Goal: Communication & Community: Participate in discussion

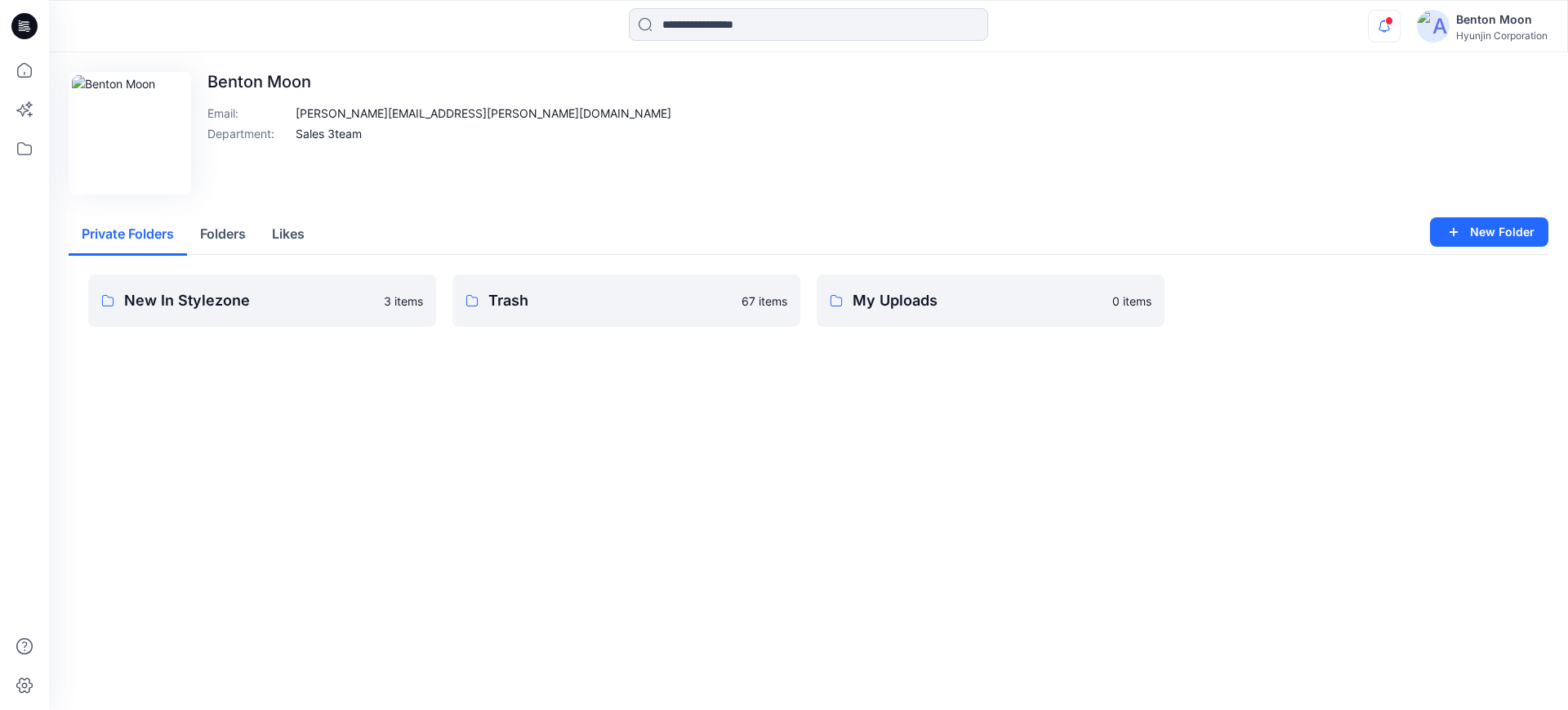
scroll to position [724, 0]
click at [1386, 24] on icon "button" at bounding box center [1385, 26] width 31 height 33
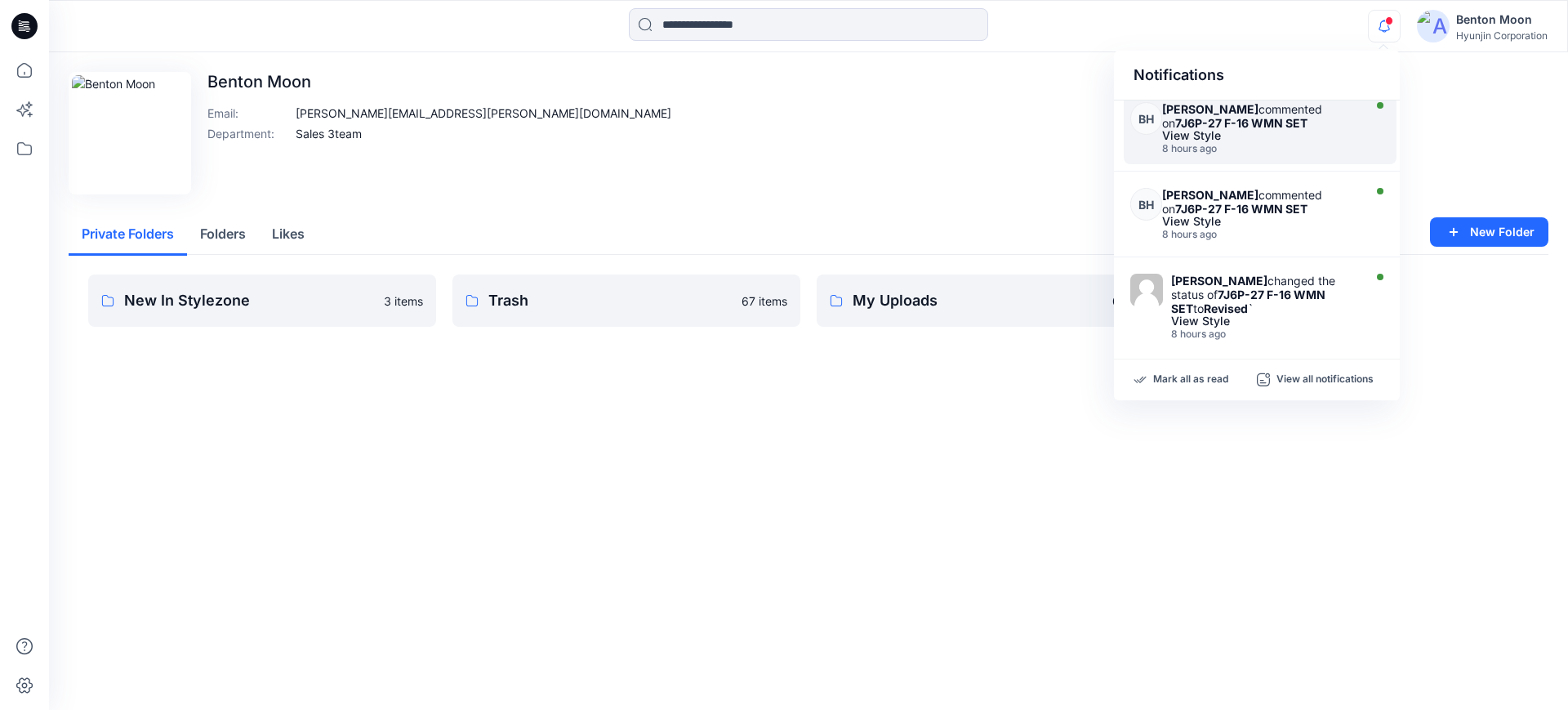
scroll to position [0, 0]
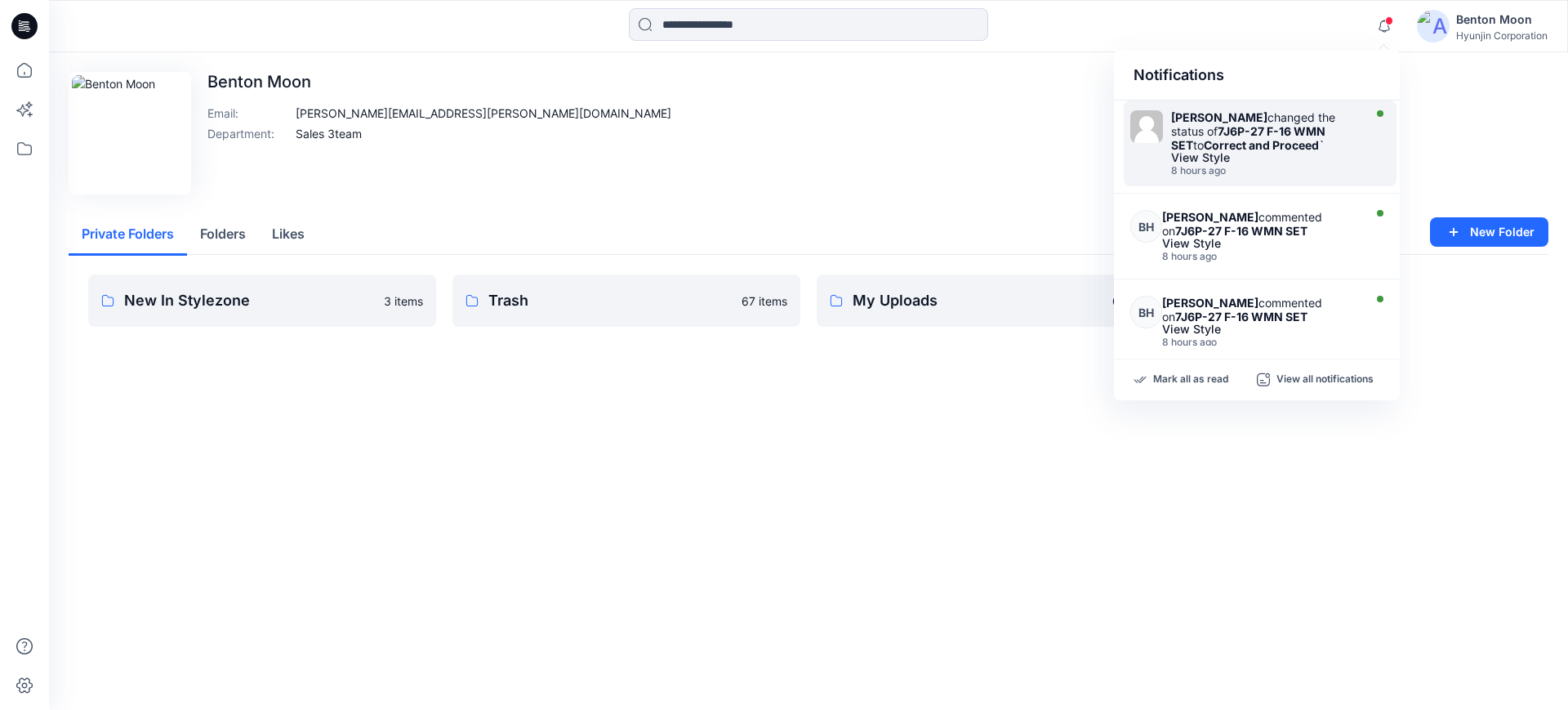
click at [1291, 165] on div "8 hours ago" at bounding box center [1265, 171] width 188 height 12
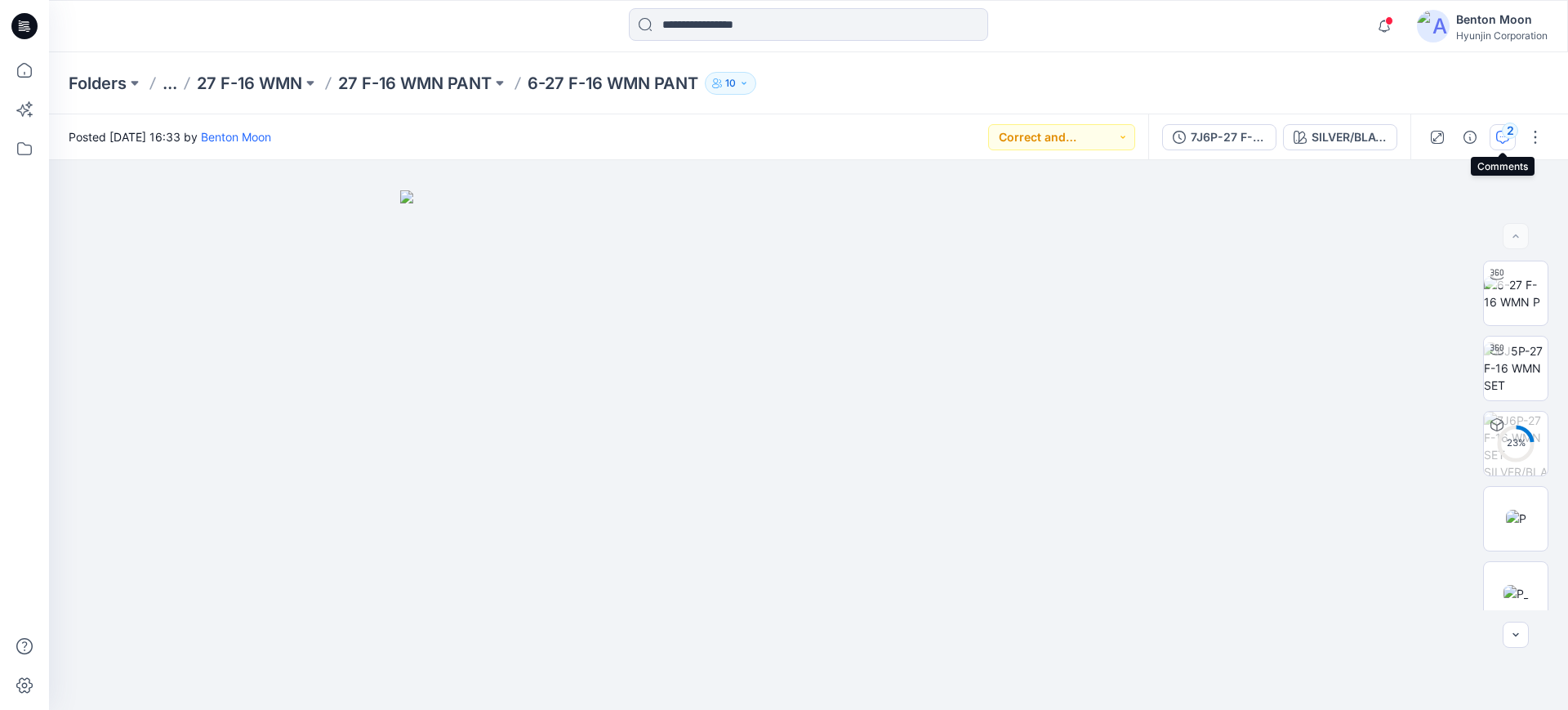
click at [1504, 138] on icon "button" at bounding box center [1503, 137] width 14 height 14
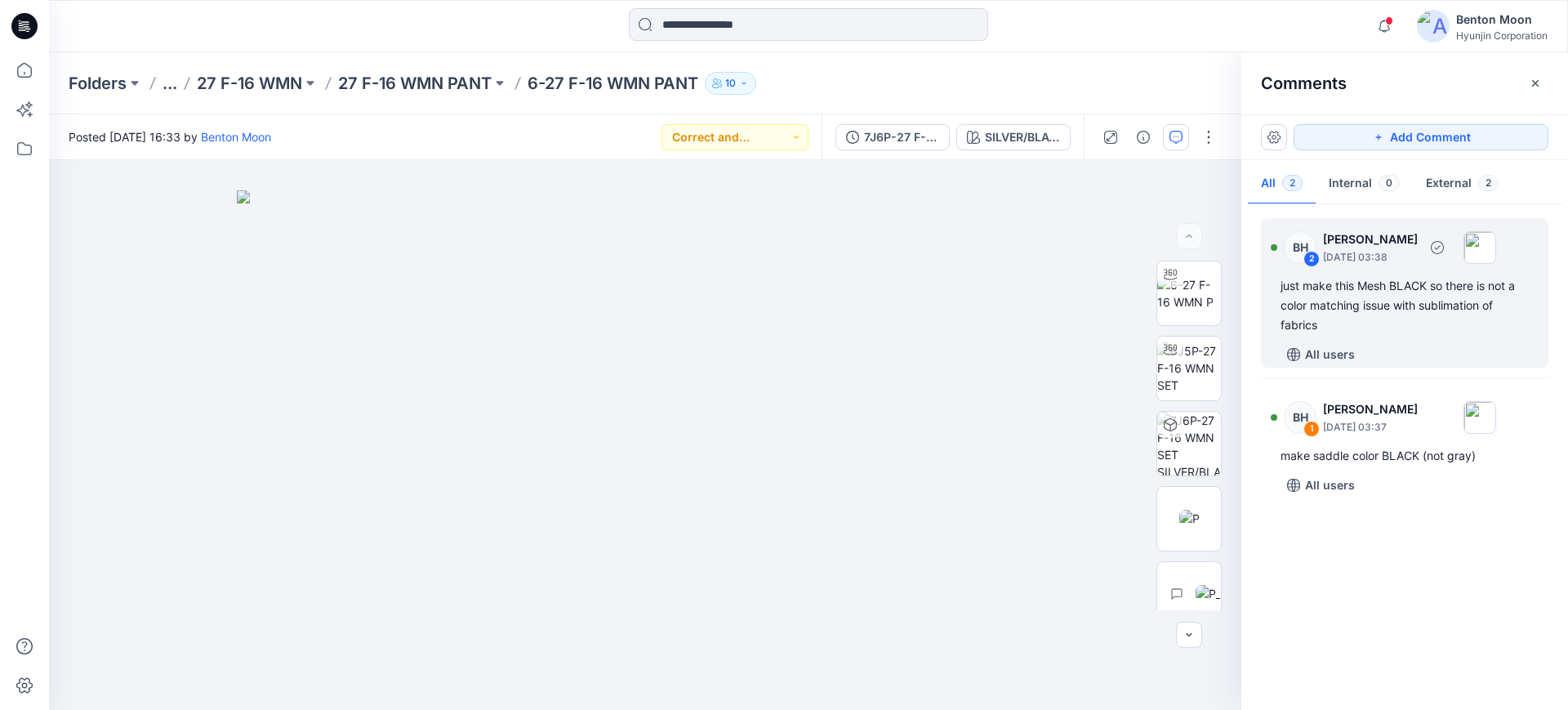
click at [1438, 344] on div "All users" at bounding box center [1415, 354] width 268 height 26
click at [1362, 323] on div "just make this Mesh BLACK so there is not a color matching issue with sublimati…" at bounding box center [1404, 305] width 248 height 59
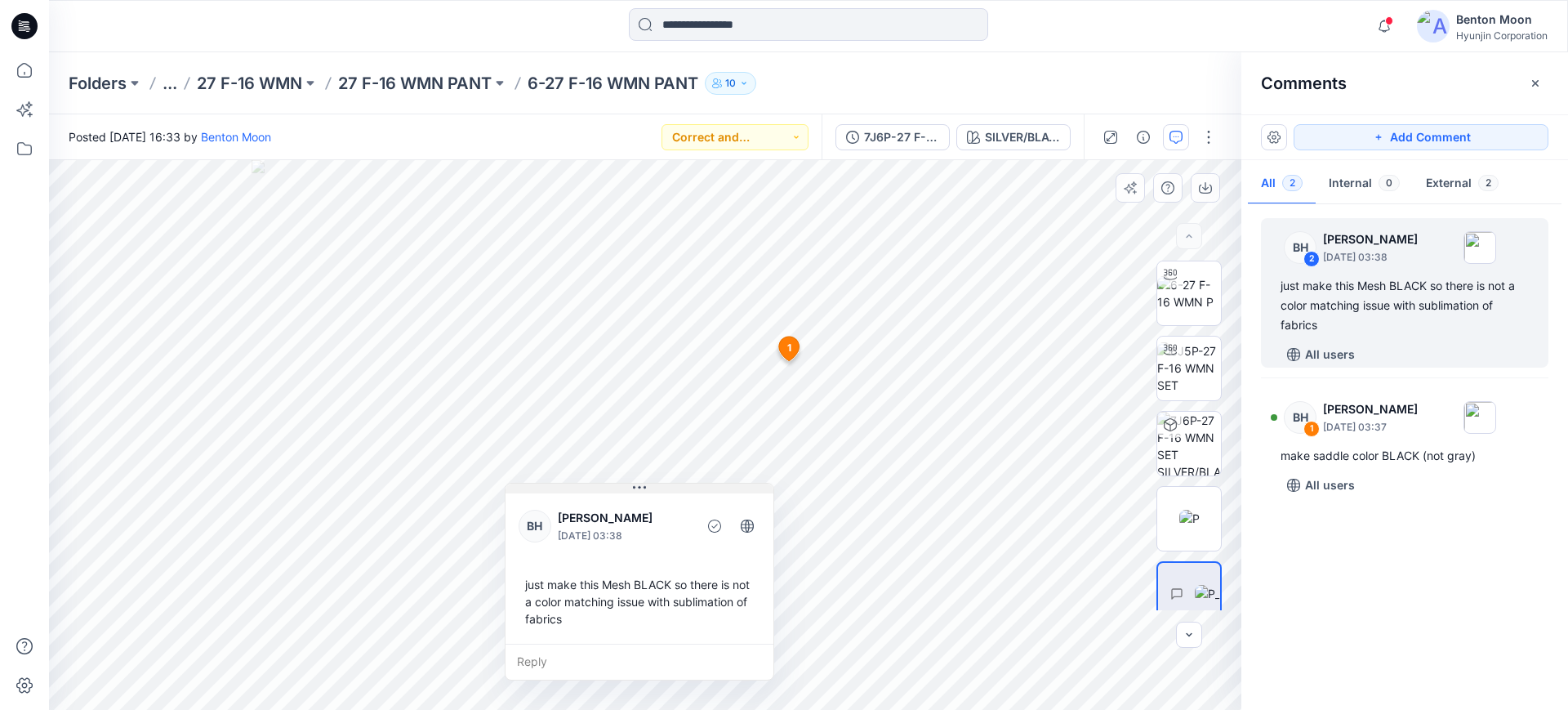
drag, startPoint x: 684, startPoint y: 545, endPoint x: 563, endPoint y: 369, distance: 213.6
click at [633, 481] on icon at bounding box center [640, 488] width 14 height 14
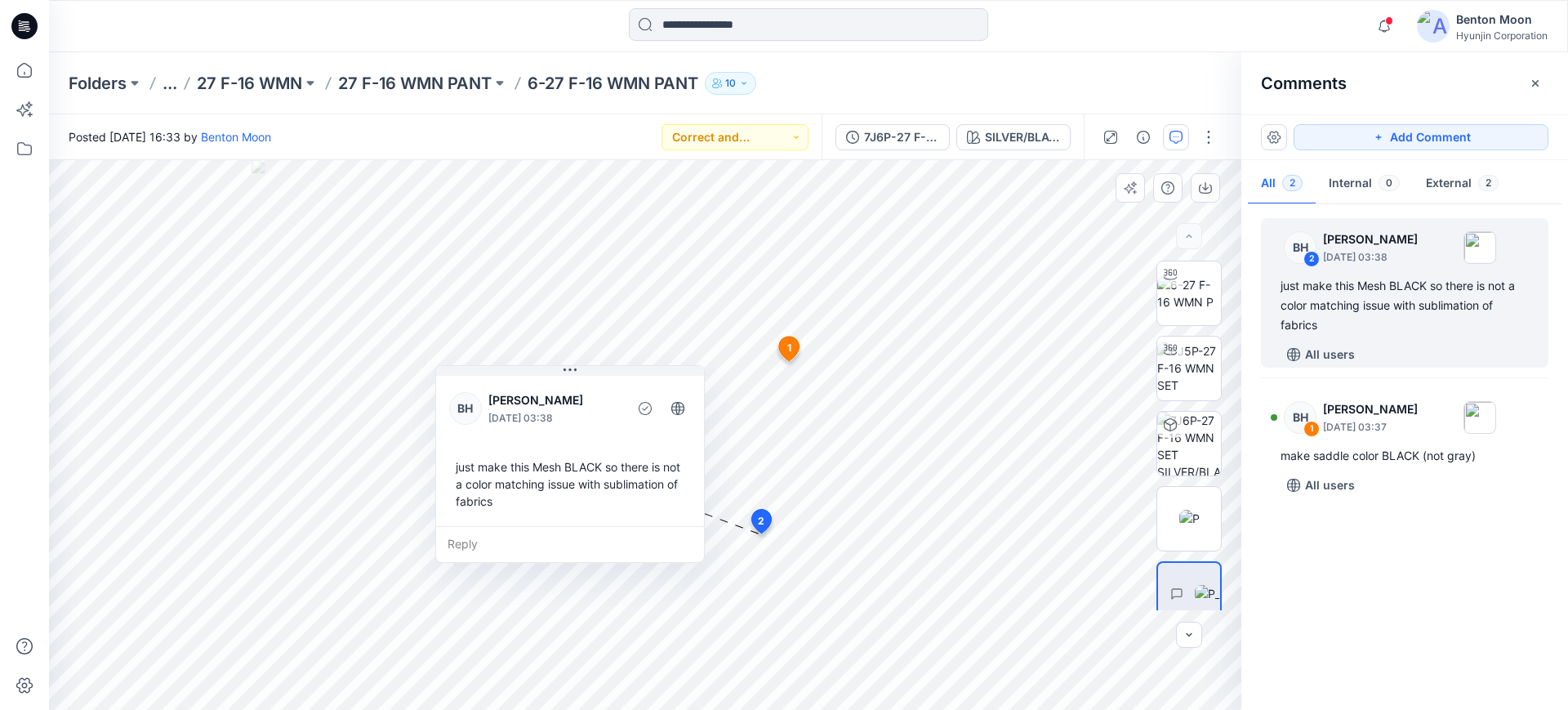
click at [507, 520] on div "[PERSON_NAME] [DATE] 03:38 just make this Mesh BLACK so there is not a color ma…" at bounding box center [570, 449] width 268 height 153
click at [507, 536] on div "Reply" at bounding box center [570, 543] width 268 height 36
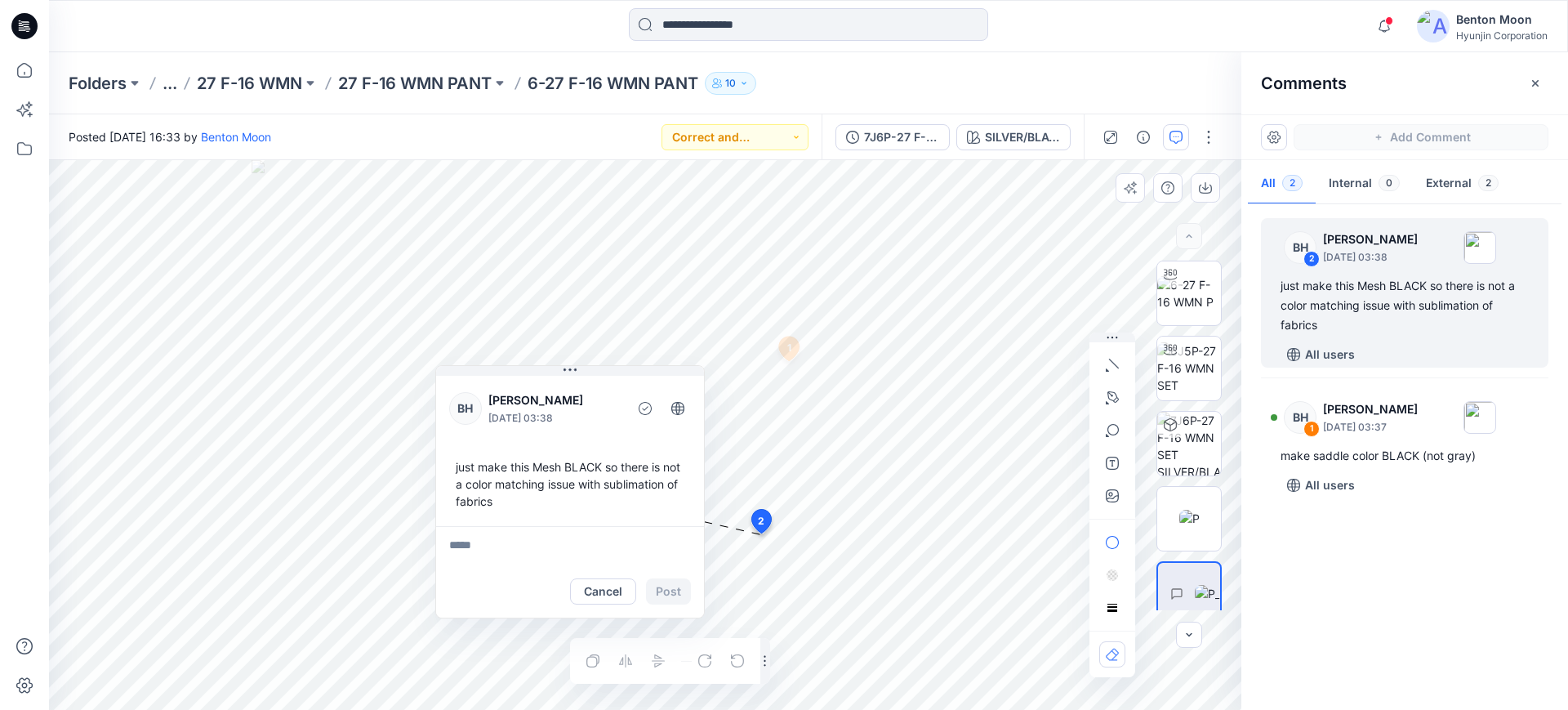
type textarea "*"
type textarea "**********"
click at [662, 577] on div "Cancel Post" at bounding box center [570, 591] width 268 height 52
click at [673, 604] on button "Post" at bounding box center [671, 594] width 45 height 26
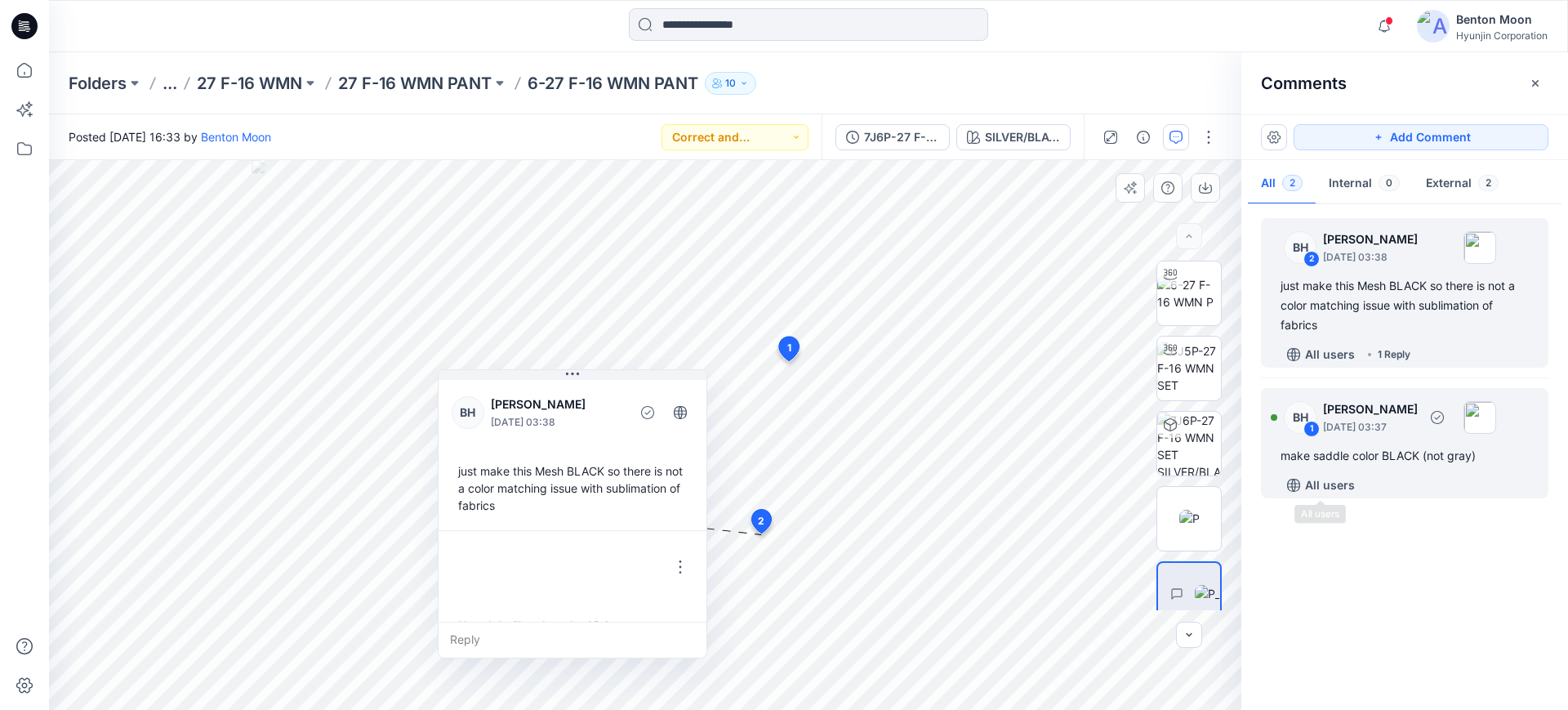
scroll to position [29, 0]
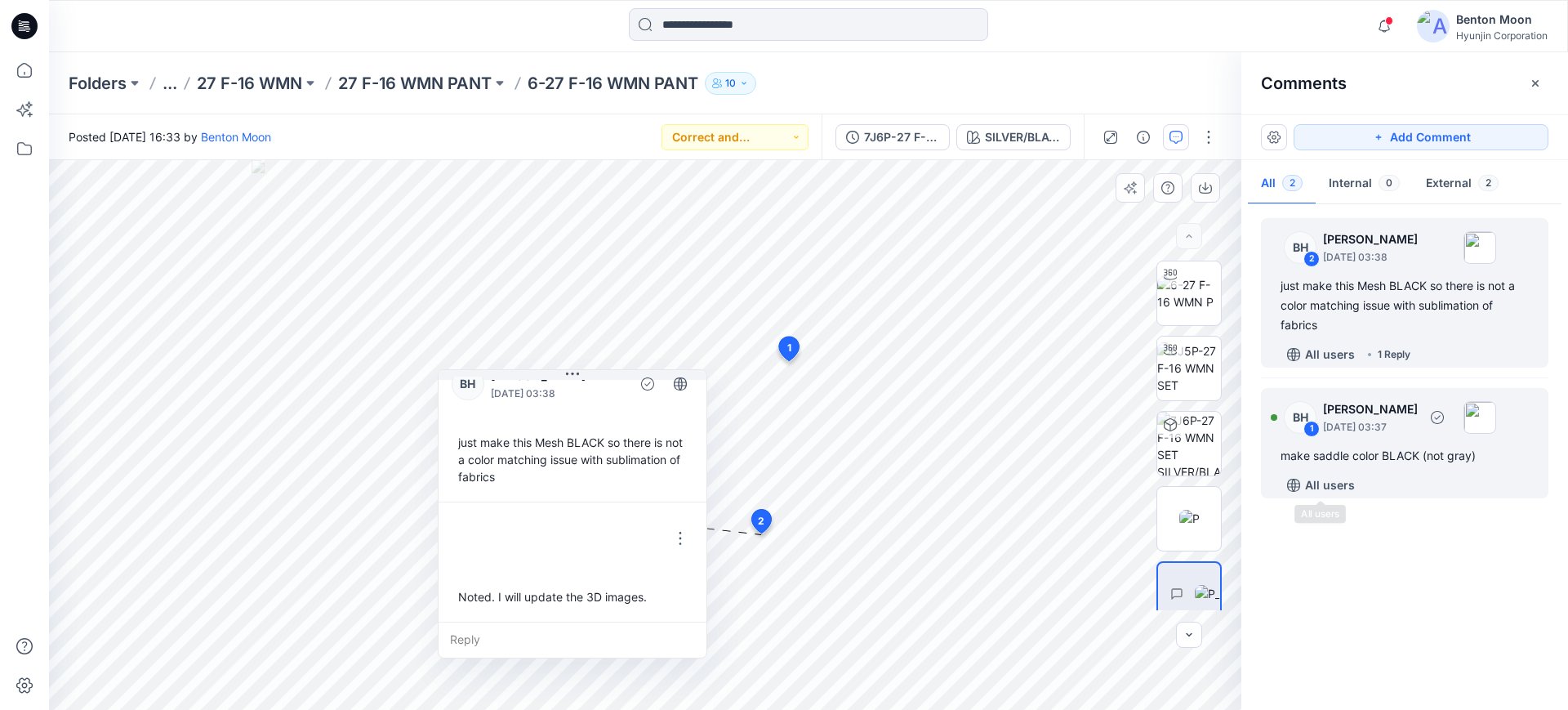
click at [1375, 454] on div "make saddle color BLACK (not gray)" at bounding box center [1404, 455] width 248 height 19
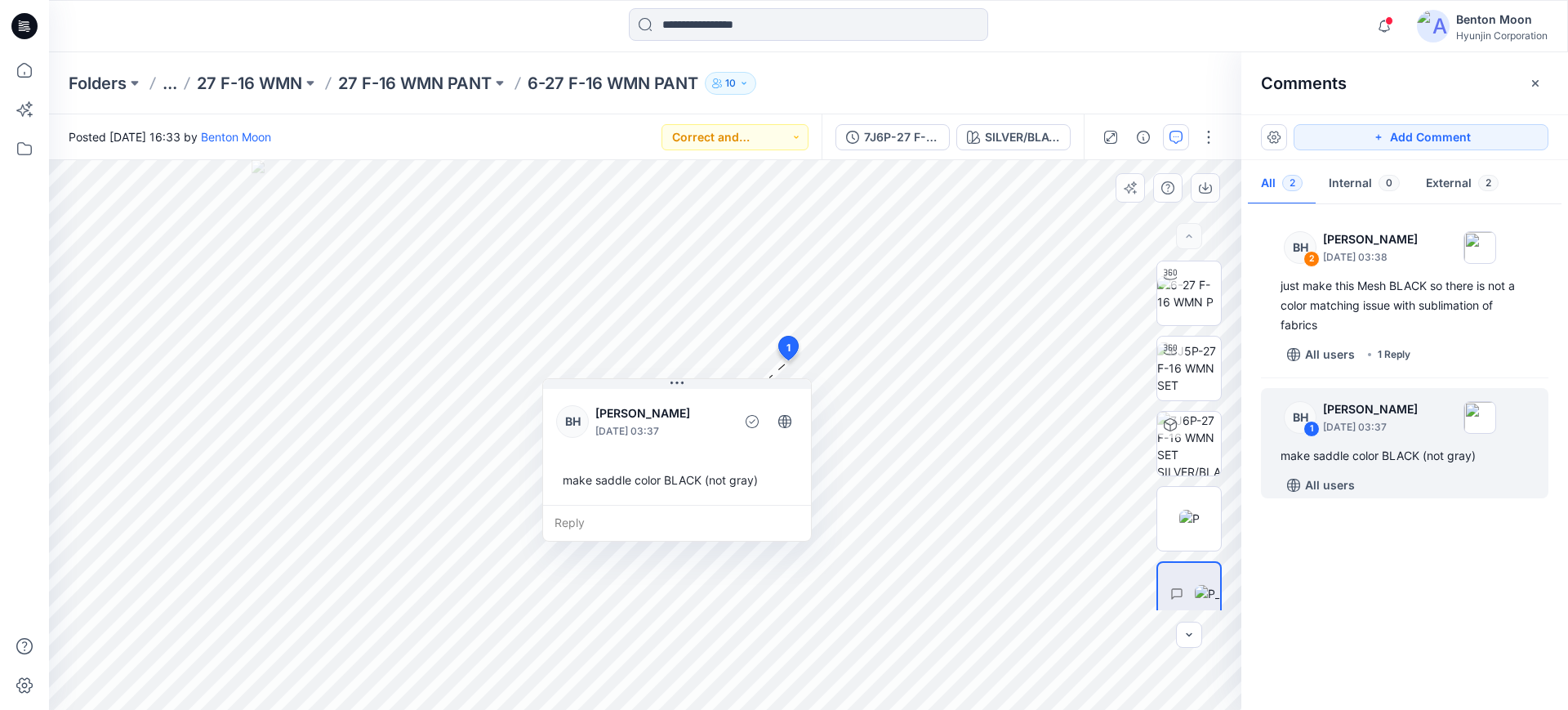
click at [646, 520] on div "Reply" at bounding box center [677, 522] width 268 height 36
type textarea "**********"
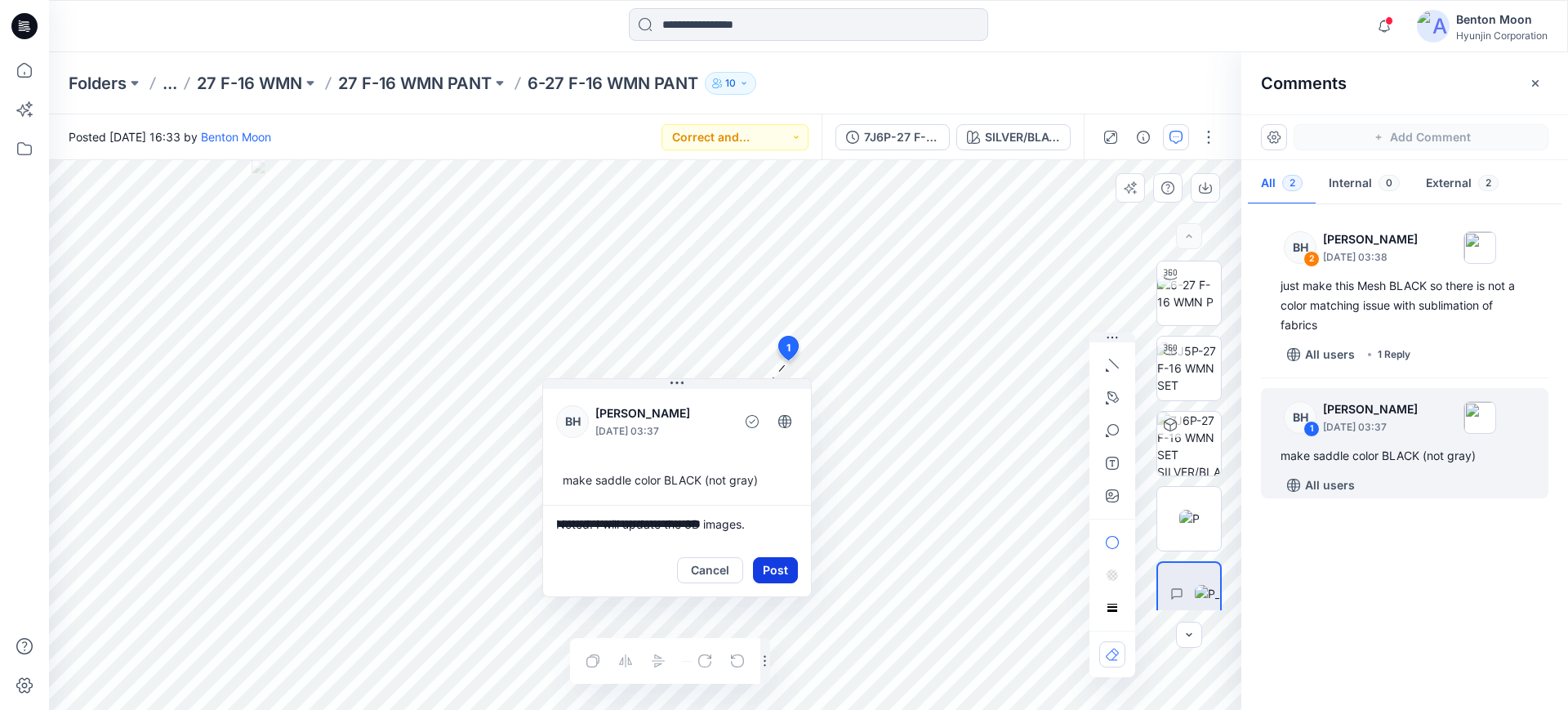
click at [771, 577] on button "Post" at bounding box center [775, 569] width 45 height 26
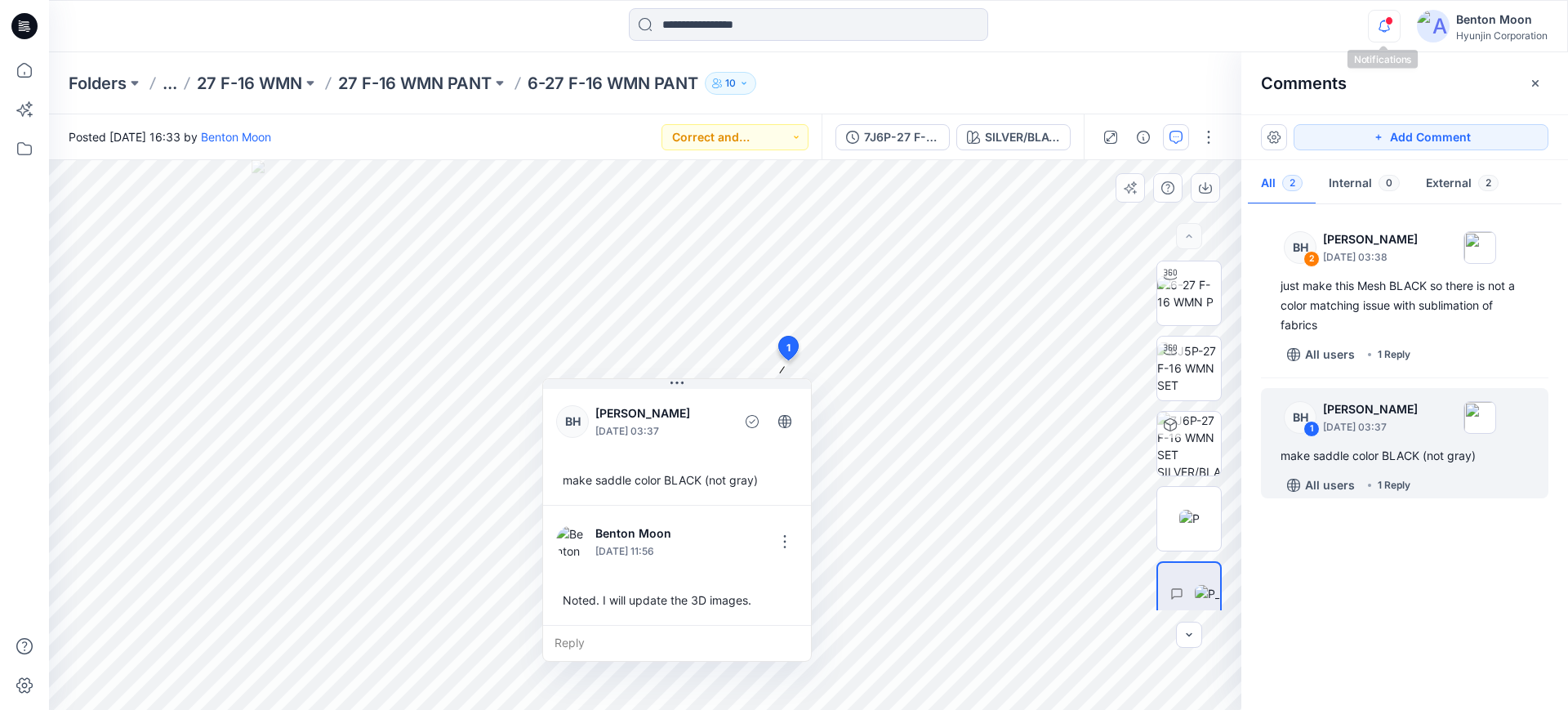
click at [1375, 24] on icon "button" at bounding box center [1385, 26] width 31 height 33
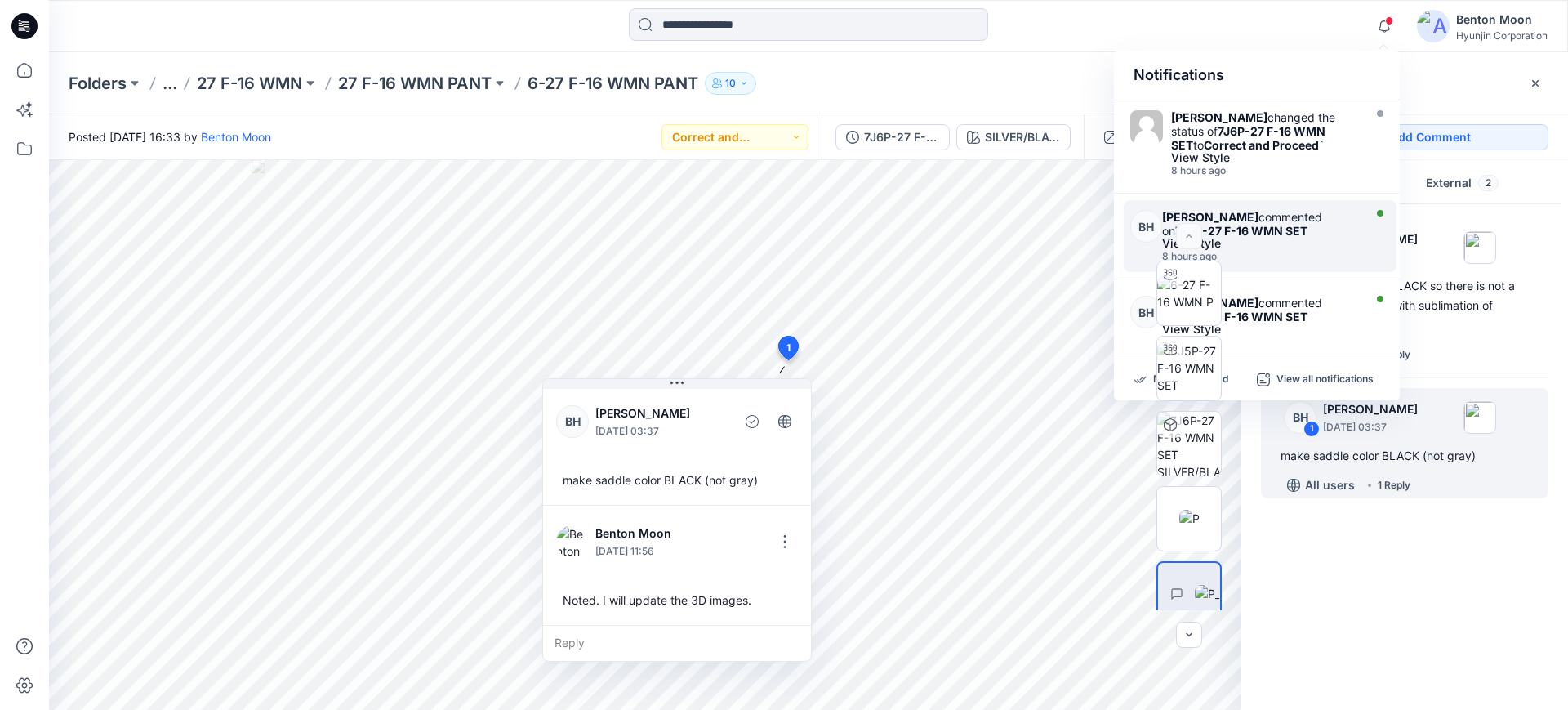
click at [1301, 247] on div "View Style" at bounding box center [1259, 243] width 196 height 12
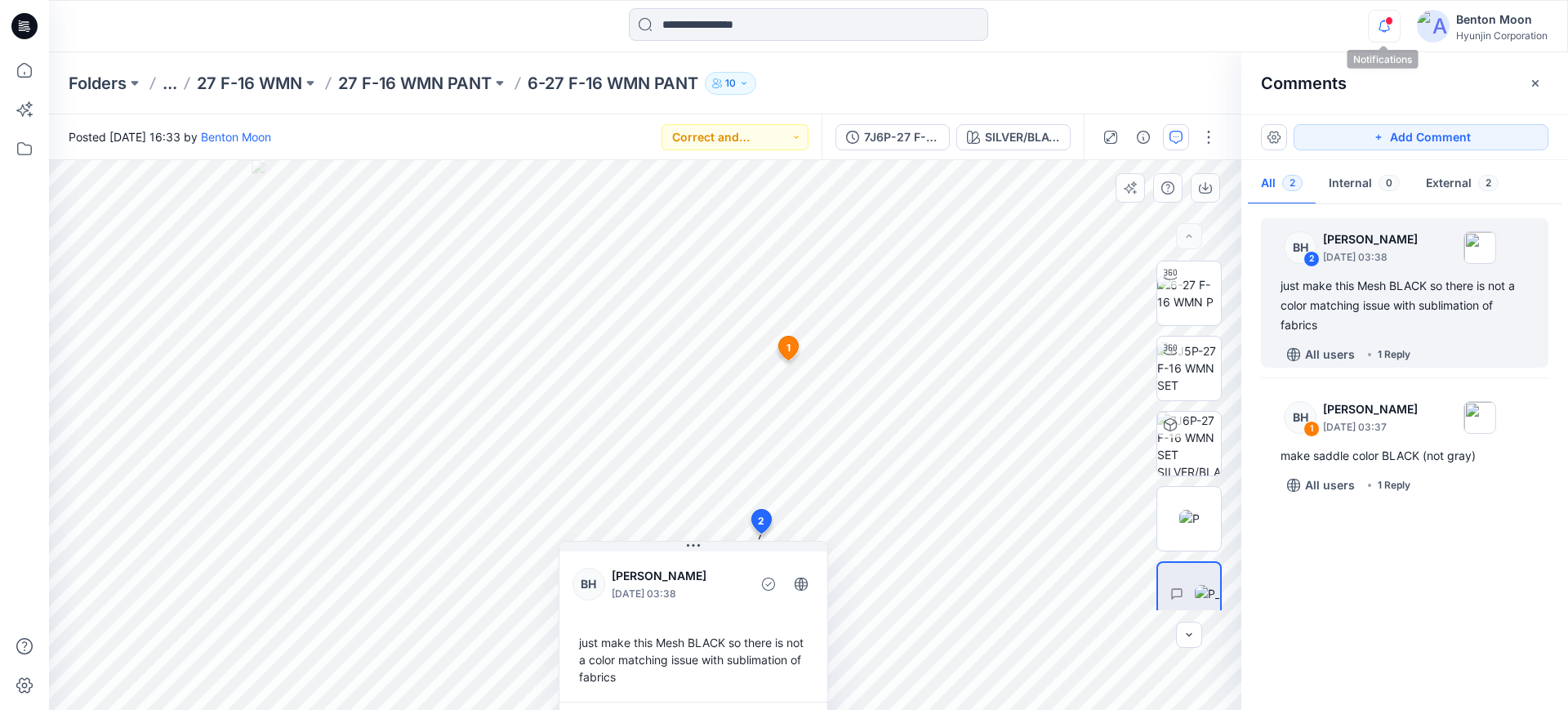
click at [1386, 30] on icon "button" at bounding box center [1384, 31] width 5 height 3
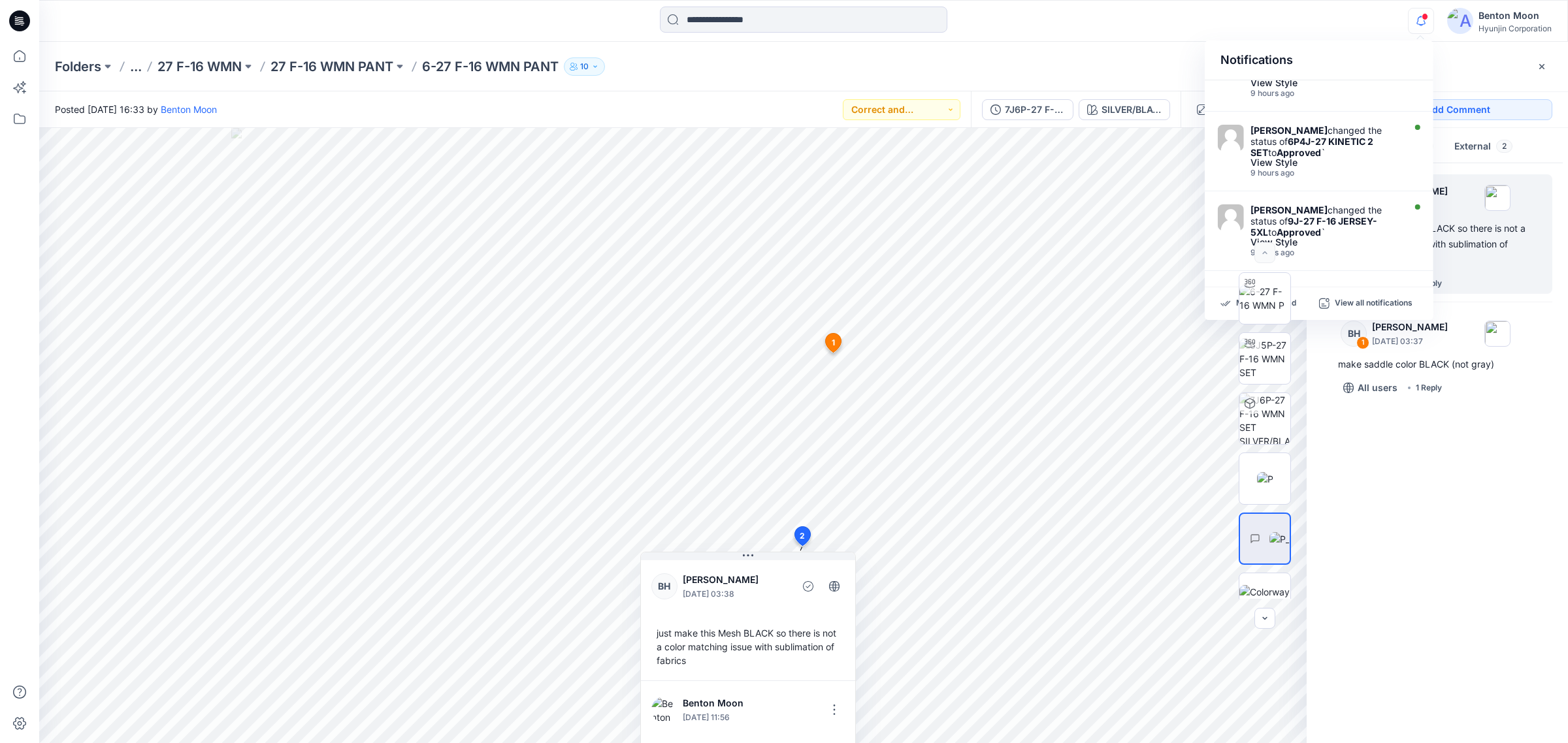
scroll to position [589, 0]
click at [1254, 300] on p "View all notifications" at bounding box center [1373, 303] width 78 height 12
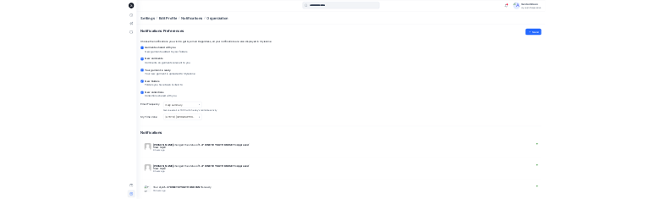
scroll to position [1058, 0]
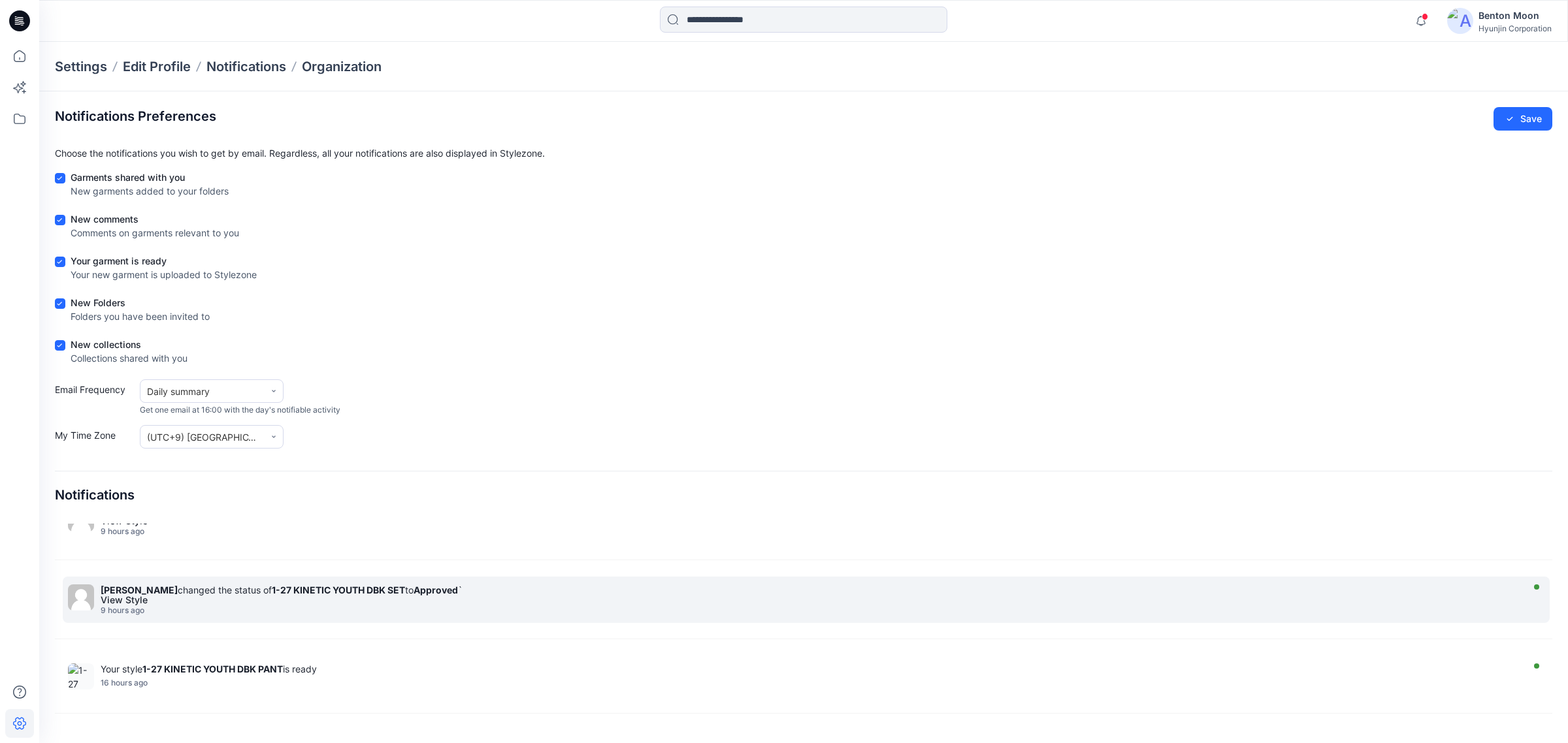
click at [279, 567] on div "View Style" at bounding box center [809, 600] width 1418 height 9
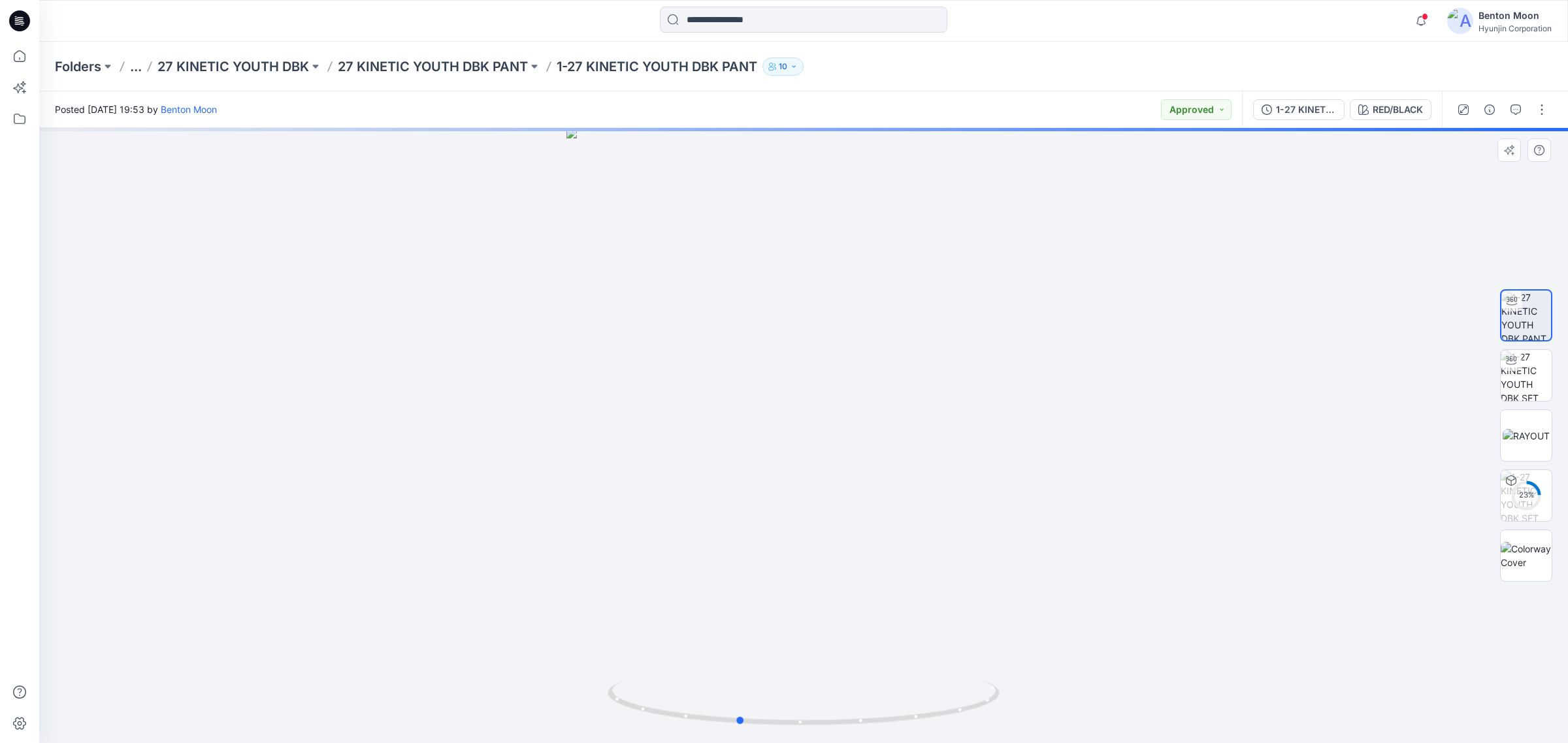
drag, startPoint x: 750, startPoint y: 549, endPoint x: 685, endPoint y: 535, distance: 66.5
click at [685, 535] on div at bounding box center [804, 435] width 1529 height 615
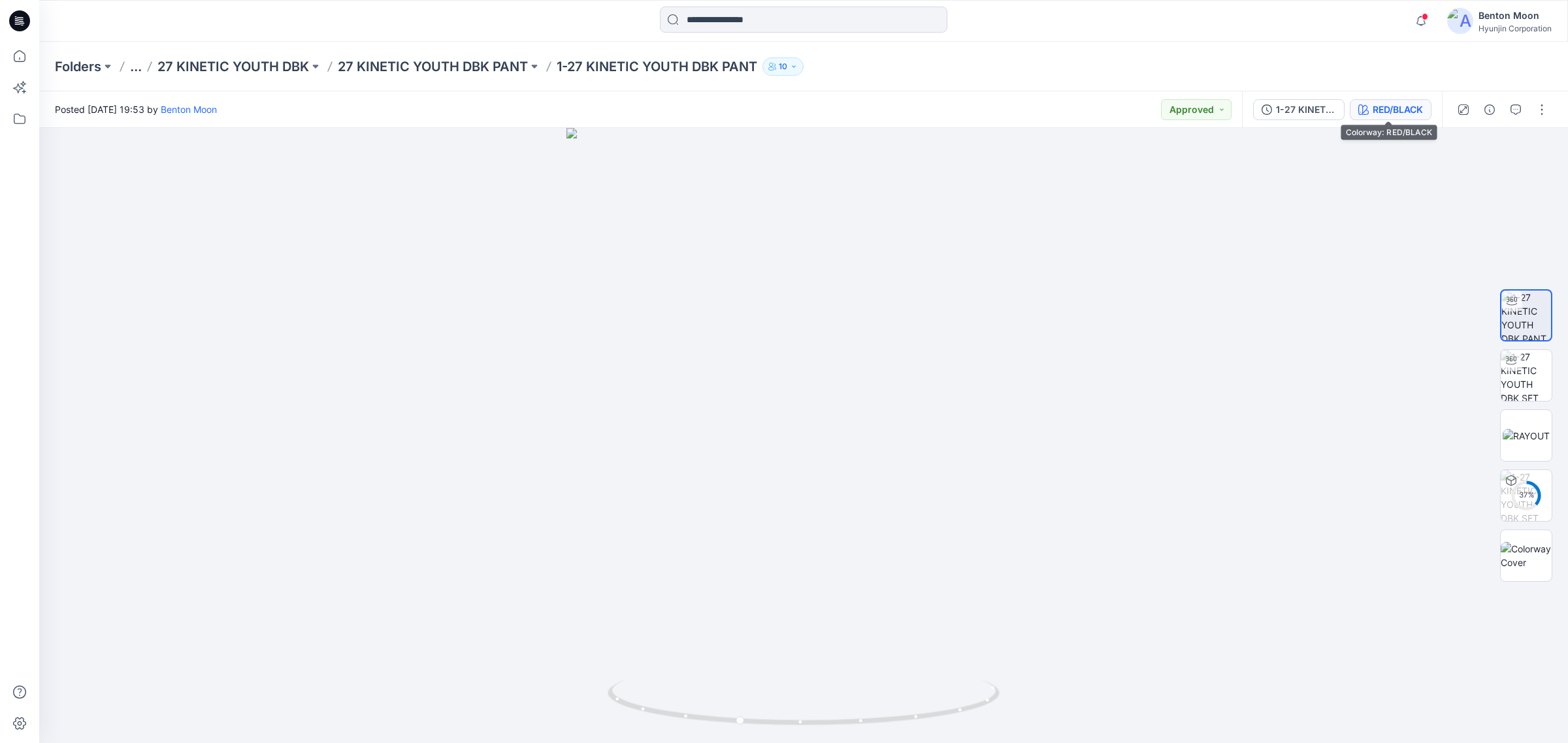
click at [1254, 118] on button "RED/BLACK" at bounding box center [1391, 110] width 82 height 21
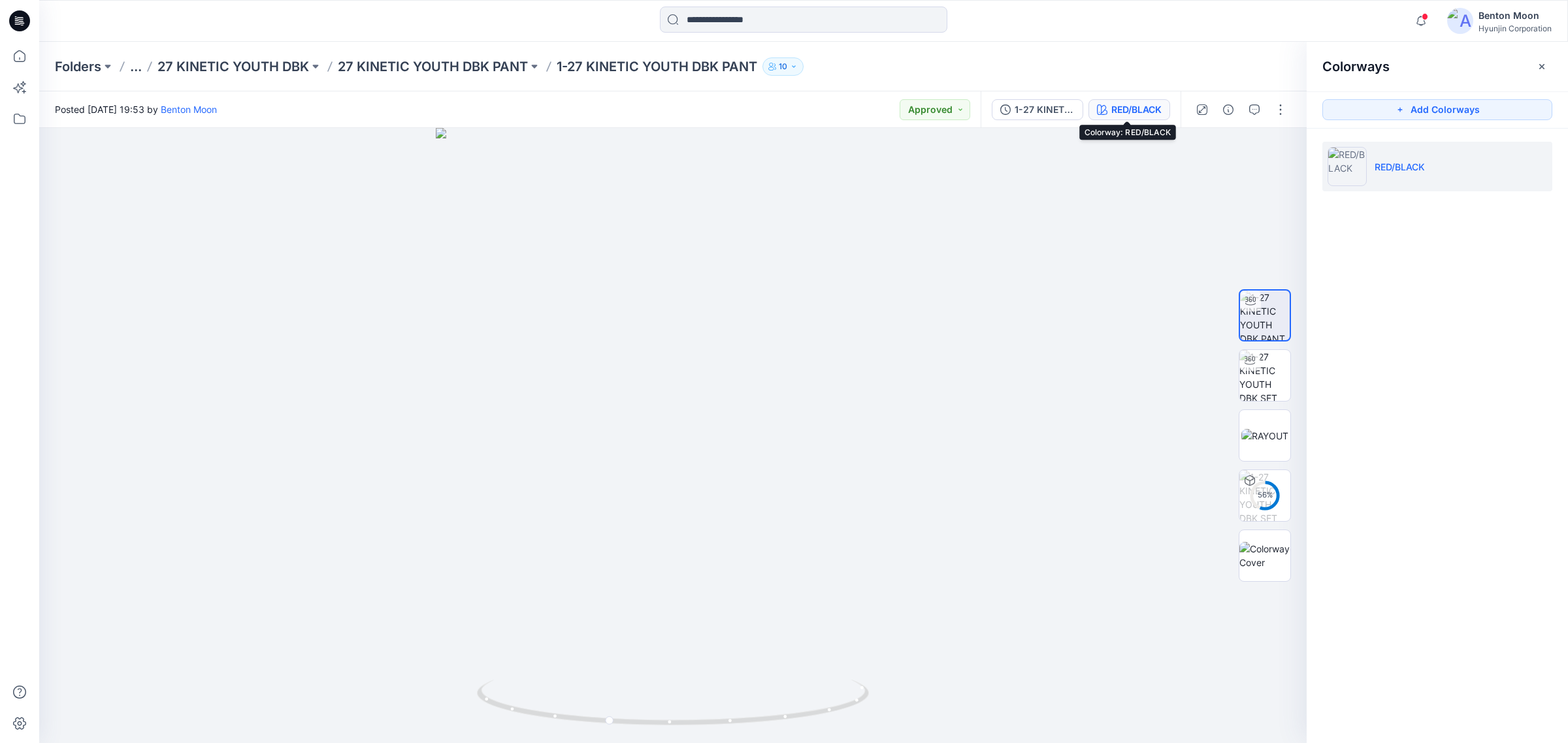
click at [1139, 109] on div "RED/BLACK" at bounding box center [1136, 110] width 50 height 15
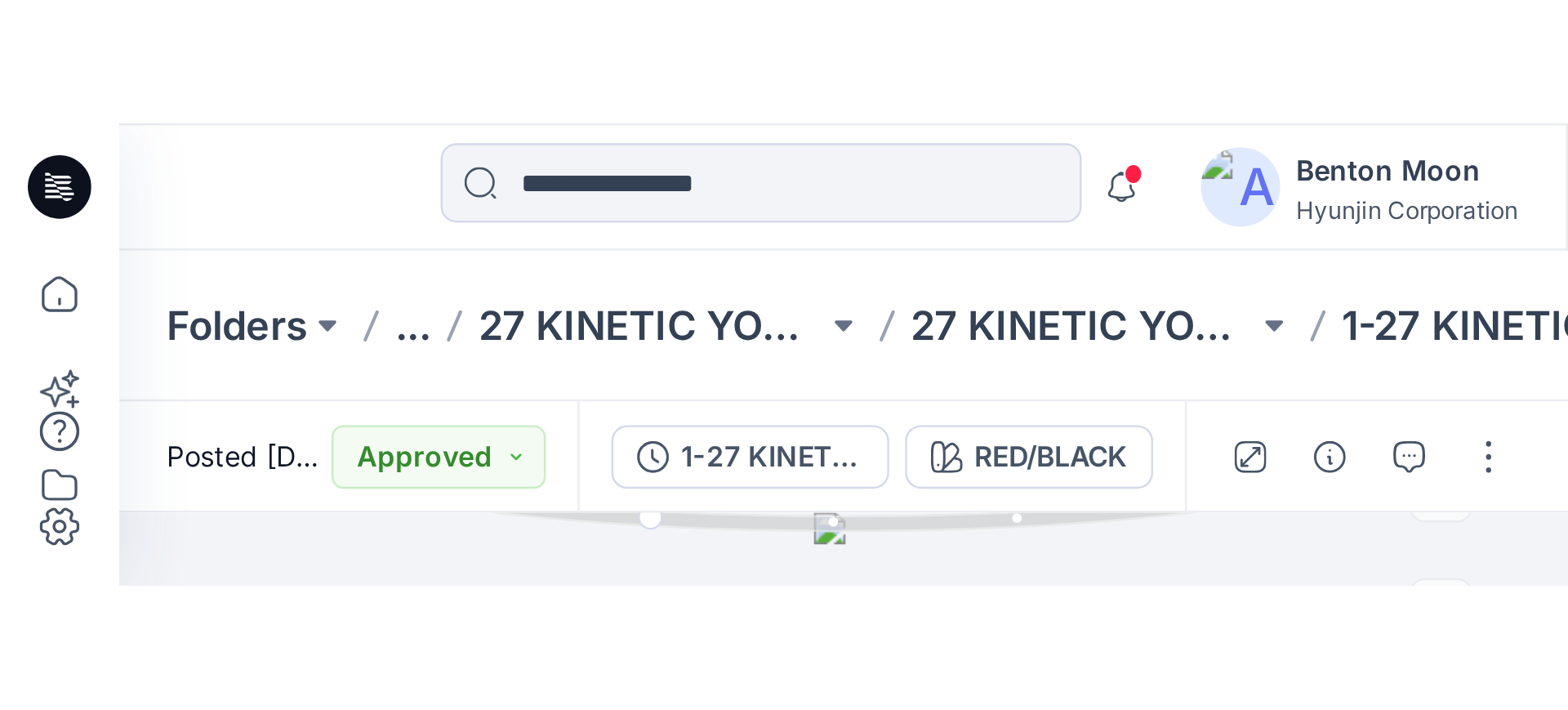
scroll to position [724, 0]
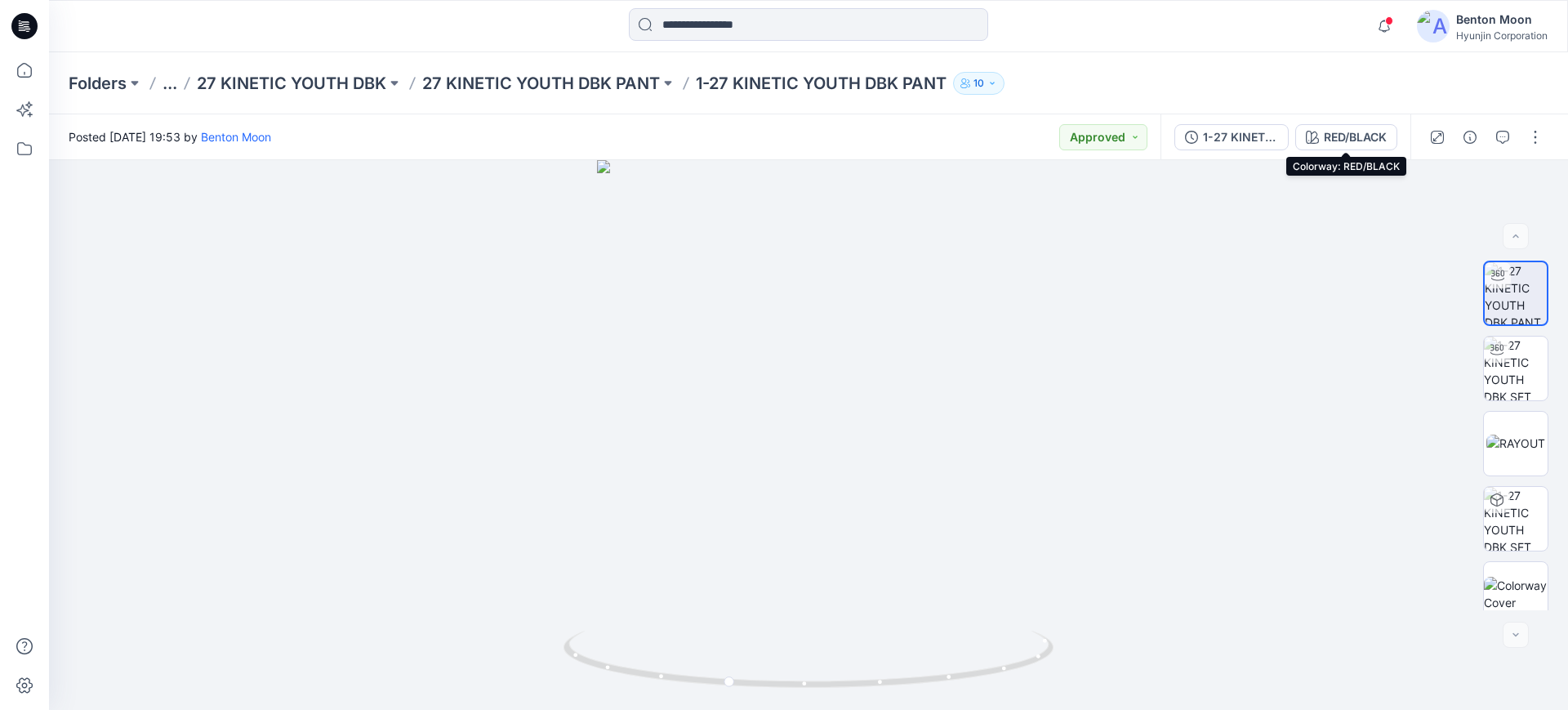
click at [355, 90] on p "27 KINETIC YOUTH DBK" at bounding box center [291, 83] width 189 height 23
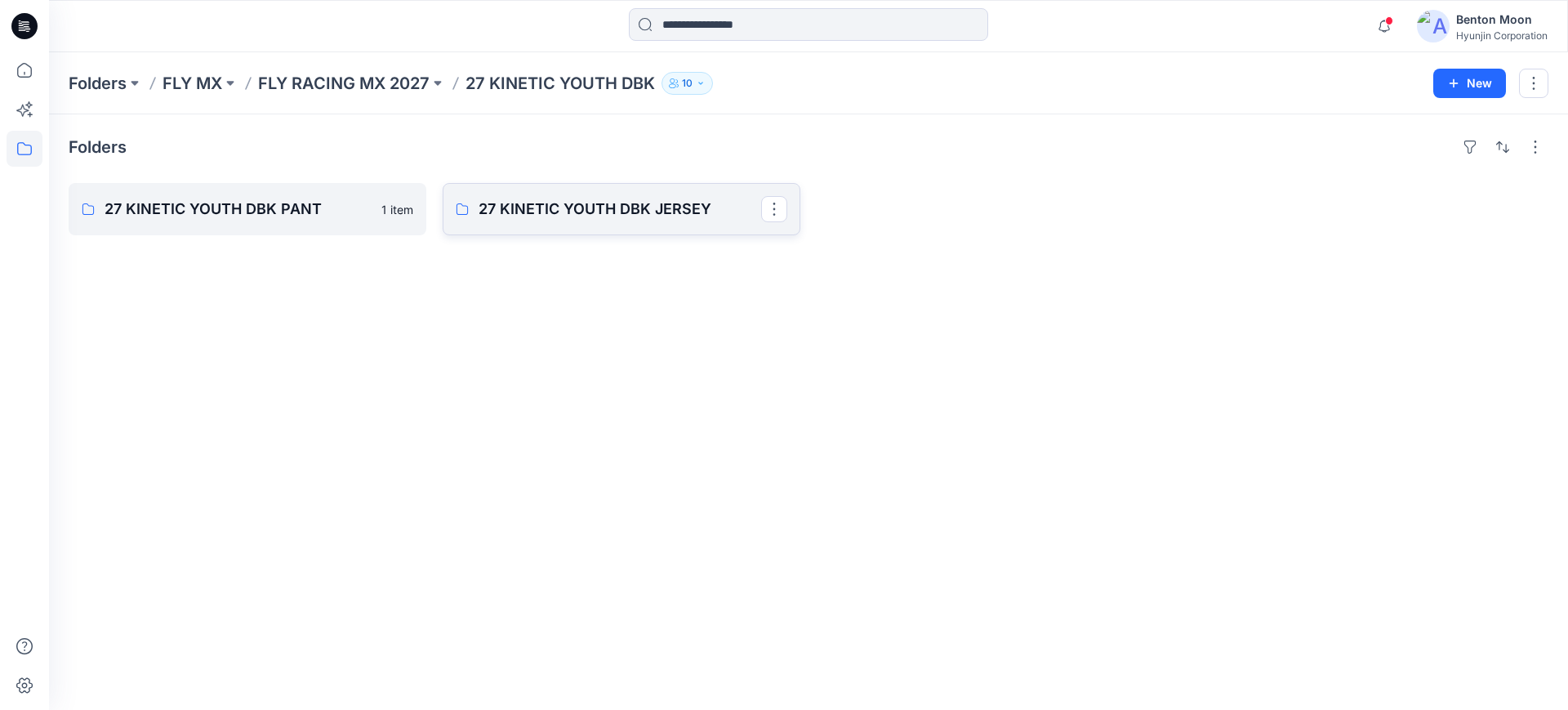
click at [536, 210] on p "27 KINETIC YOUTH DBK JERSEY" at bounding box center [619, 209] width 283 height 23
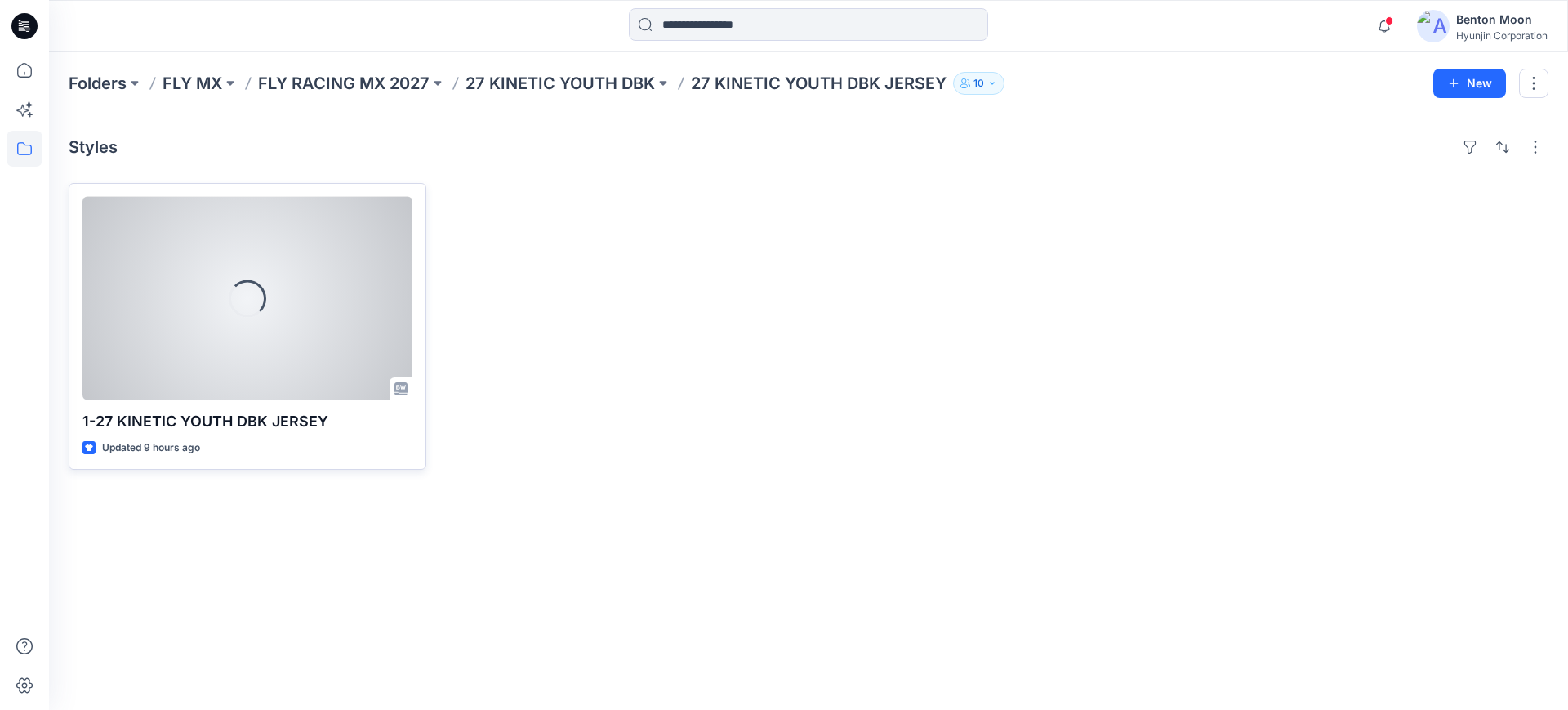
click at [372, 326] on div "Loading..." at bounding box center [247, 298] width 330 height 204
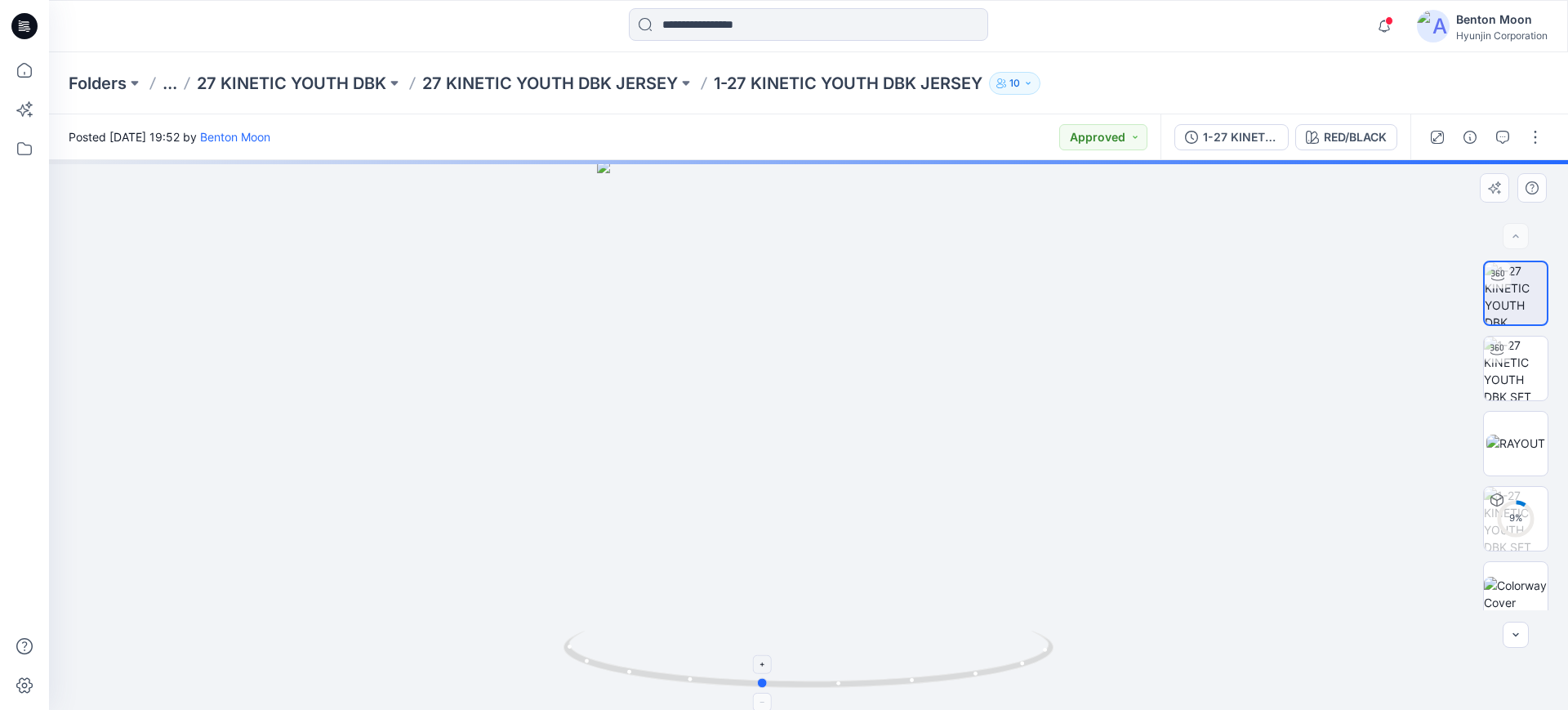
click at [864, 630] on icon at bounding box center [811, 660] width 494 height 61
drag, startPoint x: 939, startPoint y: 634, endPoint x: 981, endPoint y: 630, distance: 42.2
click at [981, 630] on icon at bounding box center [811, 660] width 494 height 61
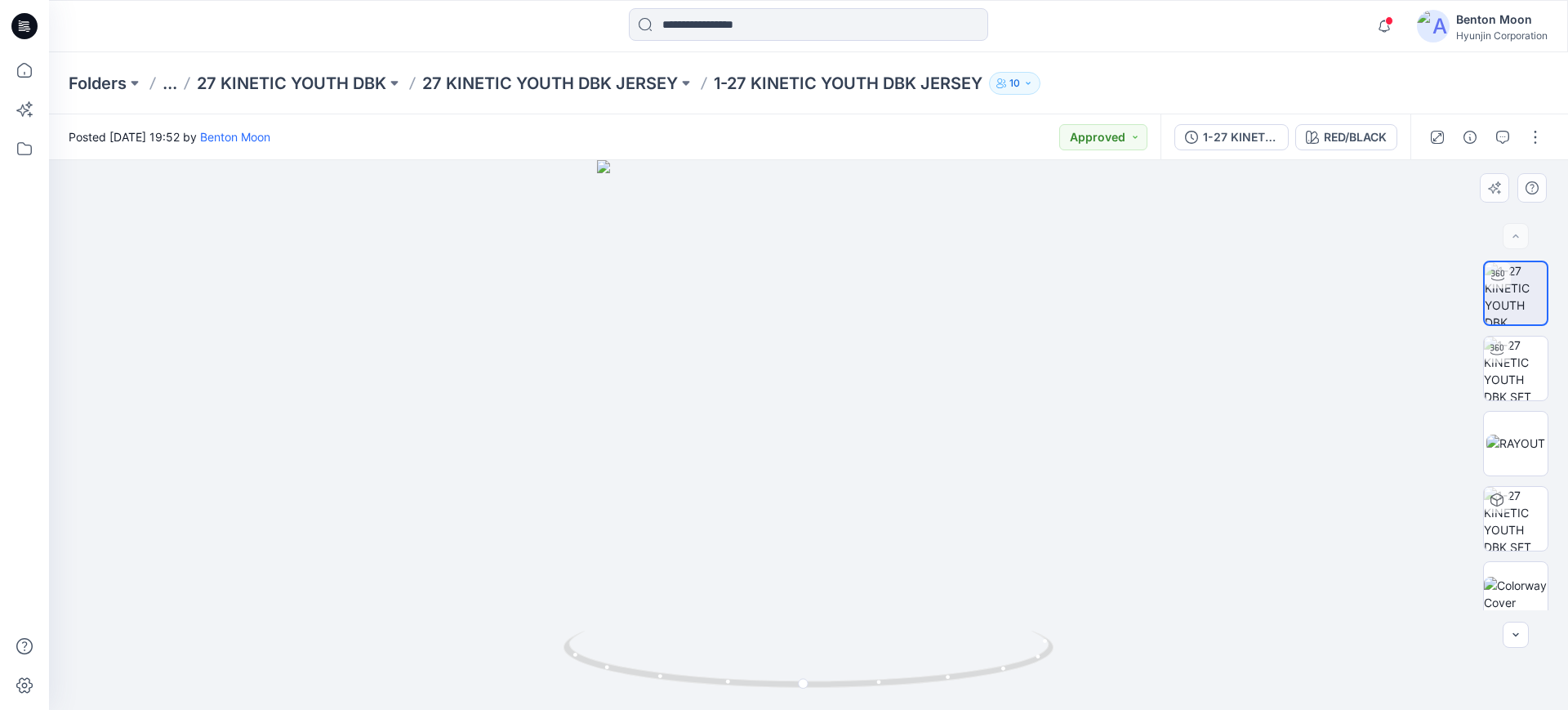
click at [130, 368] on div at bounding box center [809, 435] width 1519 height 550
click at [316, 88] on p "27 KINETIC YOUTH DBK" at bounding box center [291, 83] width 189 height 23
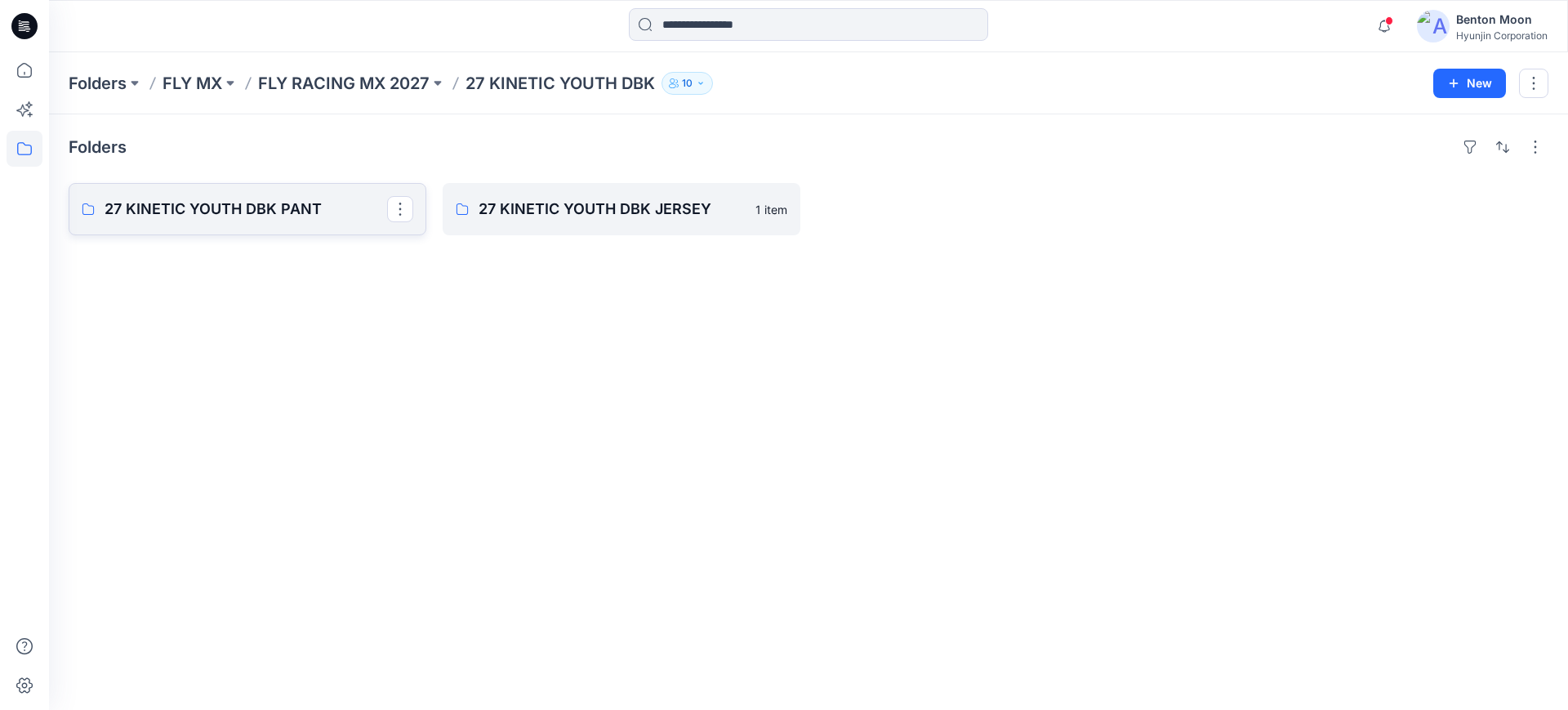
click at [332, 208] on p "27 KINETIC YOUTH DBK PANT" at bounding box center [245, 209] width 283 height 23
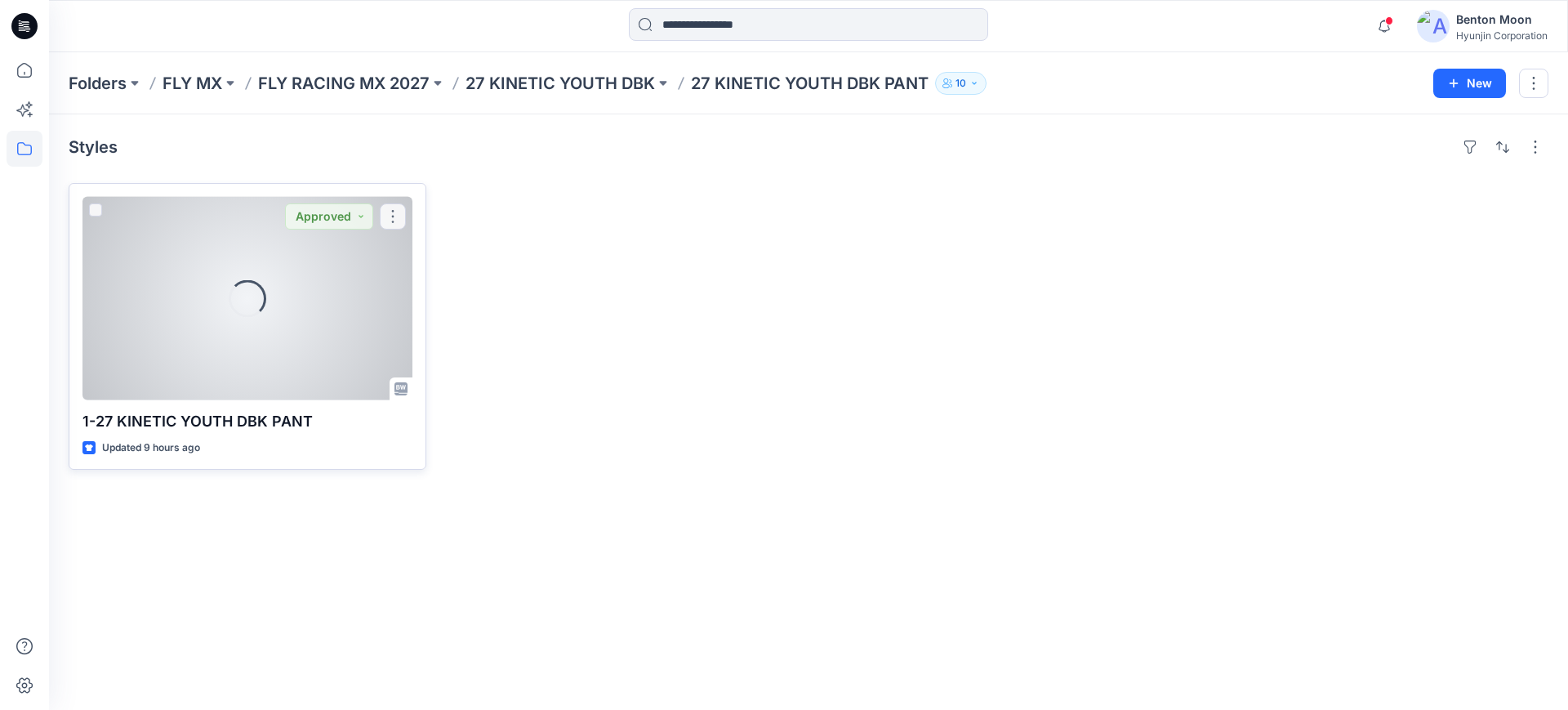
click at [125, 321] on div "Loading..." at bounding box center [247, 298] width 330 height 204
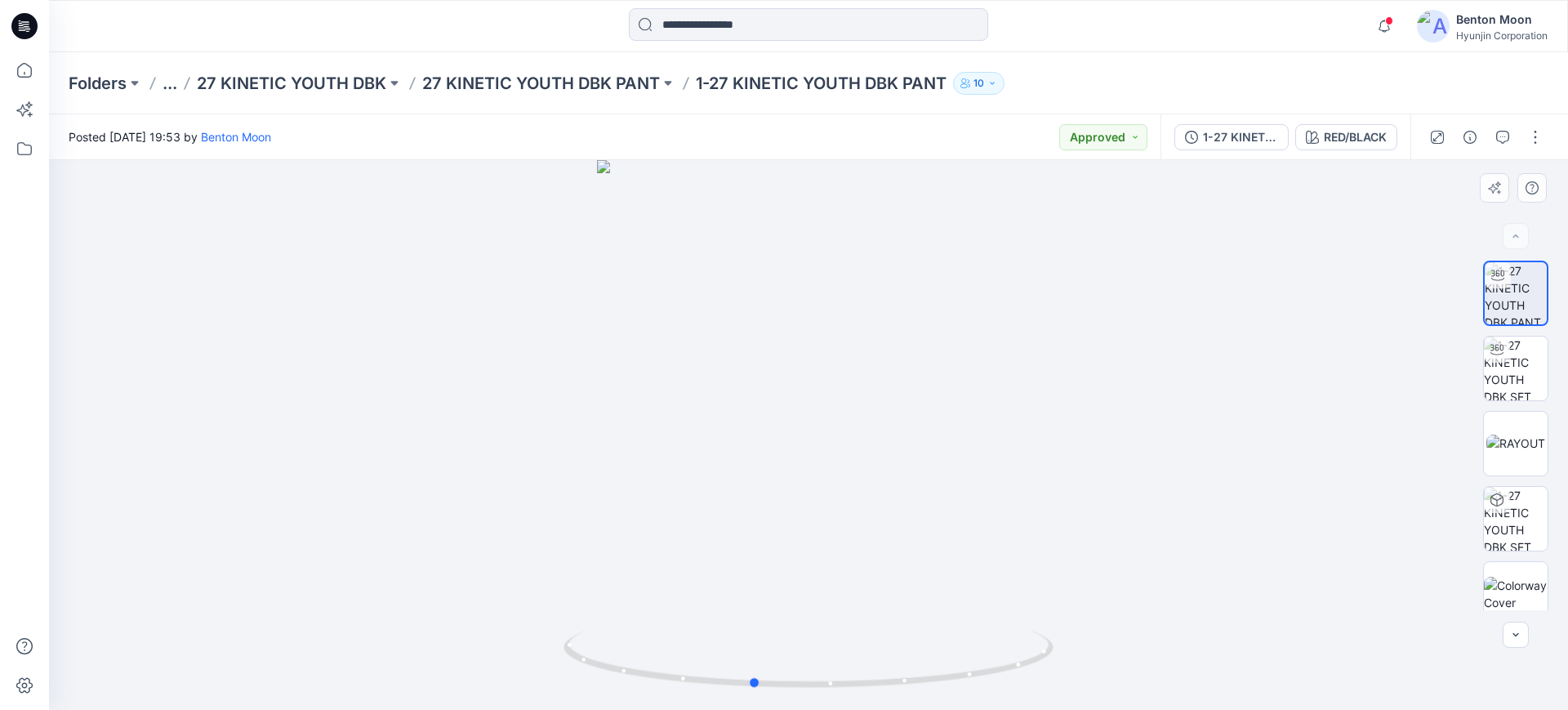
drag, startPoint x: 807, startPoint y: 617, endPoint x: 773, endPoint y: 614, distance: 34.1
click at [773, 614] on div at bounding box center [809, 435] width 1519 height 550
drag, startPoint x: 835, startPoint y: 613, endPoint x: 843, endPoint y: 611, distance: 8.2
click at [843, 611] on div at bounding box center [809, 435] width 1519 height 550
drag, startPoint x: 1141, startPoint y: 411, endPoint x: 1195, endPoint y: 286, distance: 136.2
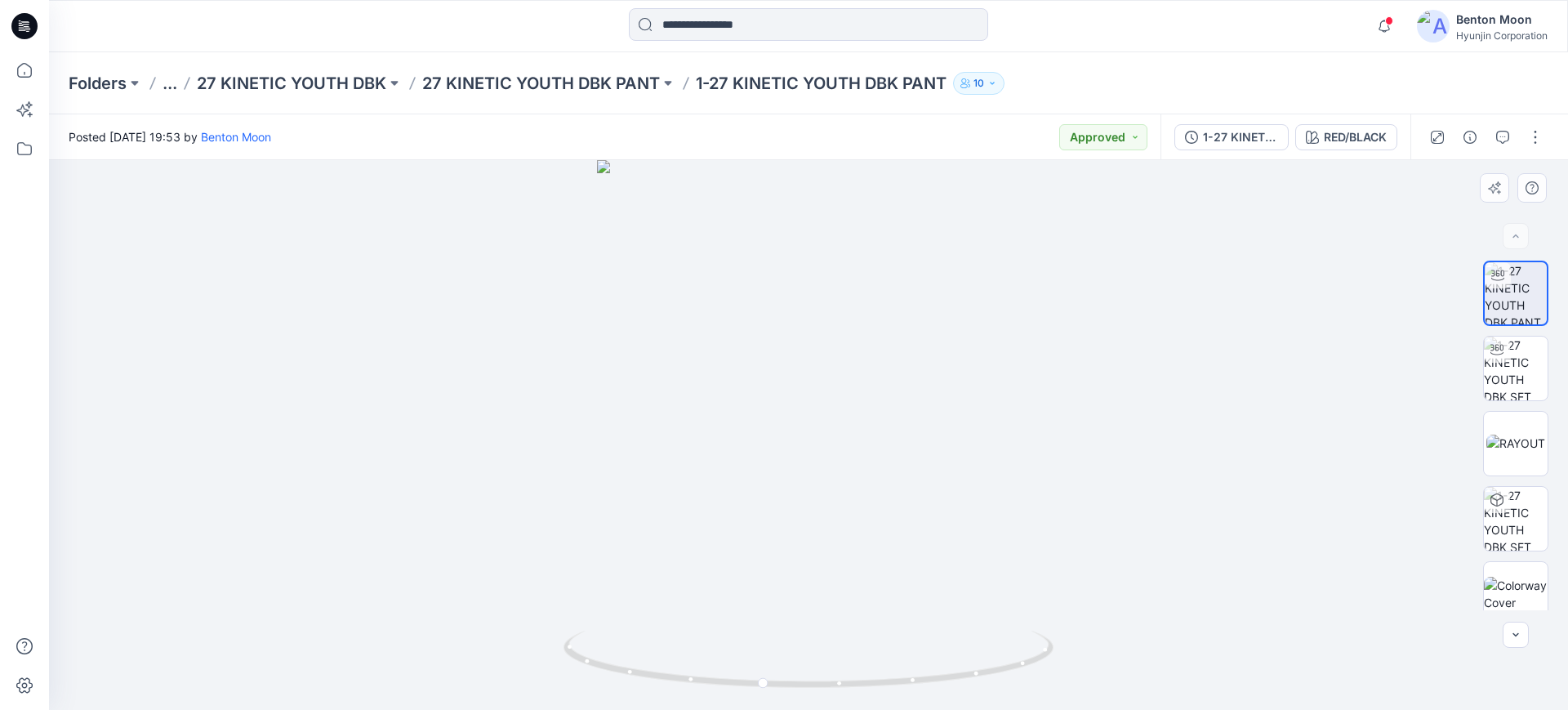
click at [1137, 411] on div at bounding box center [809, 435] width 1519 height 550
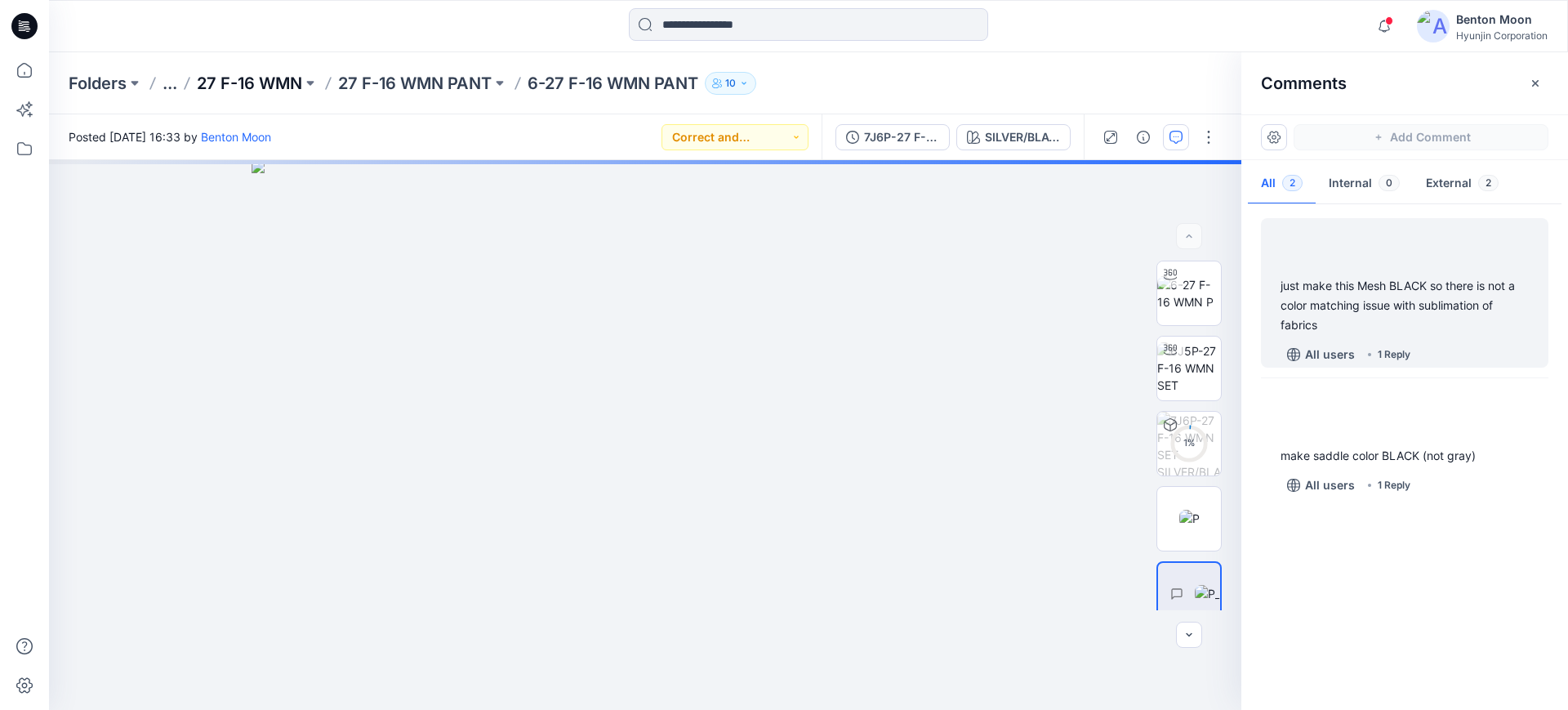
click at [229, 77] on p "27 F-16 WMN" at bounding box center [249, 83] width 105 height 23
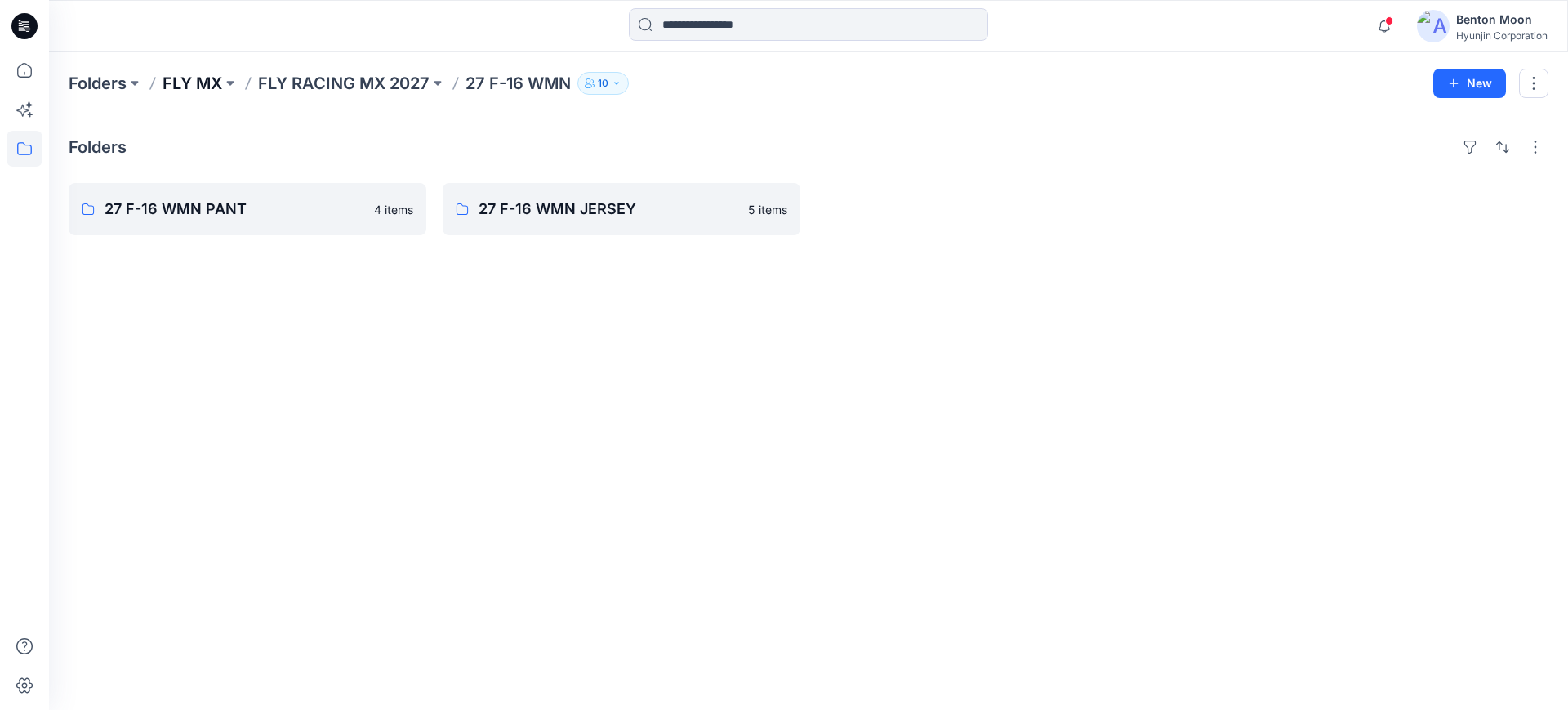
click at [199, 92] on p "FLY MX" at bounding box center [192, 83] width 60 height 23
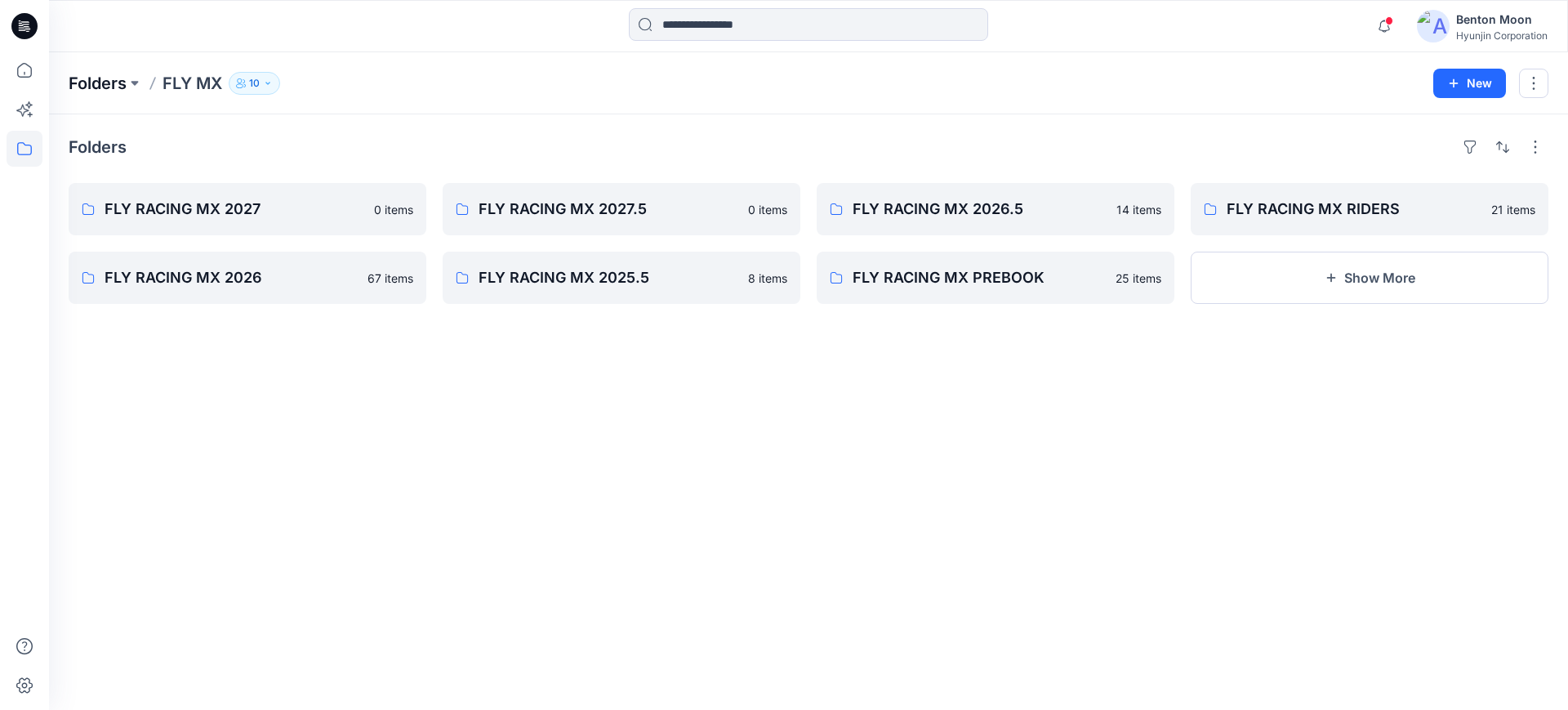
click at [110, 83] on p "Folders" at bounding box center [97, 83] width 58 height 23
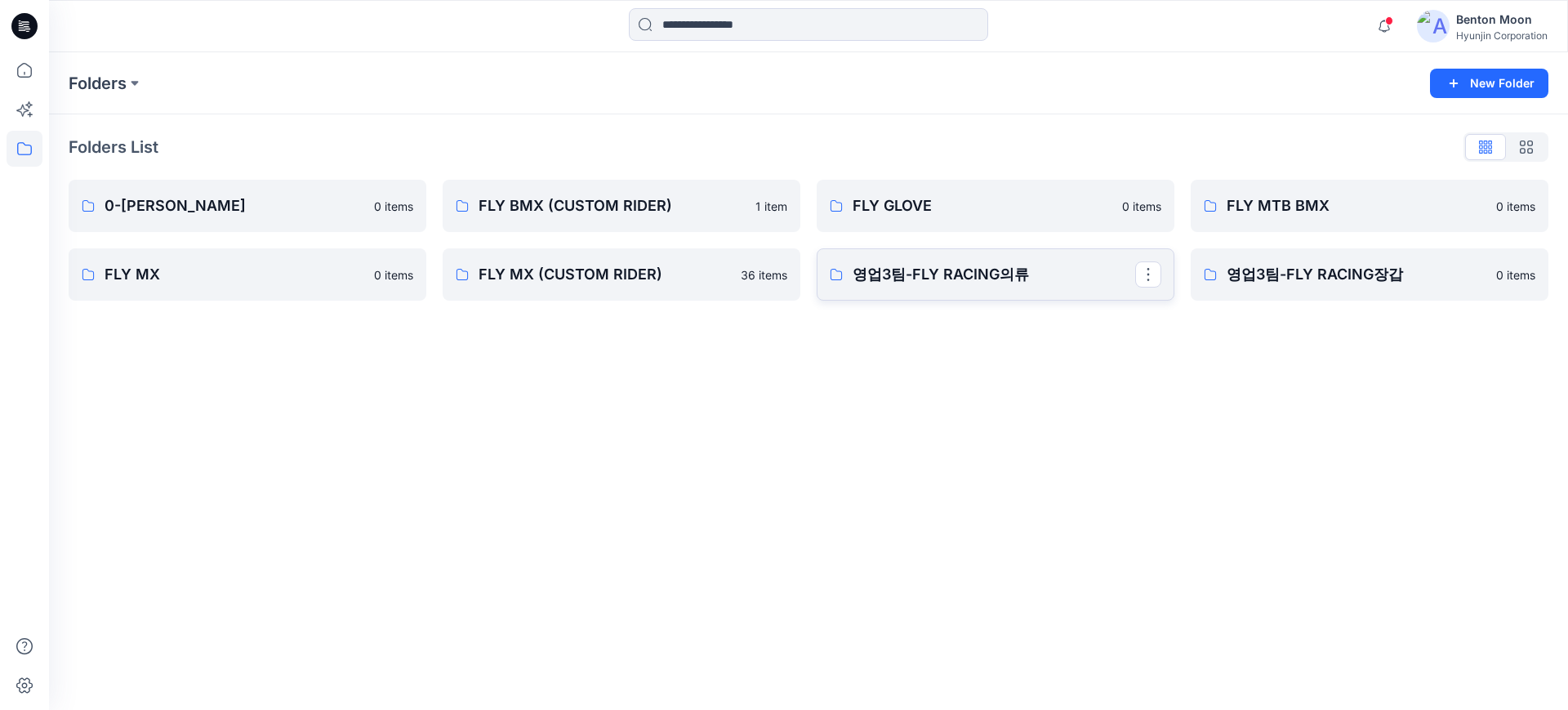
click at [954, 278] on p "영업3팀-FLY RACING의류" at bounding box center [994, 275] width 283 height 23
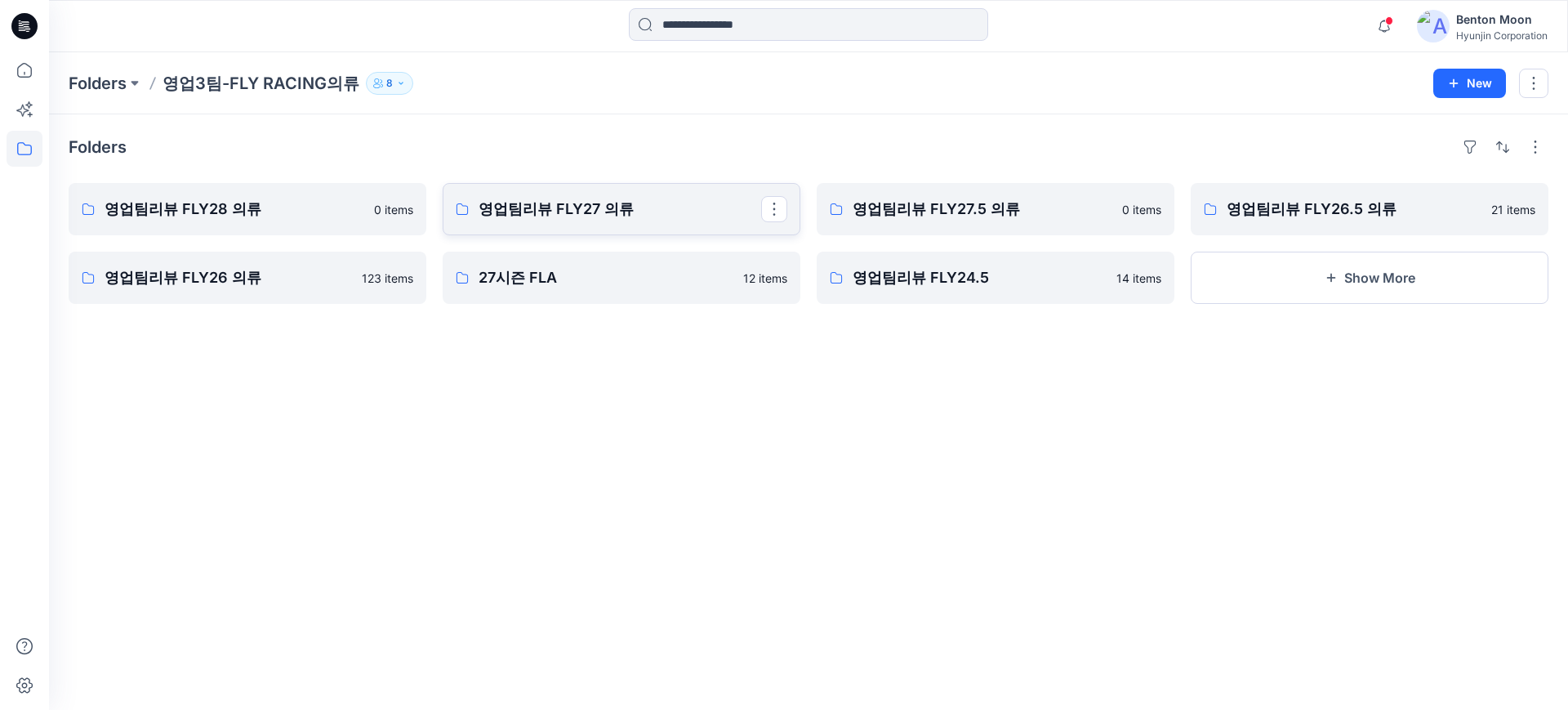
click at [598, 226] on link "영업팀리뷰 FLY27 의류" at bounding box center [621, 209] width 358 height 52
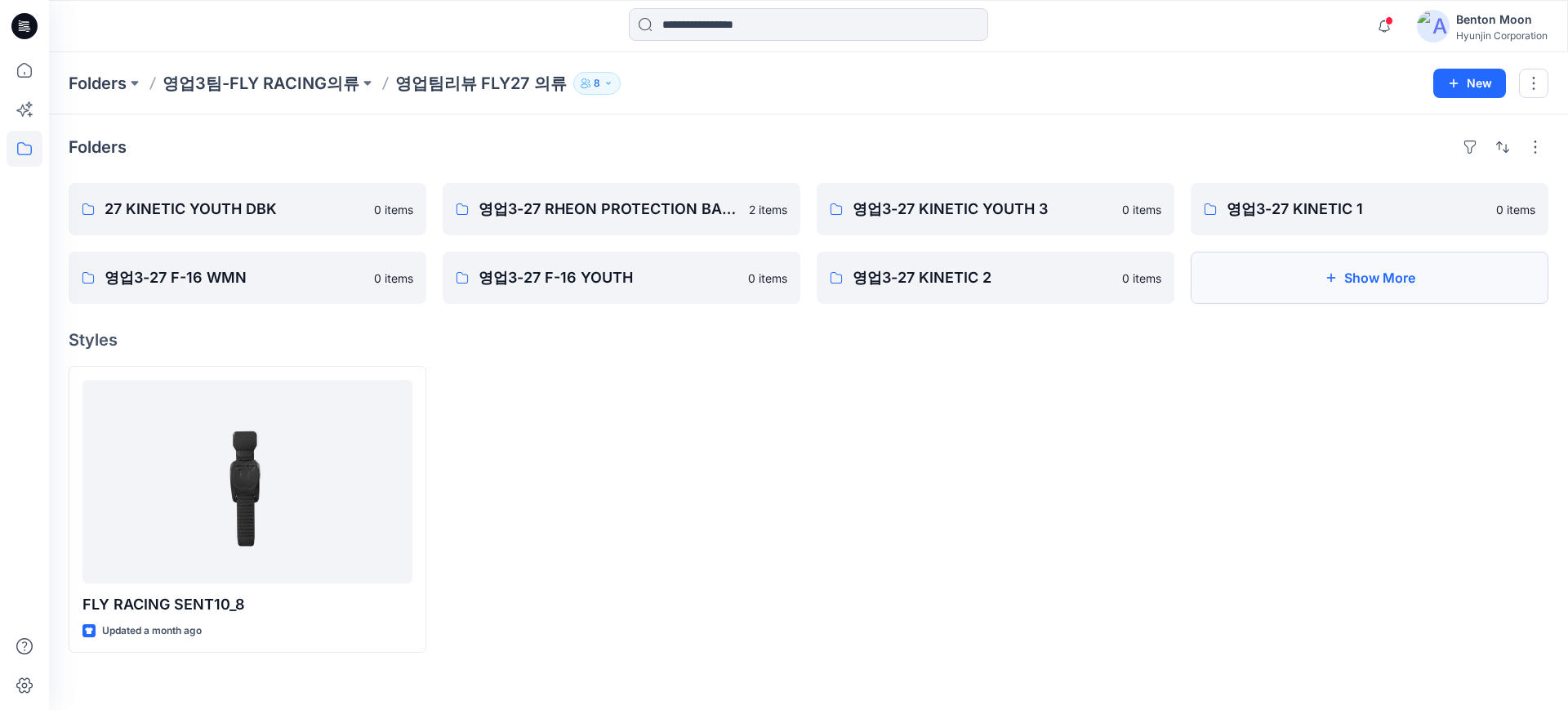
click at [1340, 280] on button "Show More" at bounding box center [1369, 278] width 358 height 52
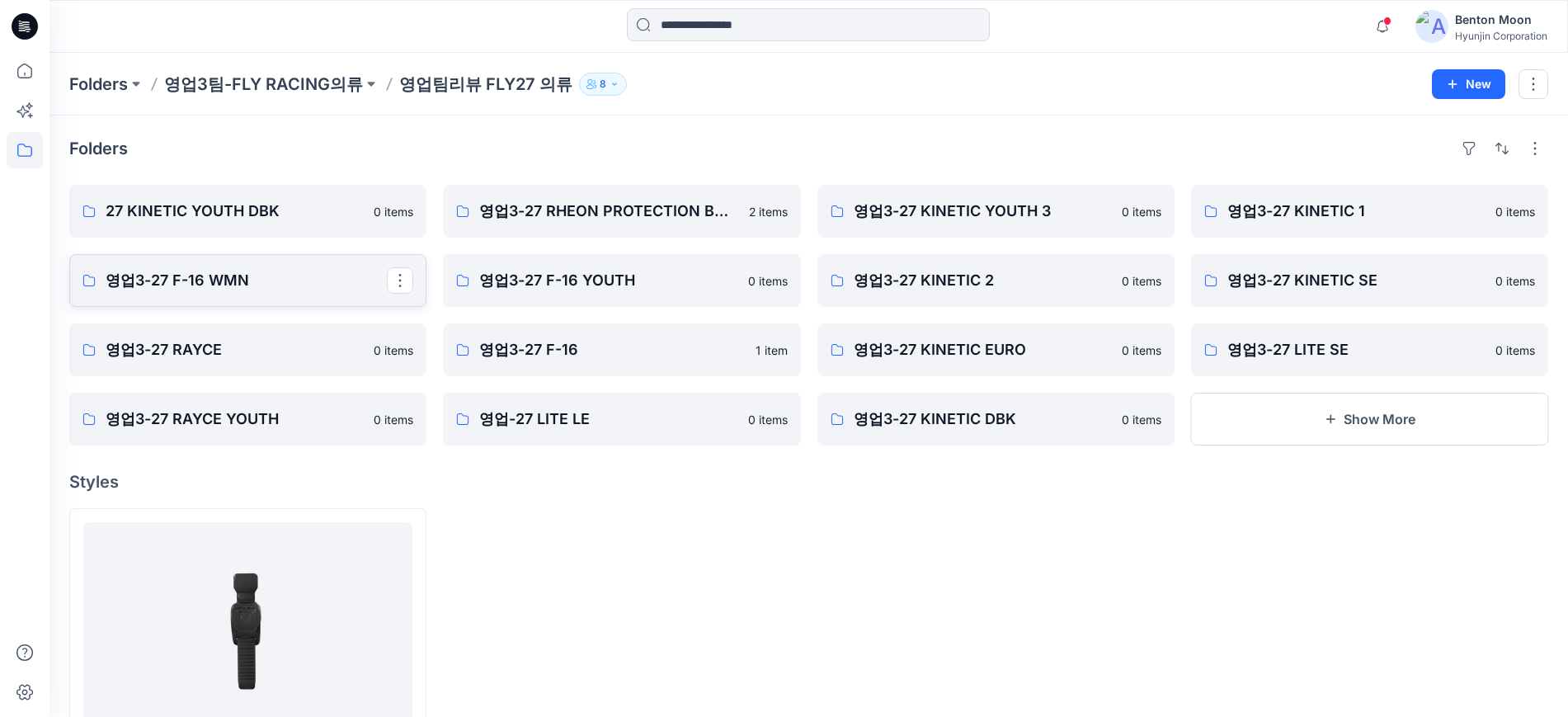
click at [275, 282] on p "영업3-27 F-16 WMN" at bounding box center [246, 281] width 282 height 23
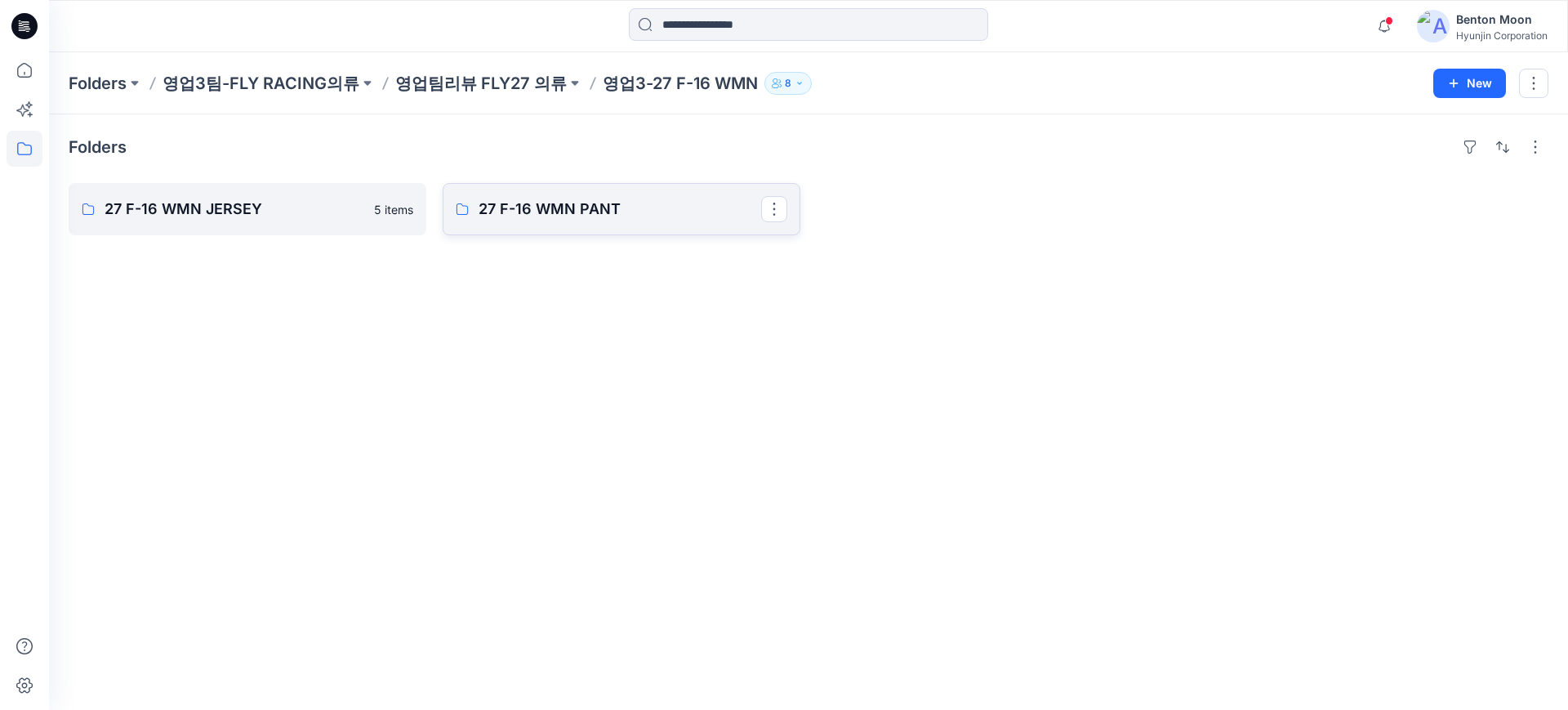
click at [564, 230] on link "27 F-16 WMN PANT" at bounding box center [621, 209] width 358 height 52
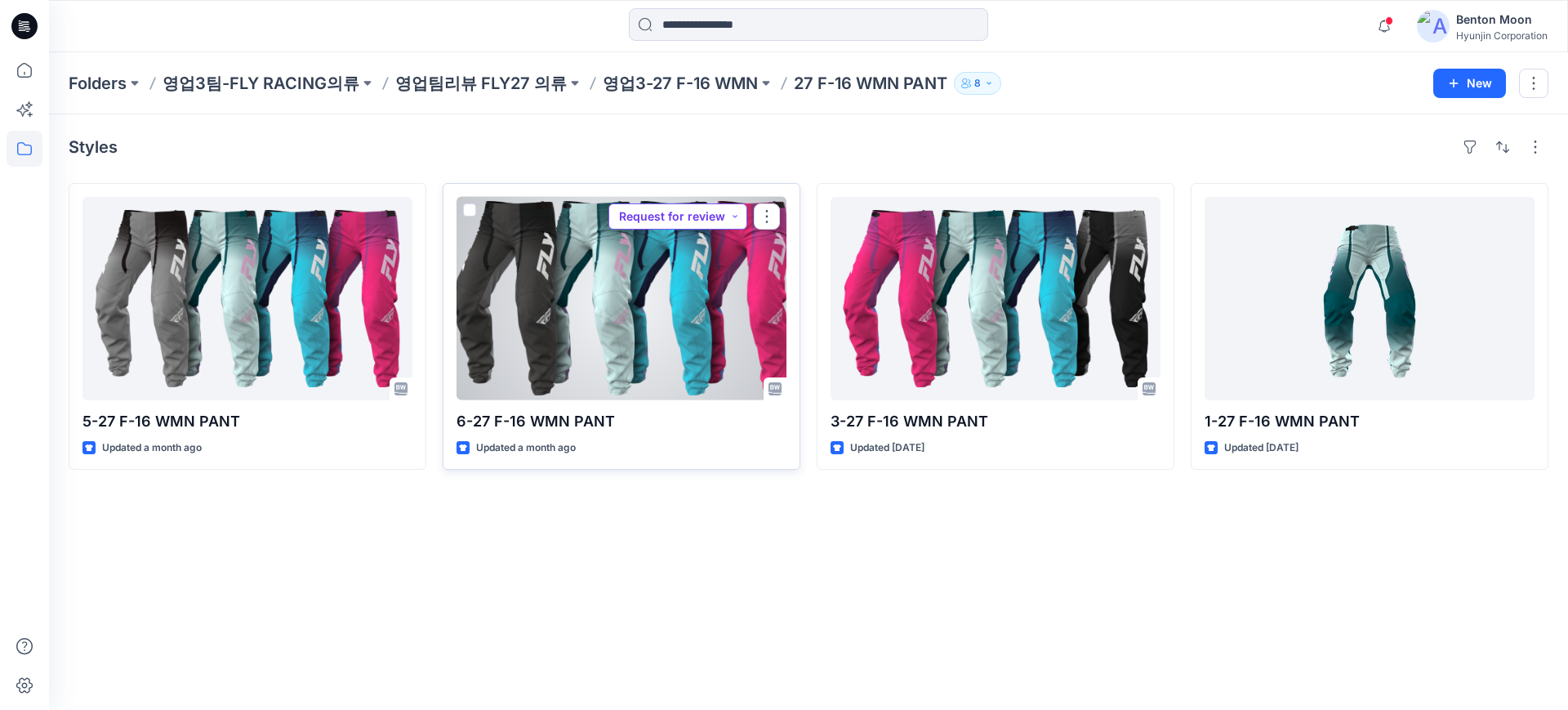
click at [690, 205] on button "Request for review" at bounding box center [678, 216] width 139 height 26
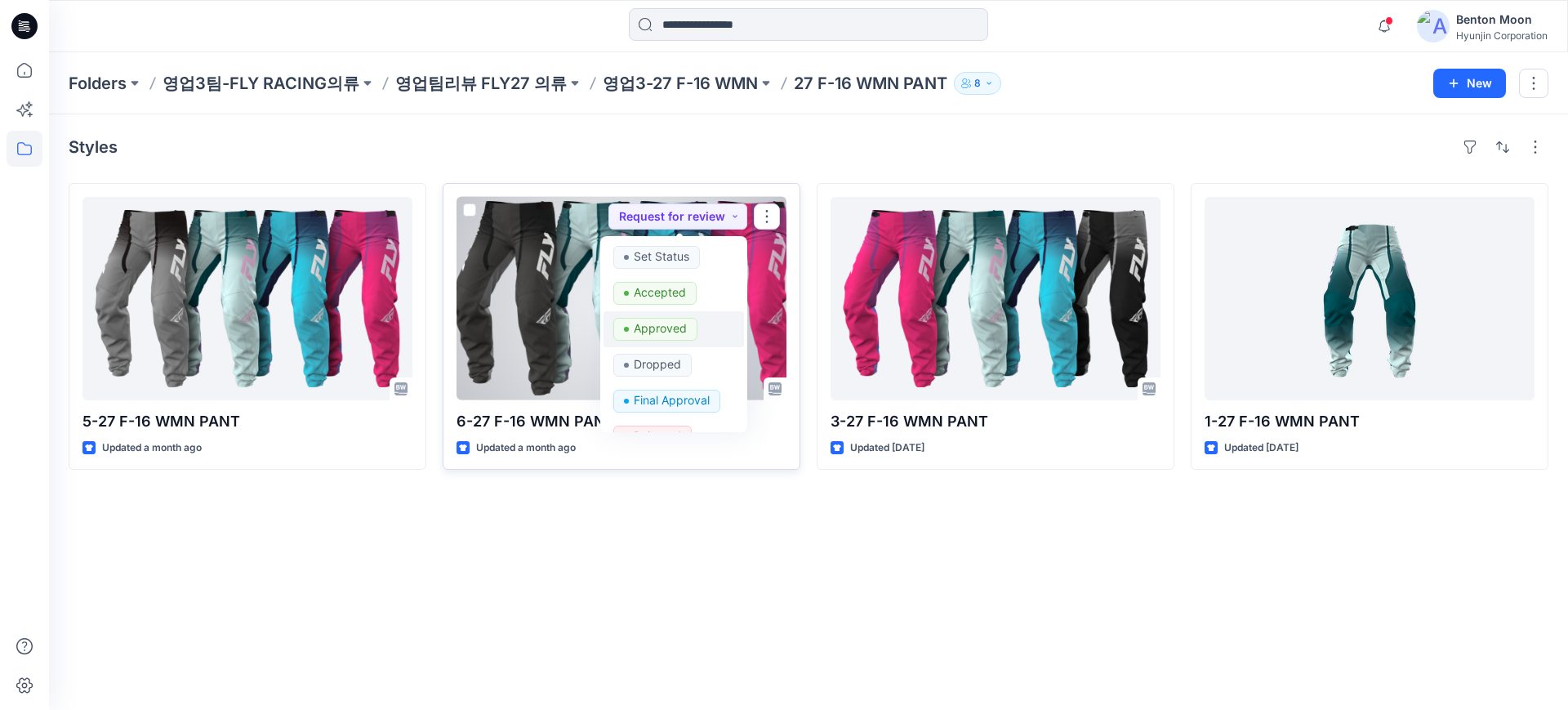
scroll to position [205, 0]
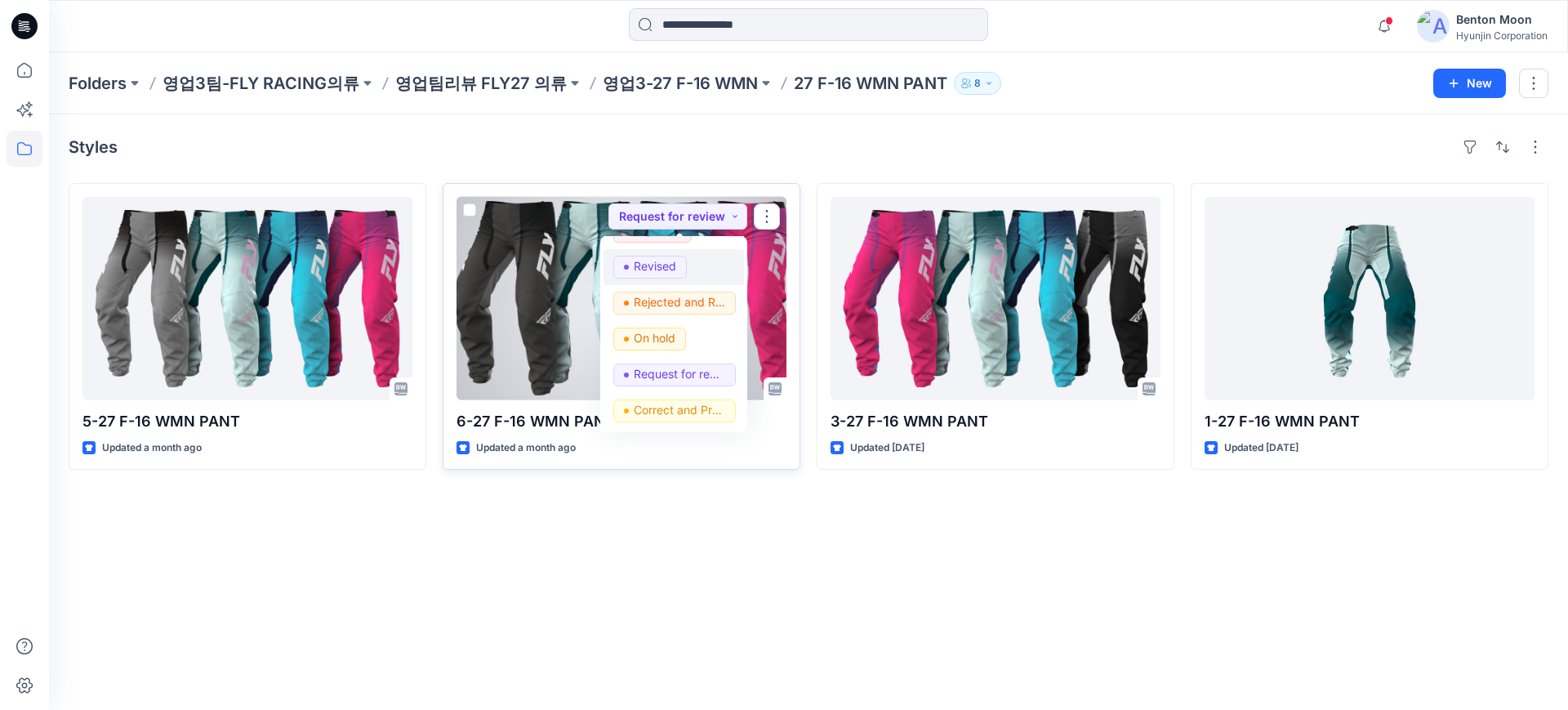
click at [660, 274] on p "Revised" at bounding box center [655, 266] width 42 height 21
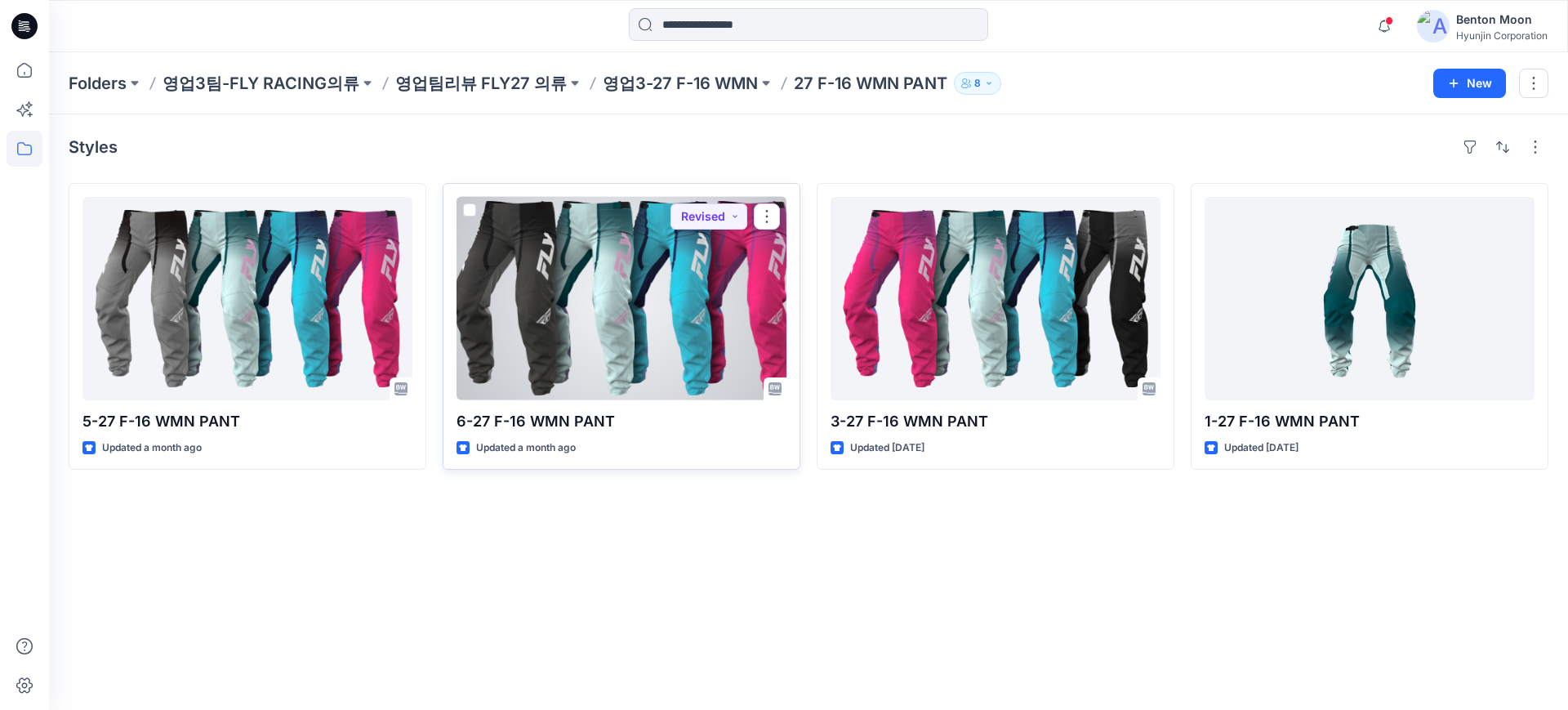
click at [655, 369] on div at bounding box center [621, 298] width 330 height 204
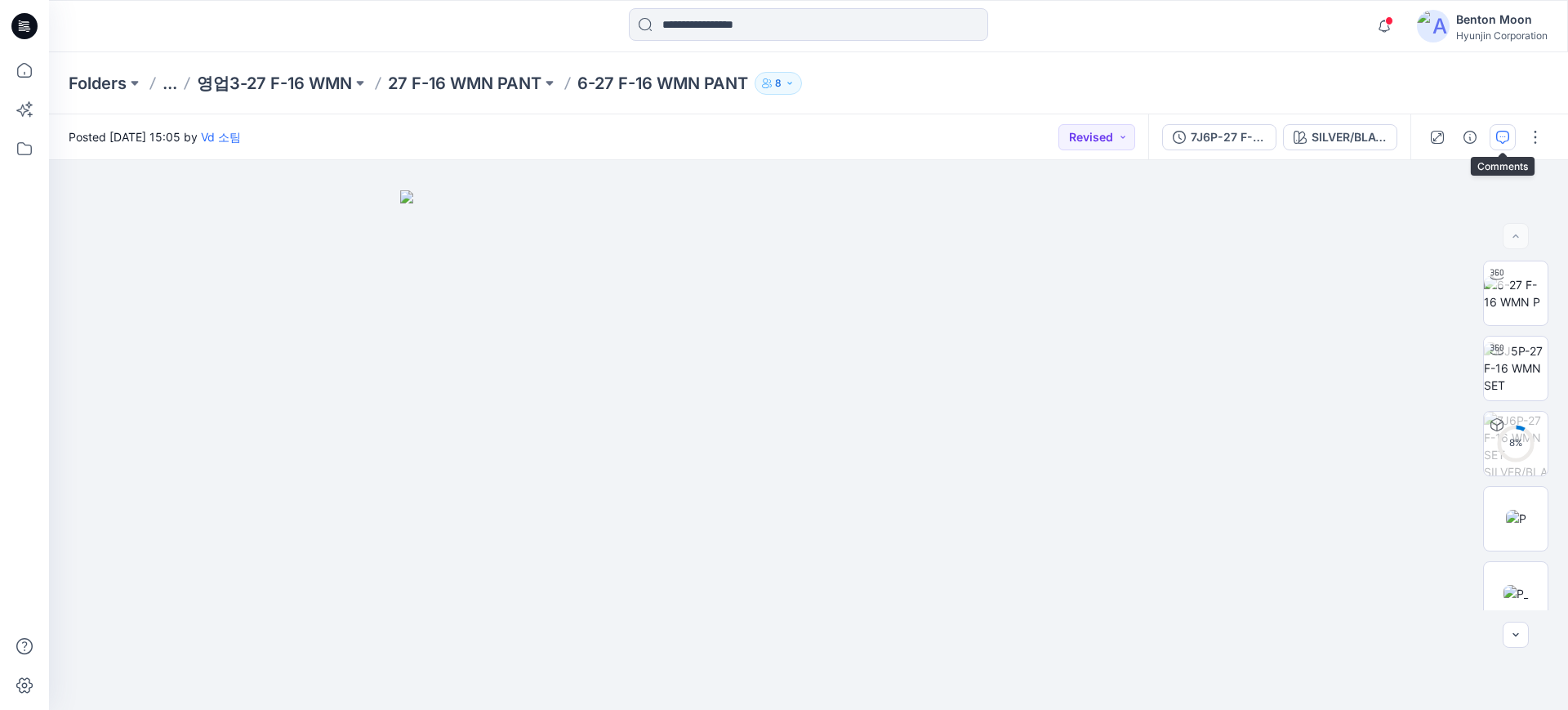
click at [1498, 133] on icon "button" at bounding box center [1503, 137] width 14 height 14
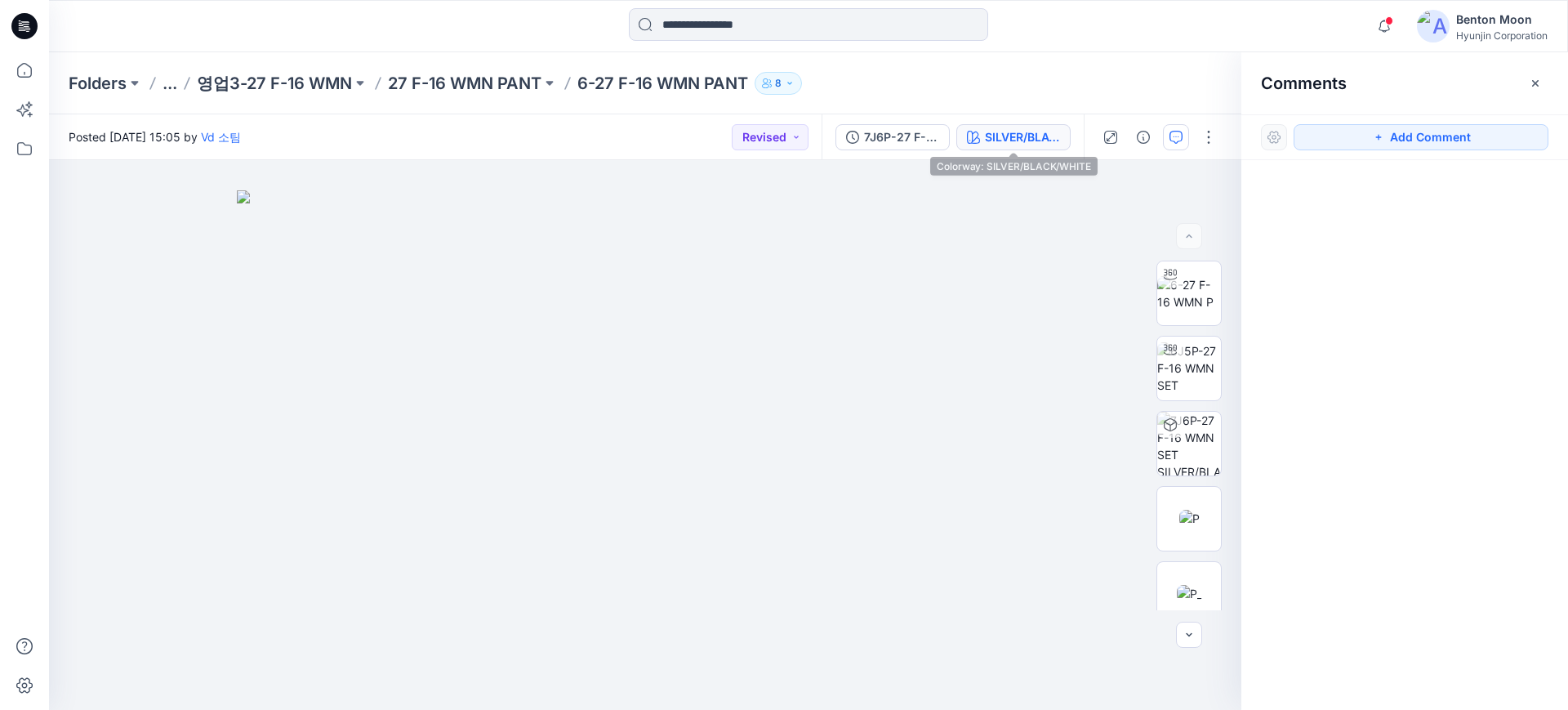
click at [1013, 140] on div "SILVER/BLACK/WHITE" at bounding box center [1023, 137] width 75 height 18
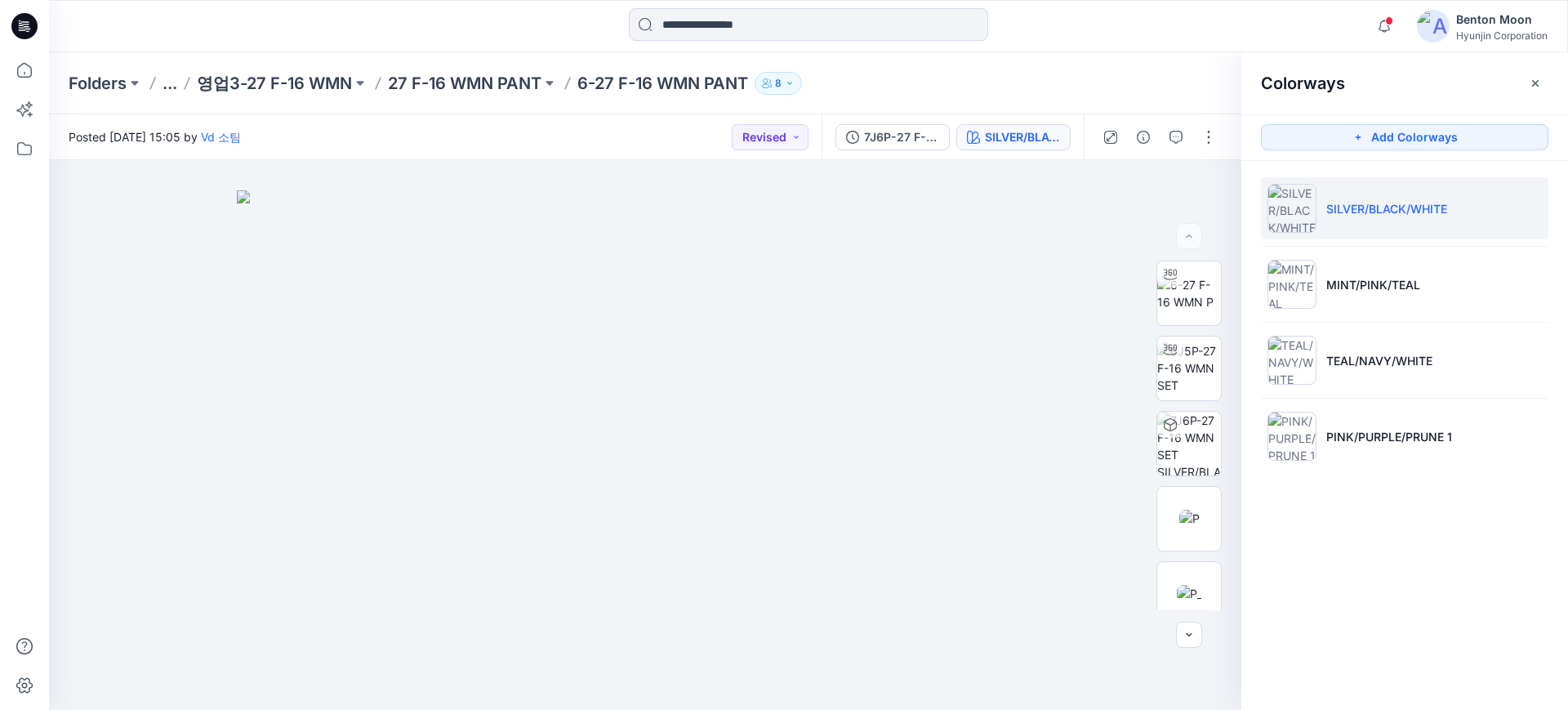
click at [1407, 230] on li "SILVER/BLACK/WHITE" at bounding box center [1405, 208] width 288 height 62
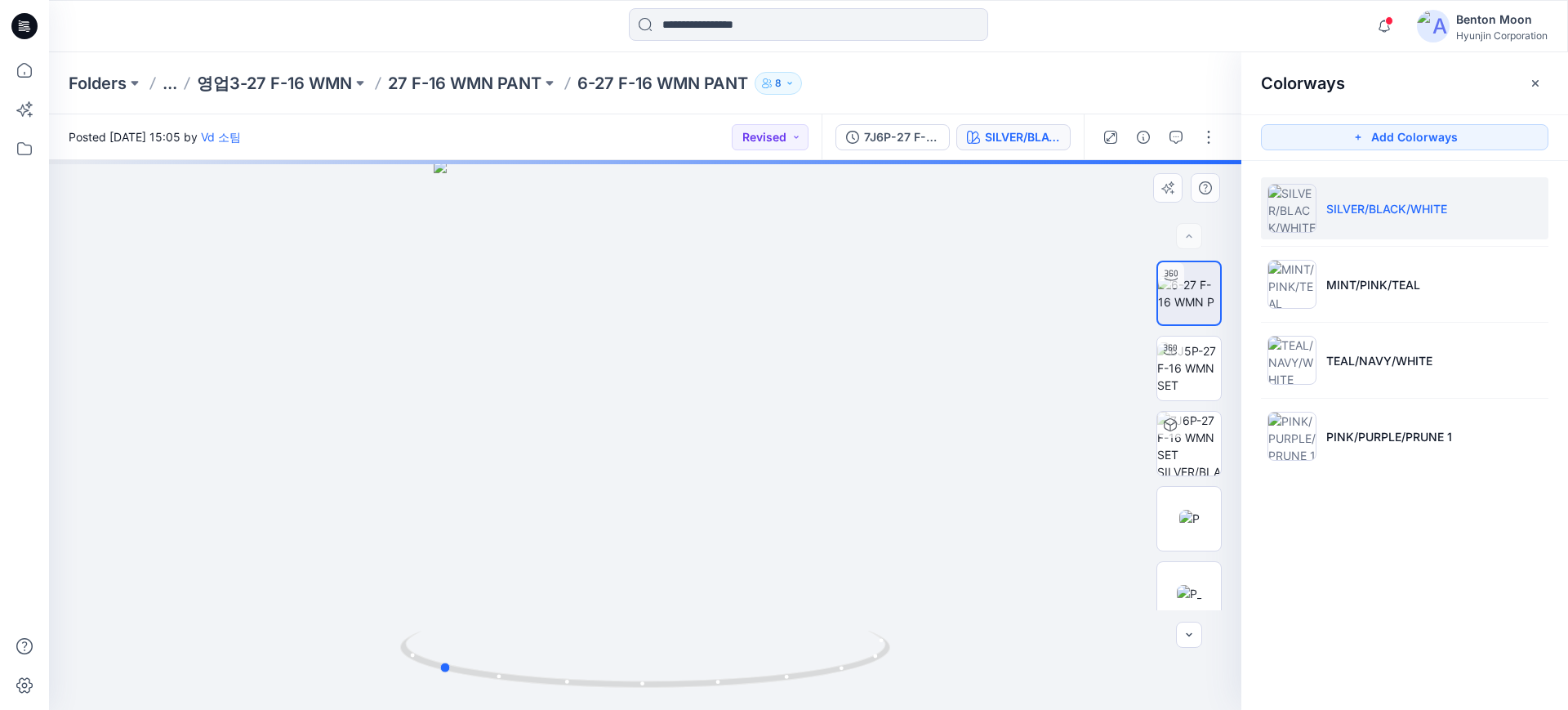
drag, startPoint x: 730, startPoint y: 533, endPoint x: 524, endPoint y: 519, distance: 206.5
click at [524, 519] on div at bounding box center [646, 435] width 1193 height 550
click at [1173, 138] on icon "button" at bounding box center [1176, 137] width 14 height 14
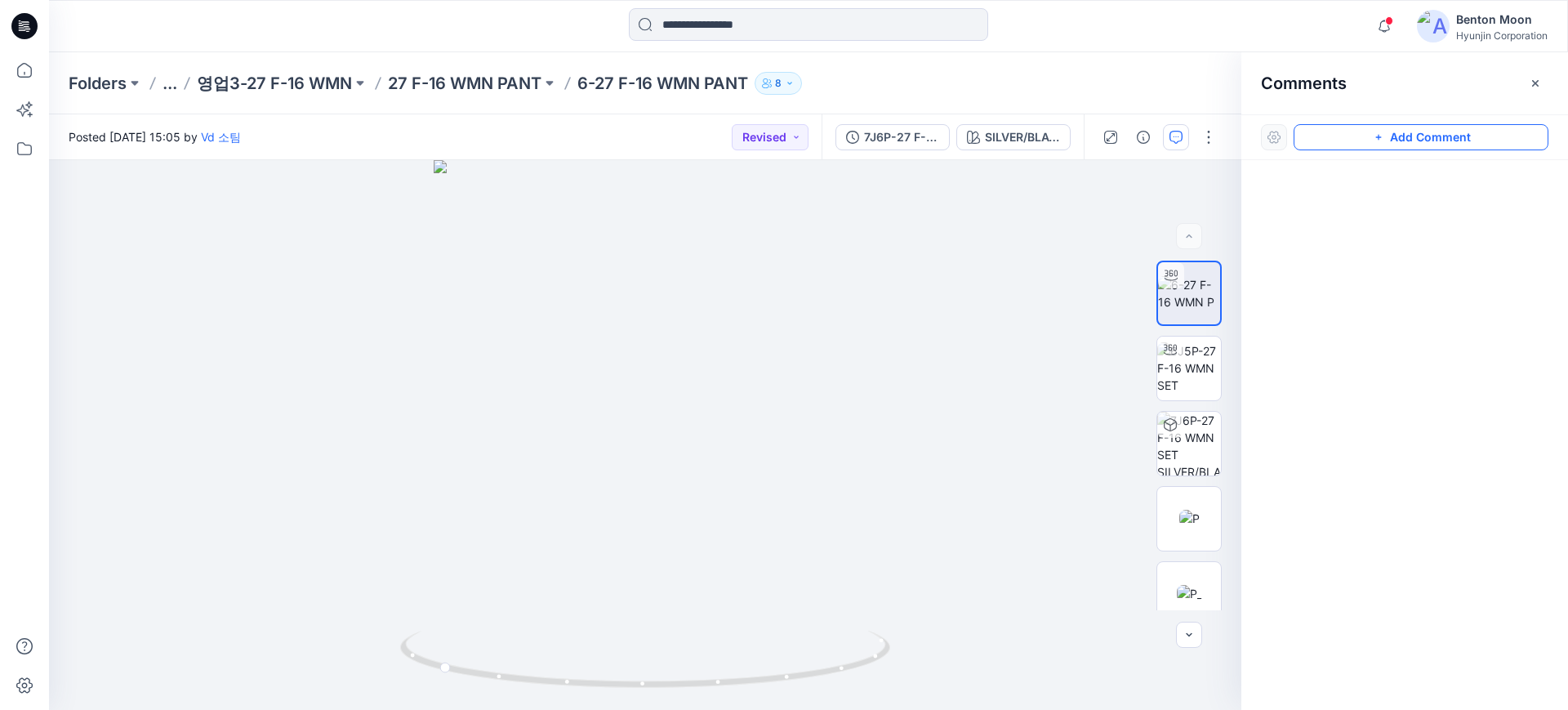
click at [1417, 139] on button "Add Comment" at bounding box center [1421, 137] width 255 height 26
click at [684, 295] on div "1" at bounding box center [646, 435] width 1193 height 550
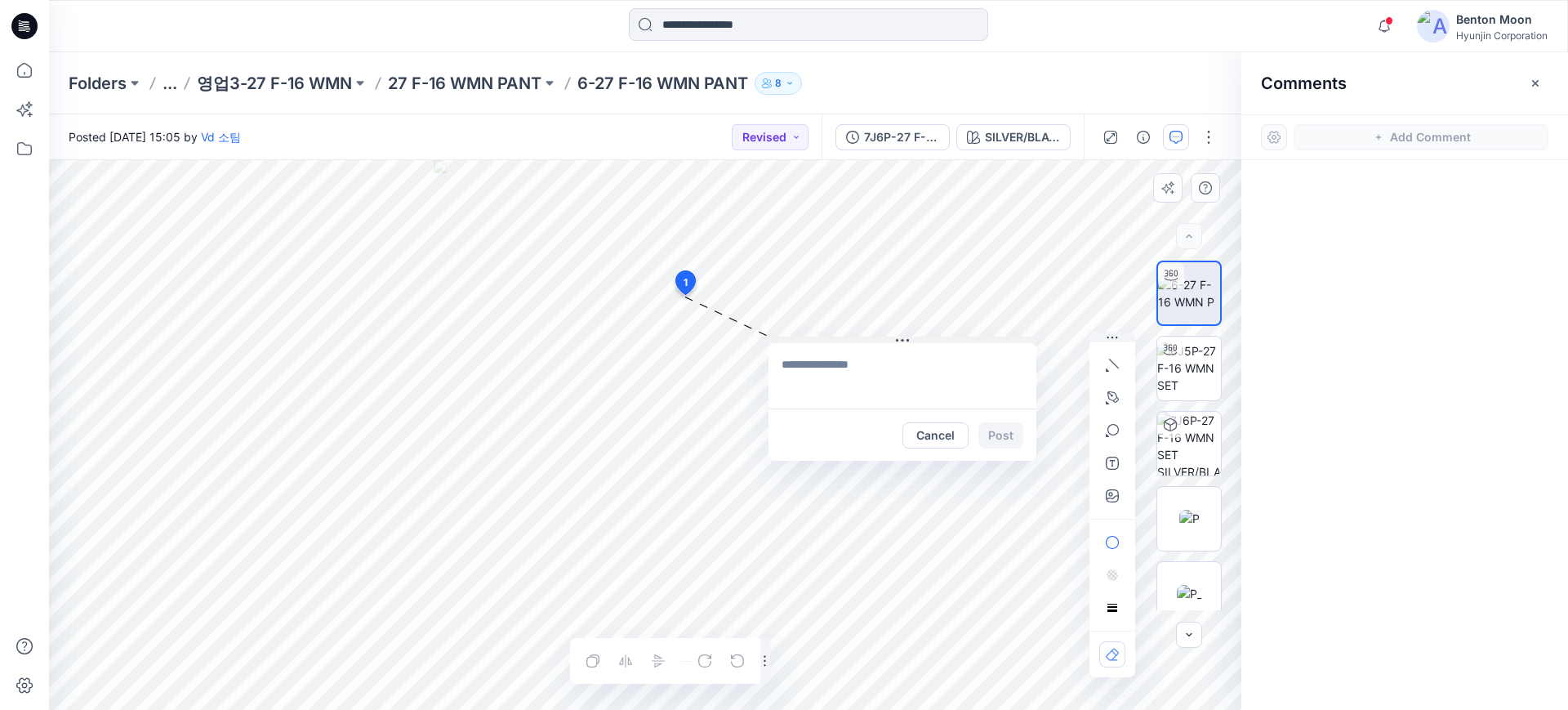
drag, startPoint x: 825, startPoint y: 307, endPoint x: 976, endPoint y: 345, distance: 155.7
click at [956, 345] on button at bounding box center [902, 341] width 268 height 10
click at [945, 371] on textarea at bounding box center [925, 381] width 268 height 66
type textarea "*"
type textarea "**********"
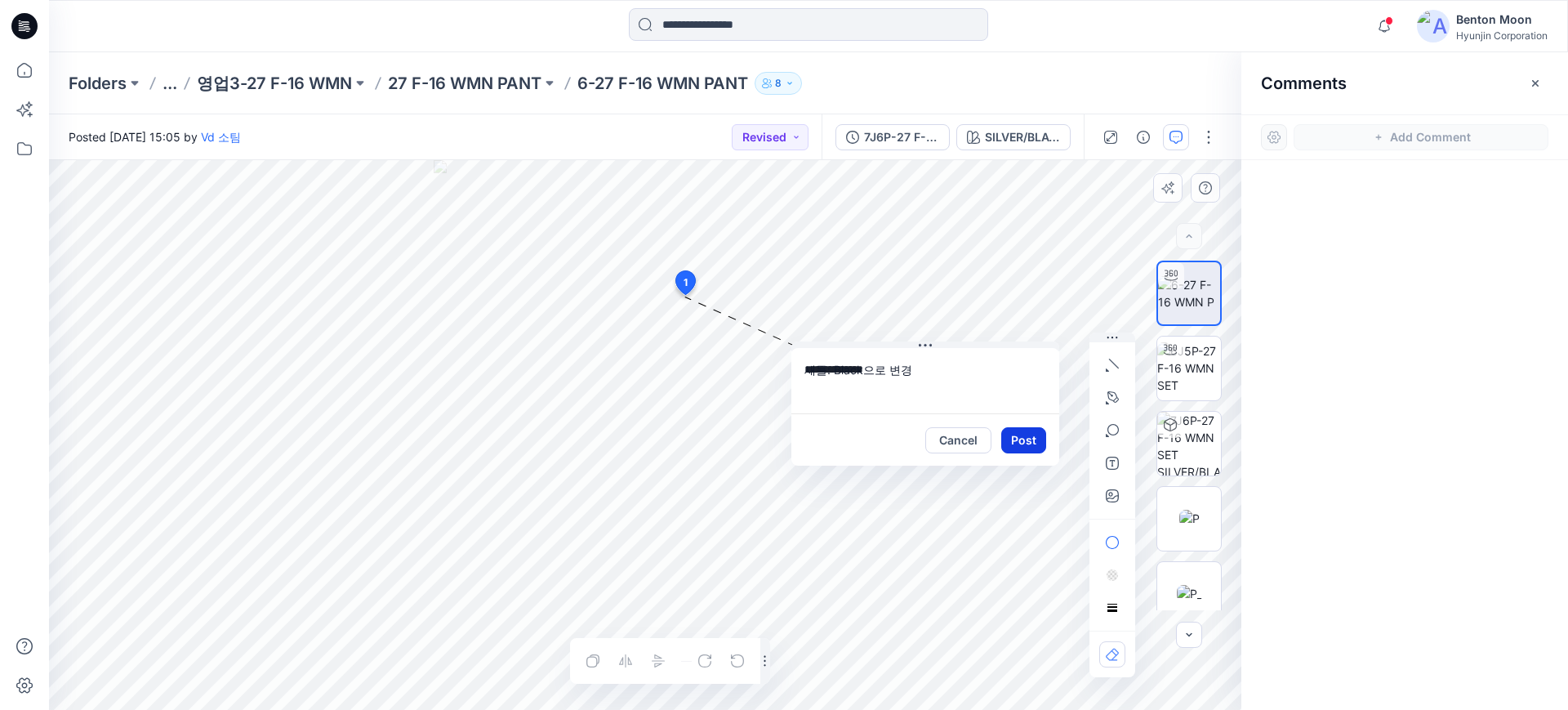
click at [1018, 440] on button "Post" at bounding box center [1024, 440] width 45 height 26
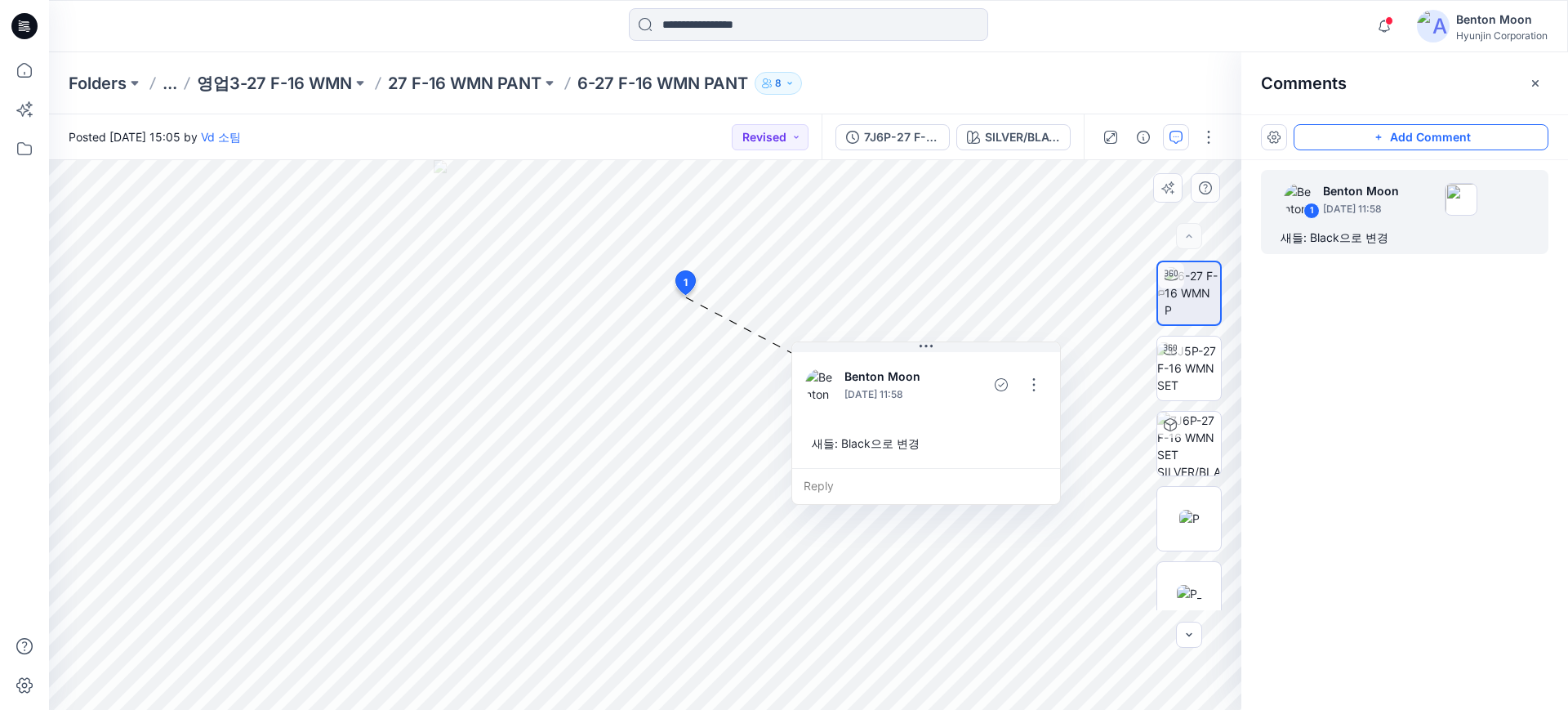
click at [1380, 139] on icon "button" at bounding box center [1378, 138] width 6 height 6
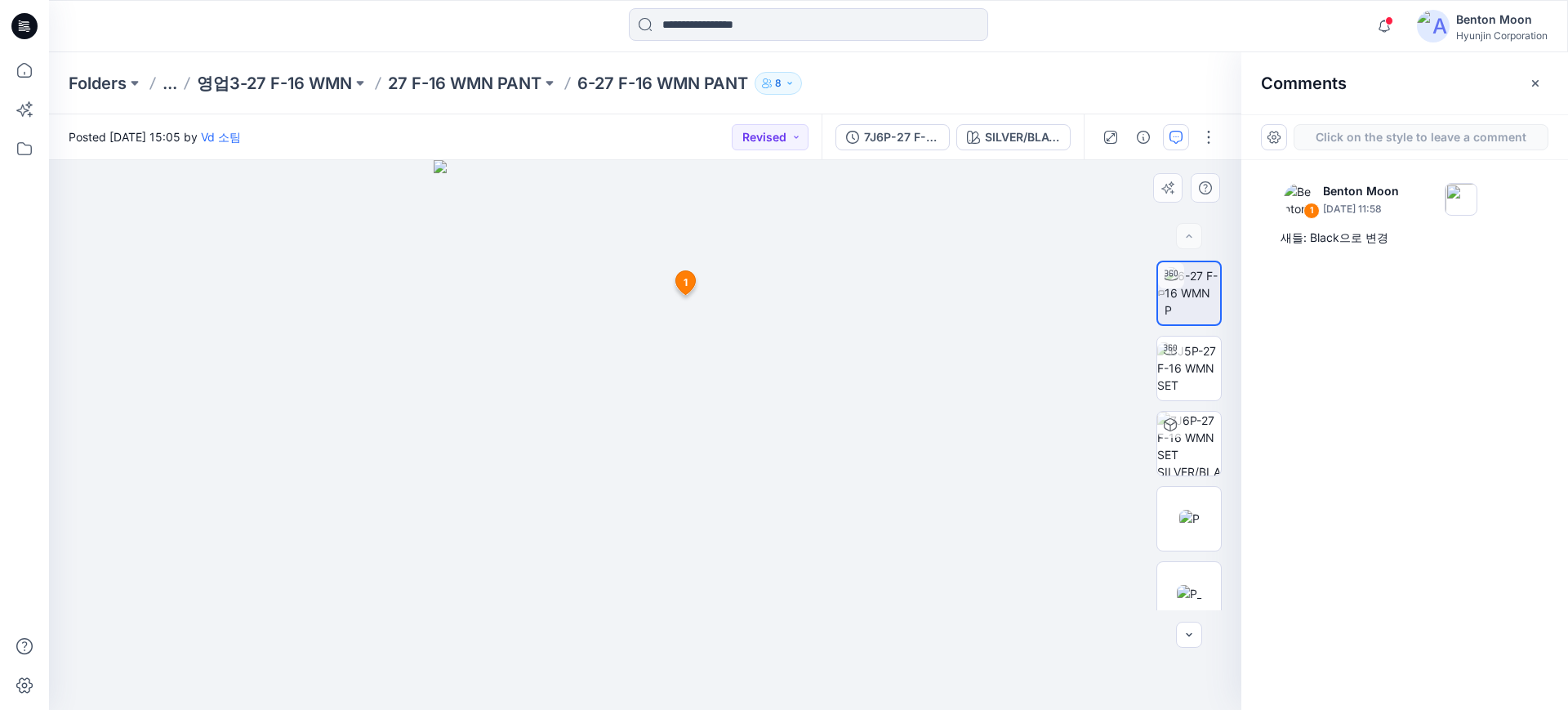
click at [718, 523] on div "2 1 Benton Moon August 28, 2025 11:58 새들: Black으로 변경 Reply" at bounding box center [646, 435] width 1193 height 550
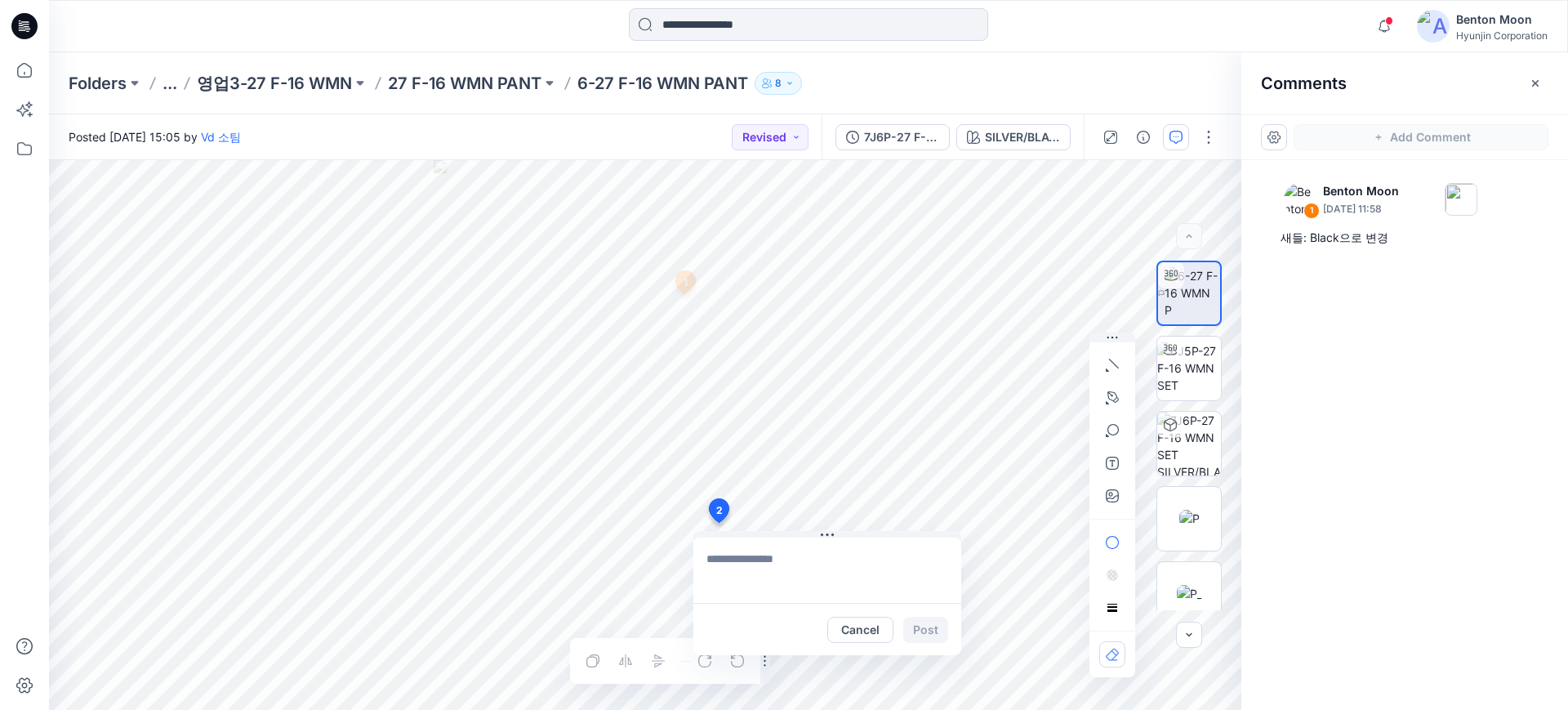
click at [762, 550] on textarea at bounding box center [828, 570] width 268 height 66
type textarea "**********"
click at [935, 630] on button "Post" at bounding box center [925, 629] width 45 height 26
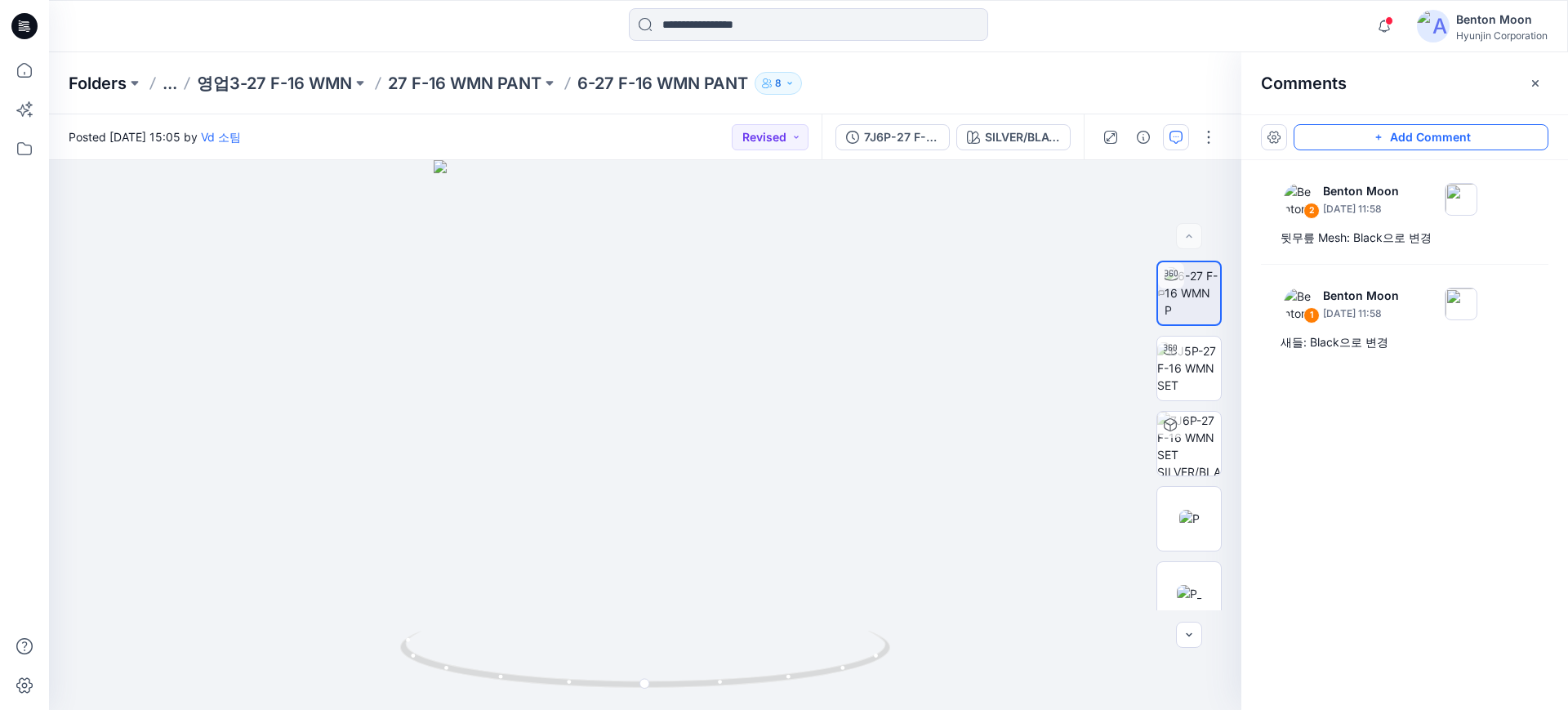
click at [116, 78] on p "Folders" at bounding box center [97, 83] width 58 height 23
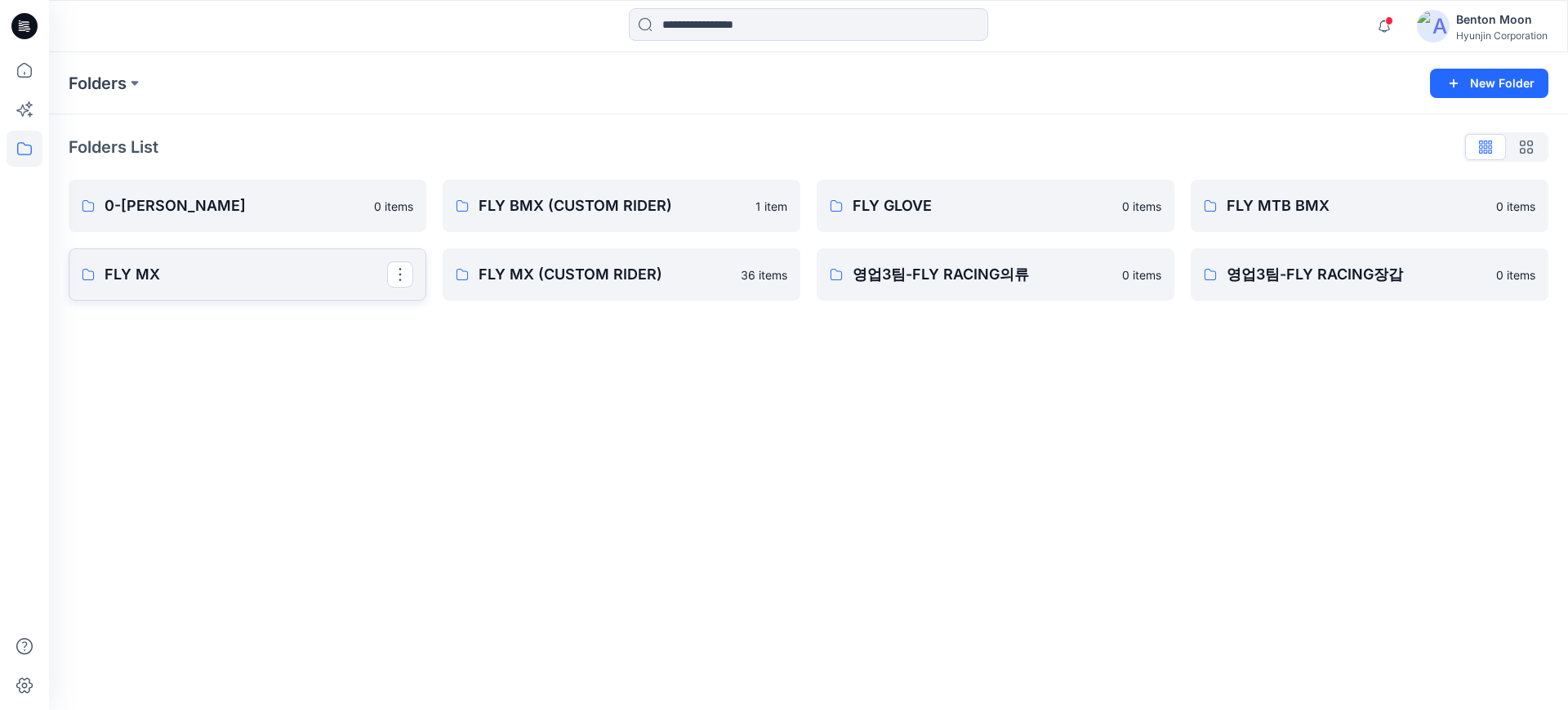
click at [234, 268] on p "FLY MX" at bounding box center [245, 275] width 283 height 23
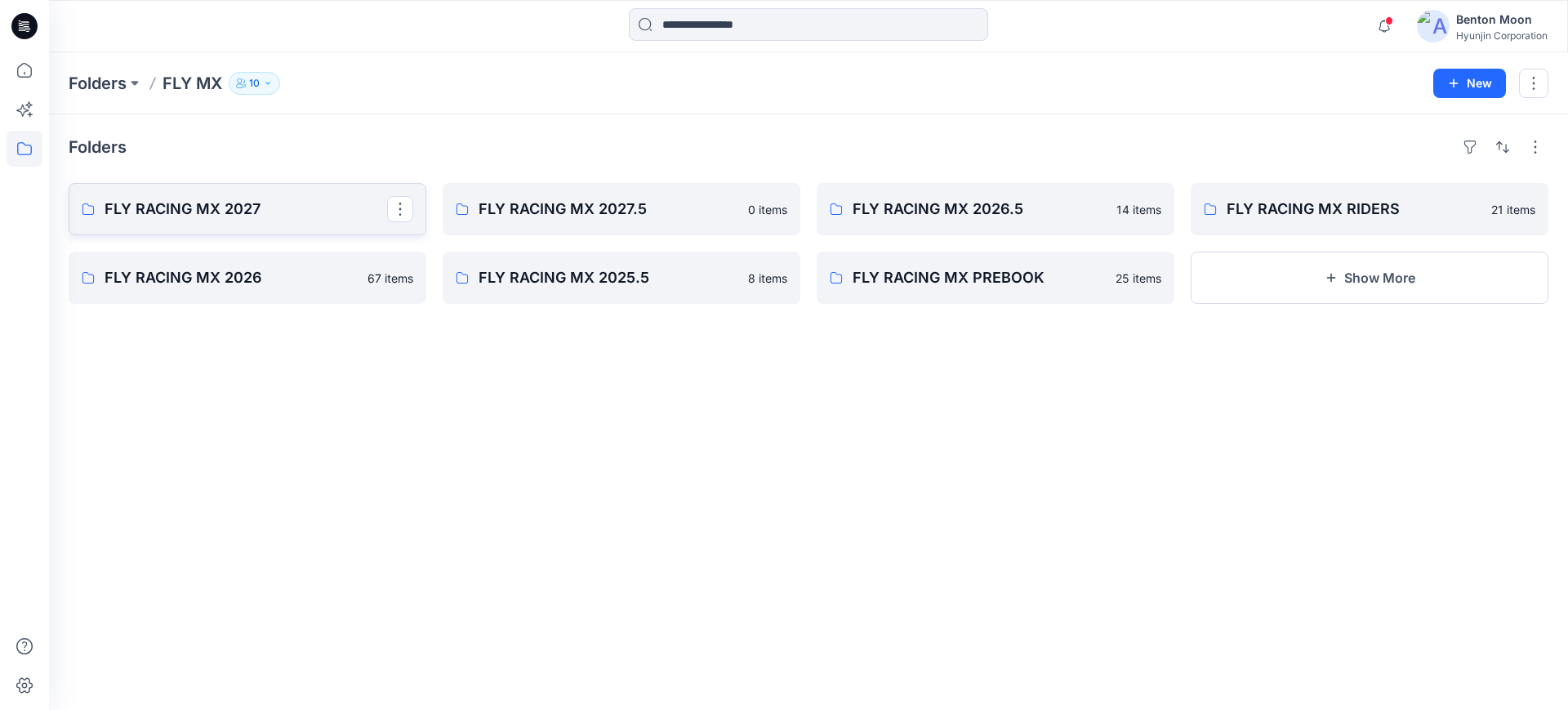
click at [248, 215] on p "FLY RACING MX 2027" at bounding box center [245, 209] width 283 height 23
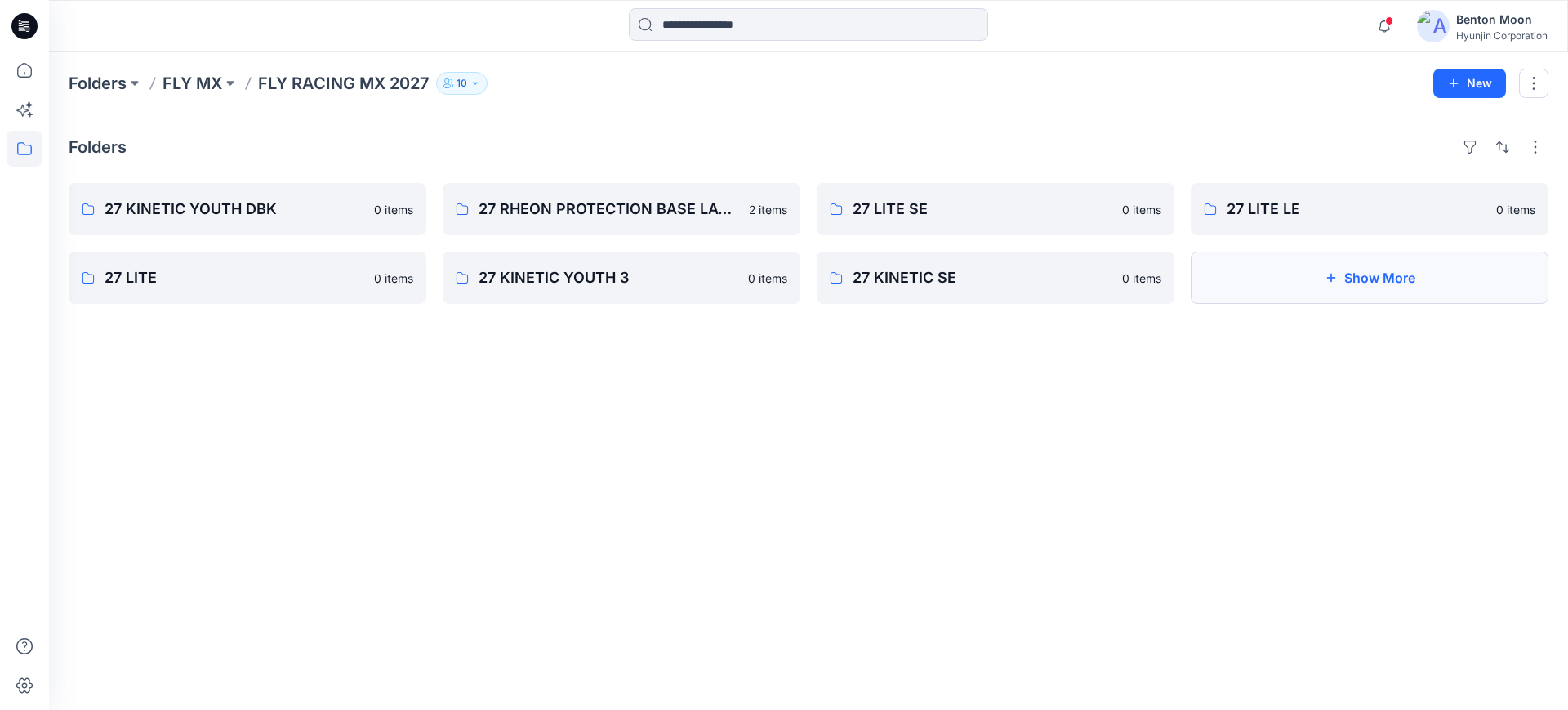
click at [1289, 267] on button "Show More" at bounding box center [1369, 278] width 358 height 52
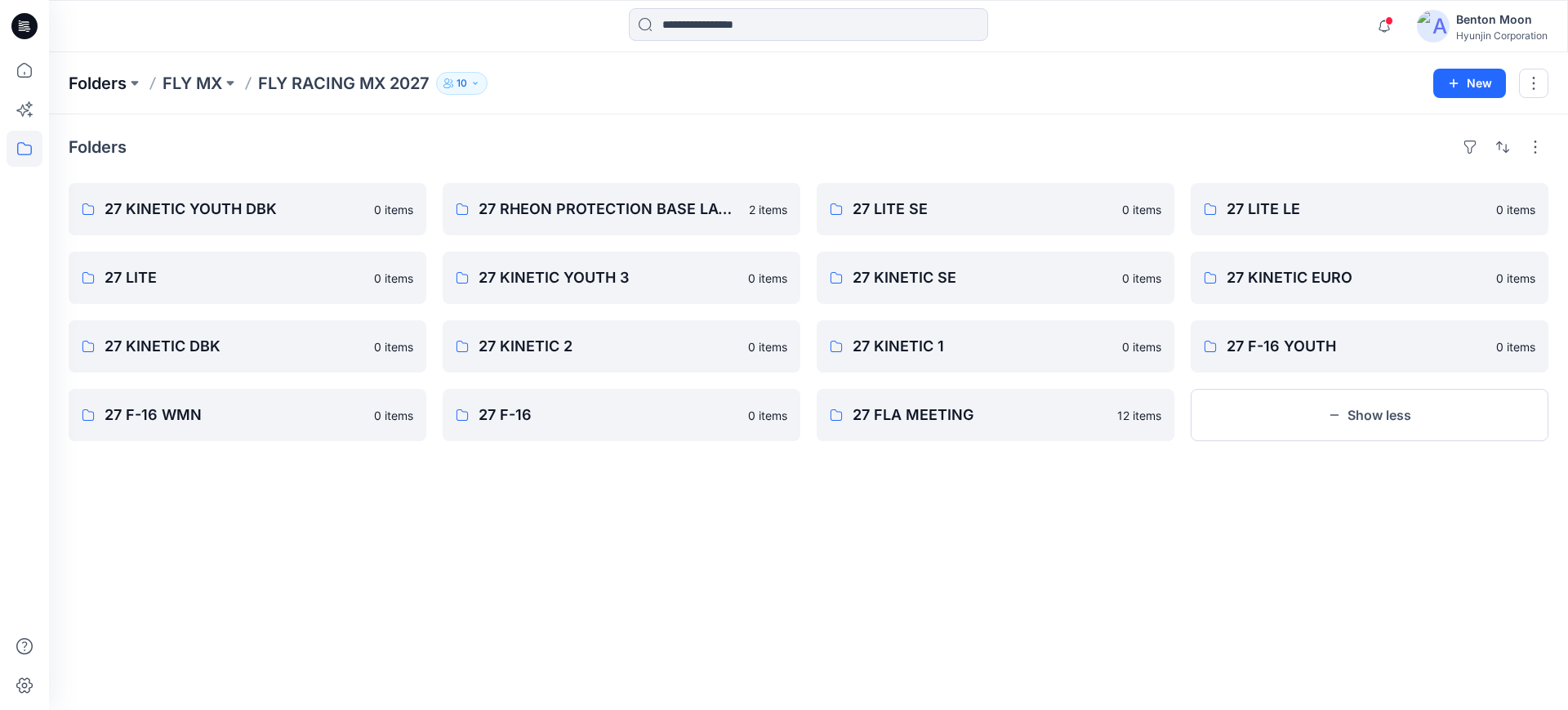
click at [103, 82] on p "Folders" at bounding box center [97, 83] width 58 height 23
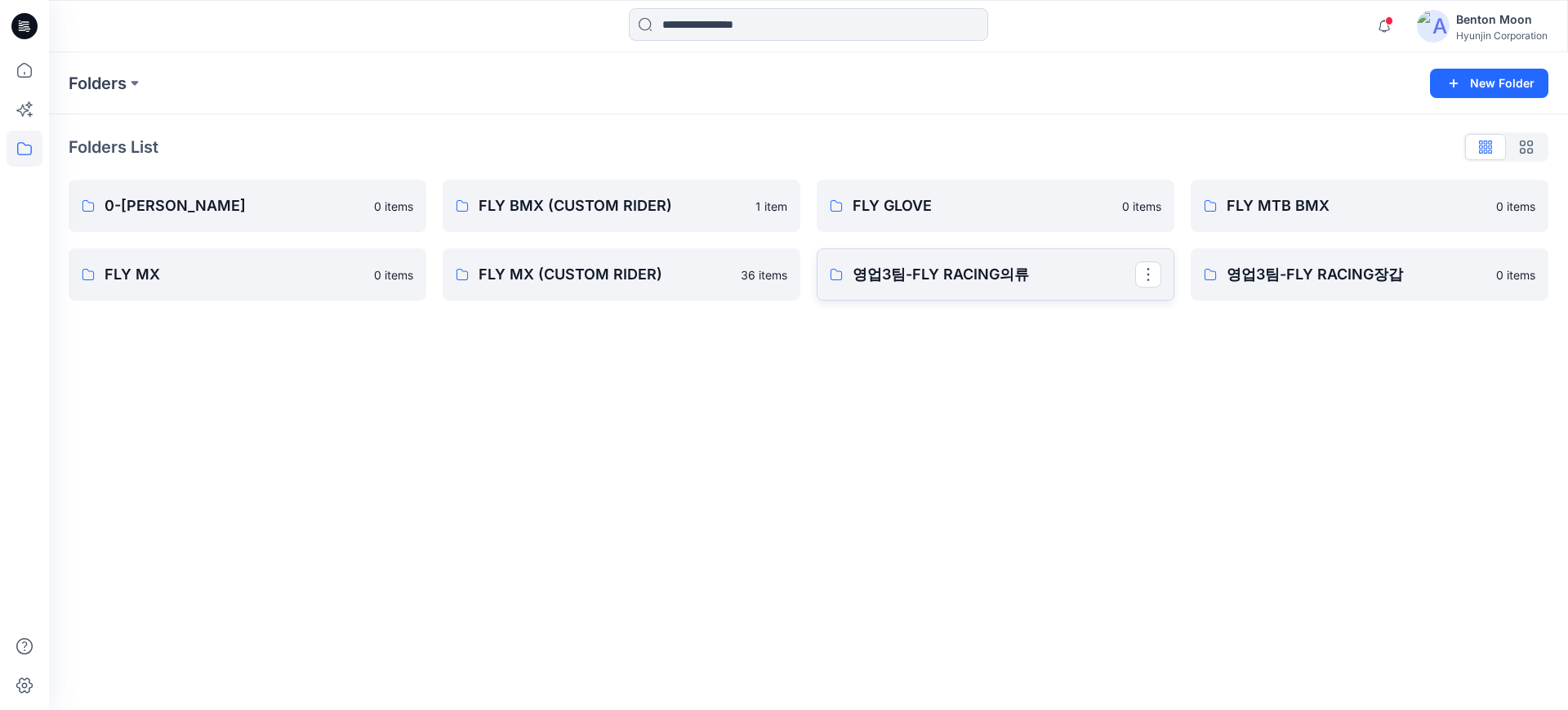
click at [1034, 281] on p "영업3팀-FLY RACING의류" at bounding box center [994, 275] width 283 height 23
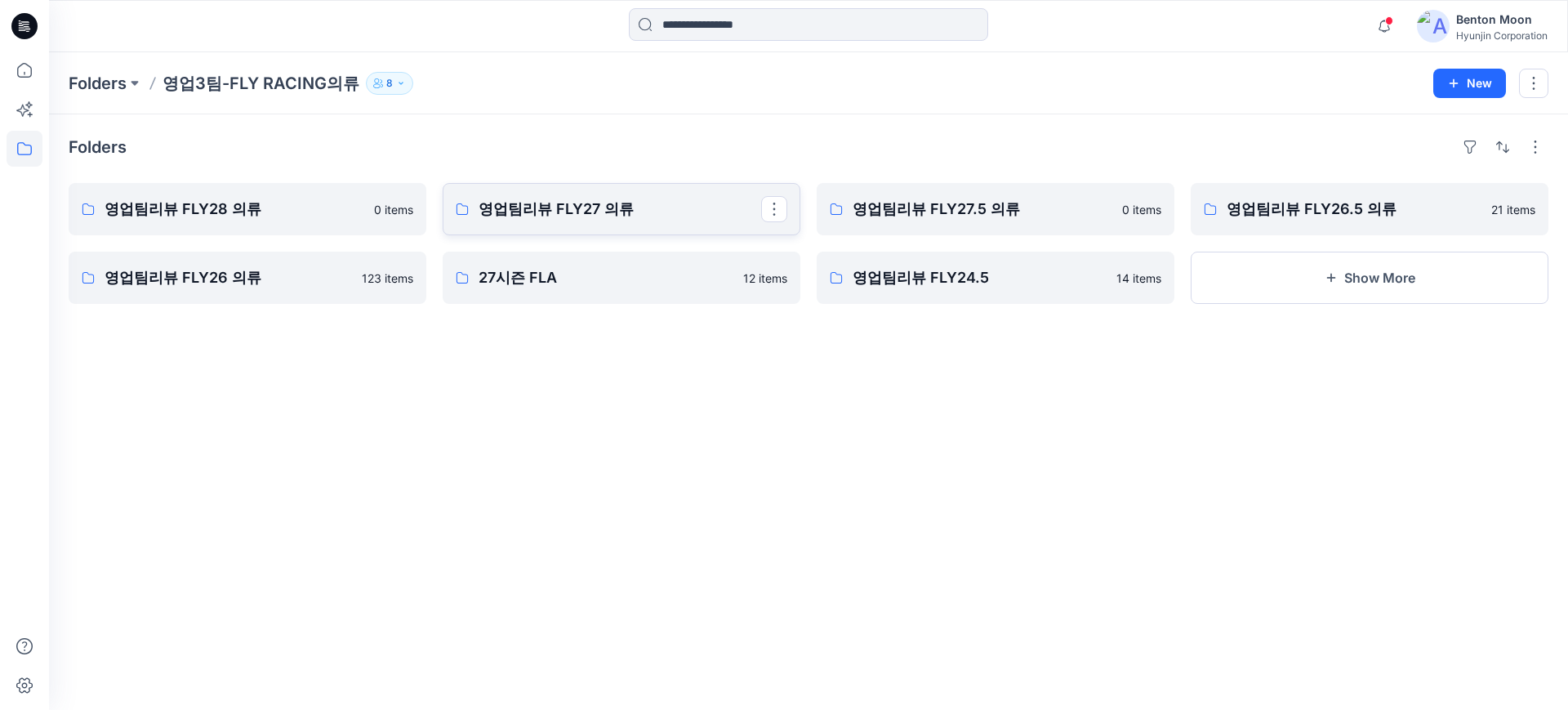
click at [512, 207] on p "영업팀리뷰 FLY27 의류" at bounding box center [619, 209] width 283 height 23
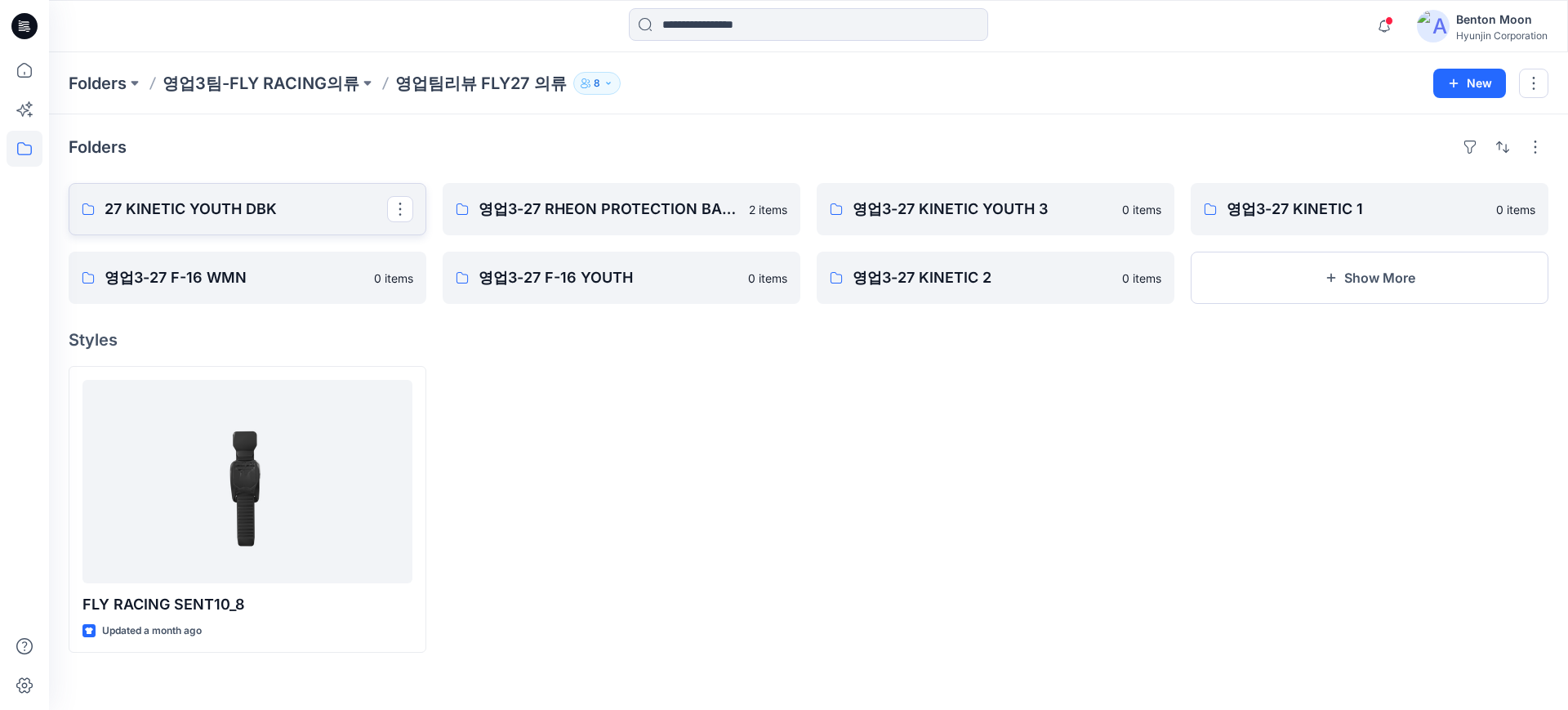
click at [217, 207] on p "27 KINETIC YOUTH DBK" at bounding box center [245, 209] width 283 height 23
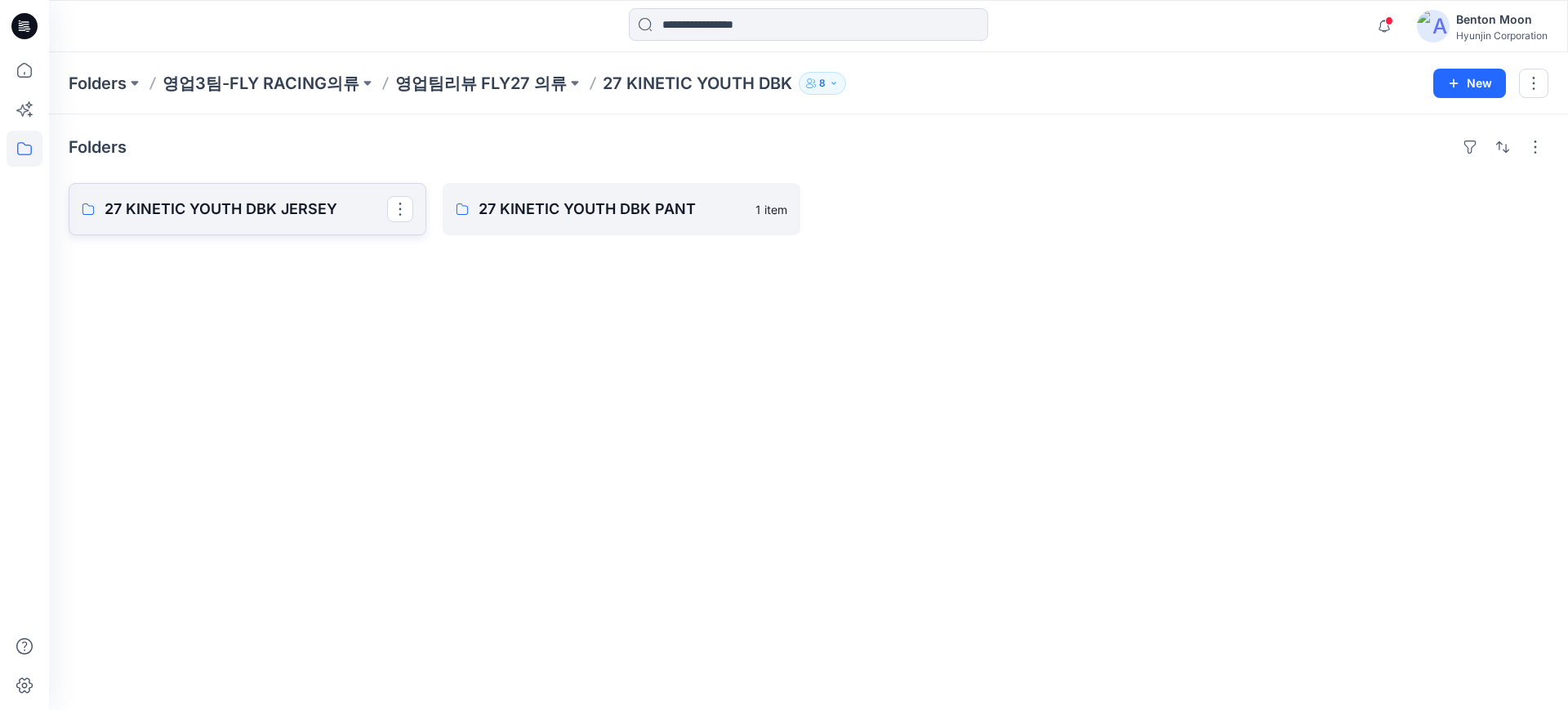
click at [315, 200] on p "27 KINETIC YOUTH DBK JERSEY" at bounding box center [245, 209] width 283 height 23
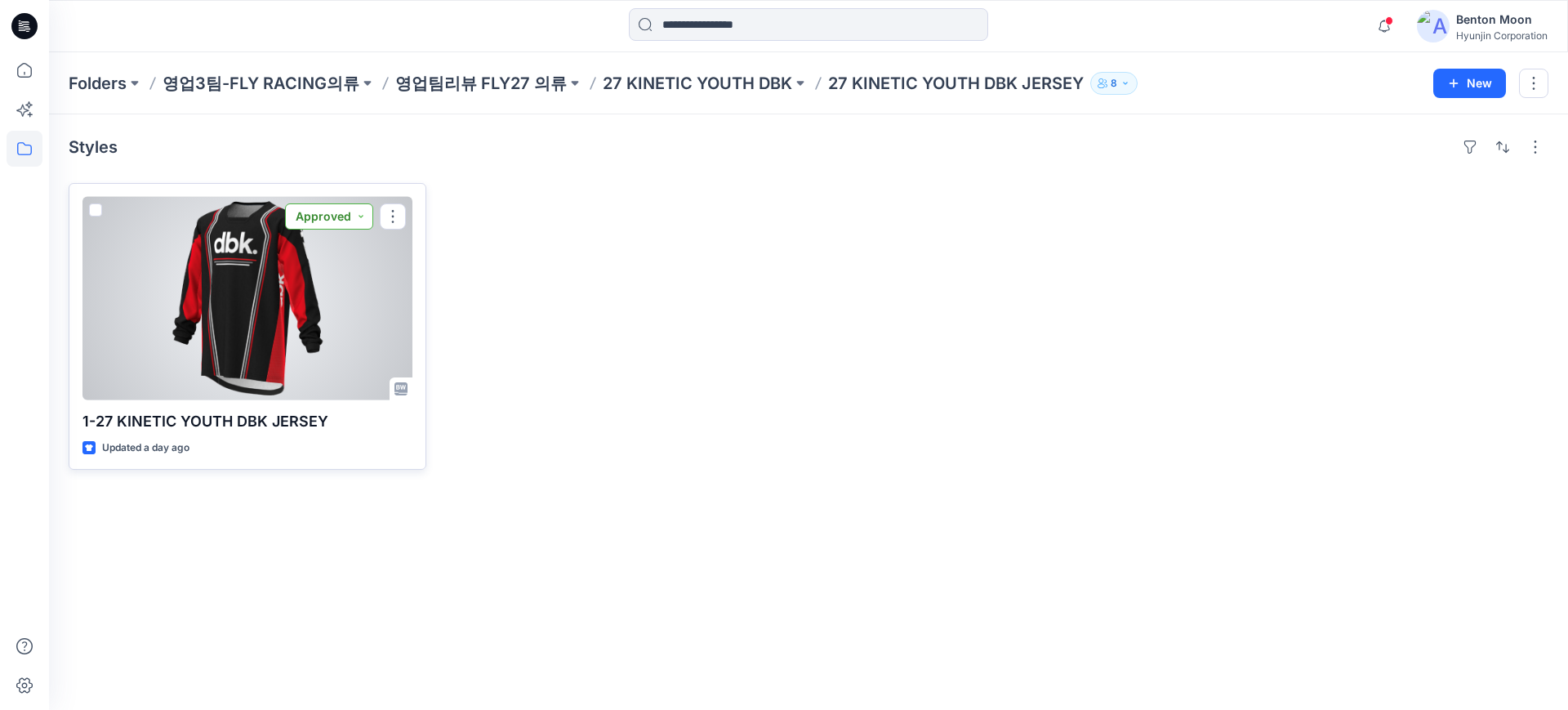
click at [358, 219] on button "Approved" at bounding box center [328, 216] width 88 height 26
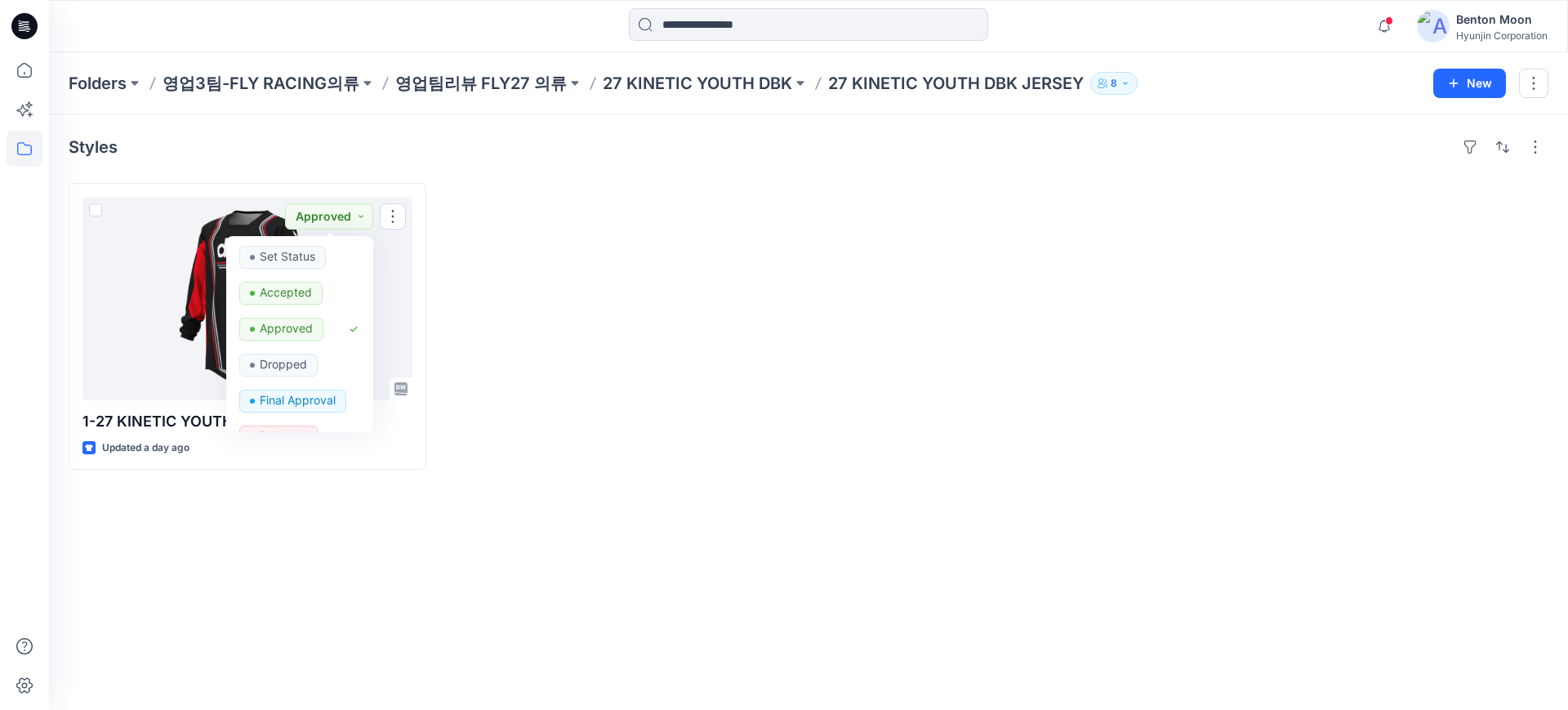
click at [715, 259] on div at bounding box center [621, 326] width 358 height 287
